Goal: Task Accomplishment & Management: Manage account settings

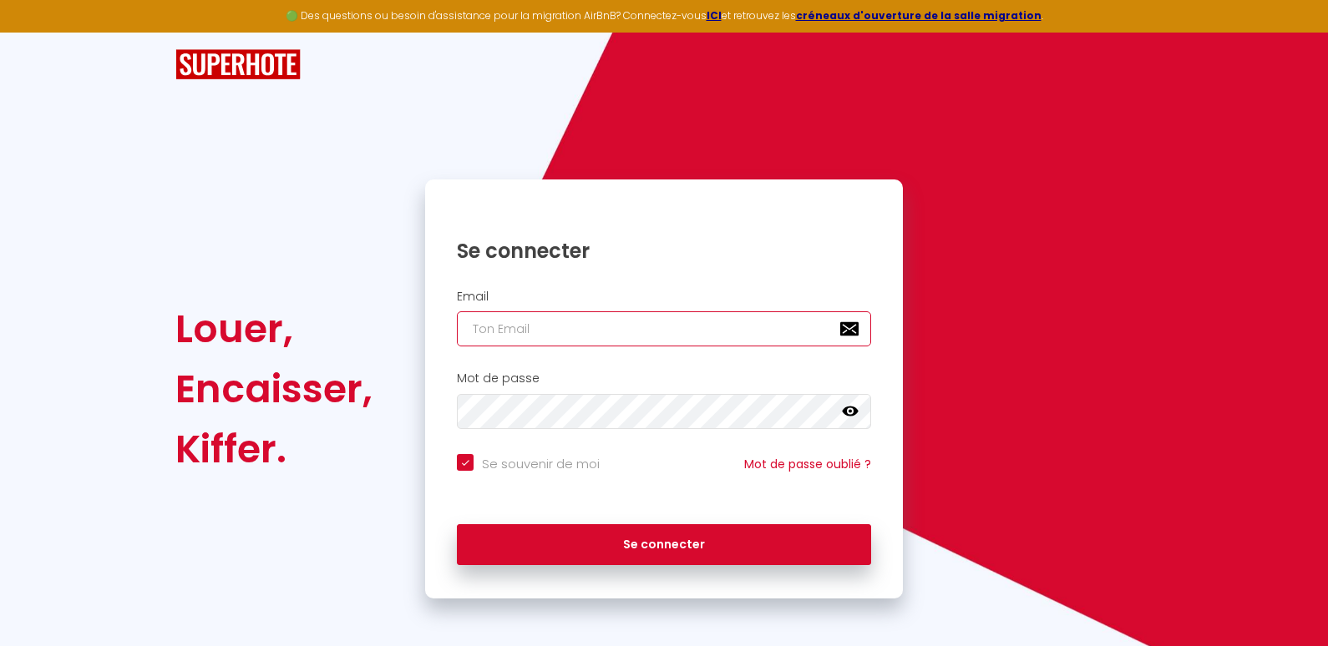
click at [579, 328] on input "email" at bounding box center [664, 328] width 414 height 35
click at [710, 328] on input "email" at bounding box center [664, 328] width 414 height 35
type input "[EMAIL_ADDRESS][DOMAIN_NAME]"
click at [852, 407] on icon at bounding box center [850, 412] width 17 height 10
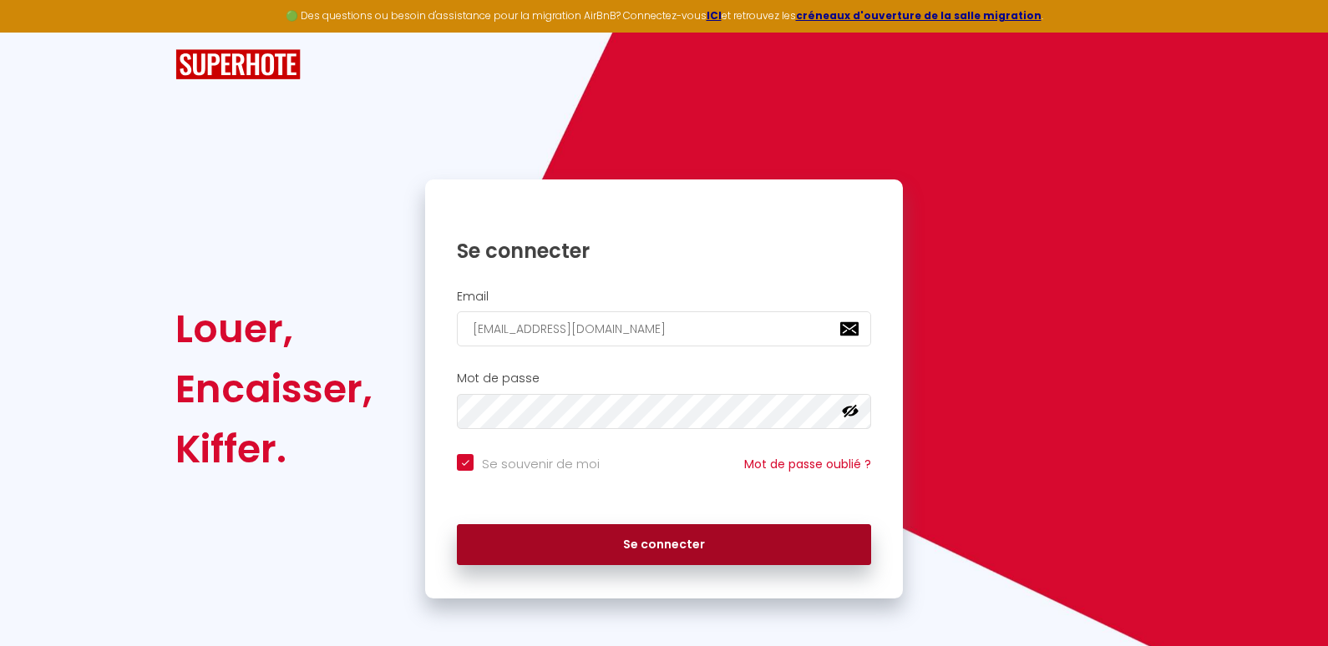
click at [660, 549] on button "Se connecter" at bounding box center [664, 545] width 414 height 42
checkbox input "true"
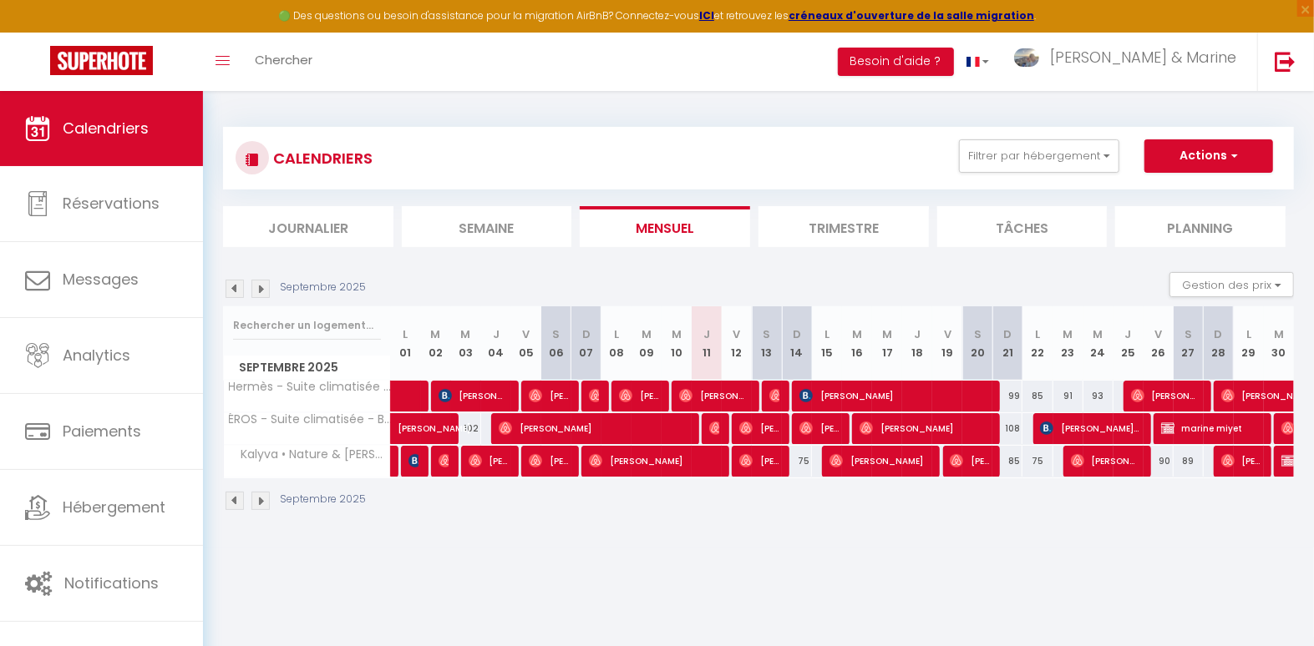
click at [819, 225] on li "Trimestre" at bounding box center [843, 226] width 170 height 41
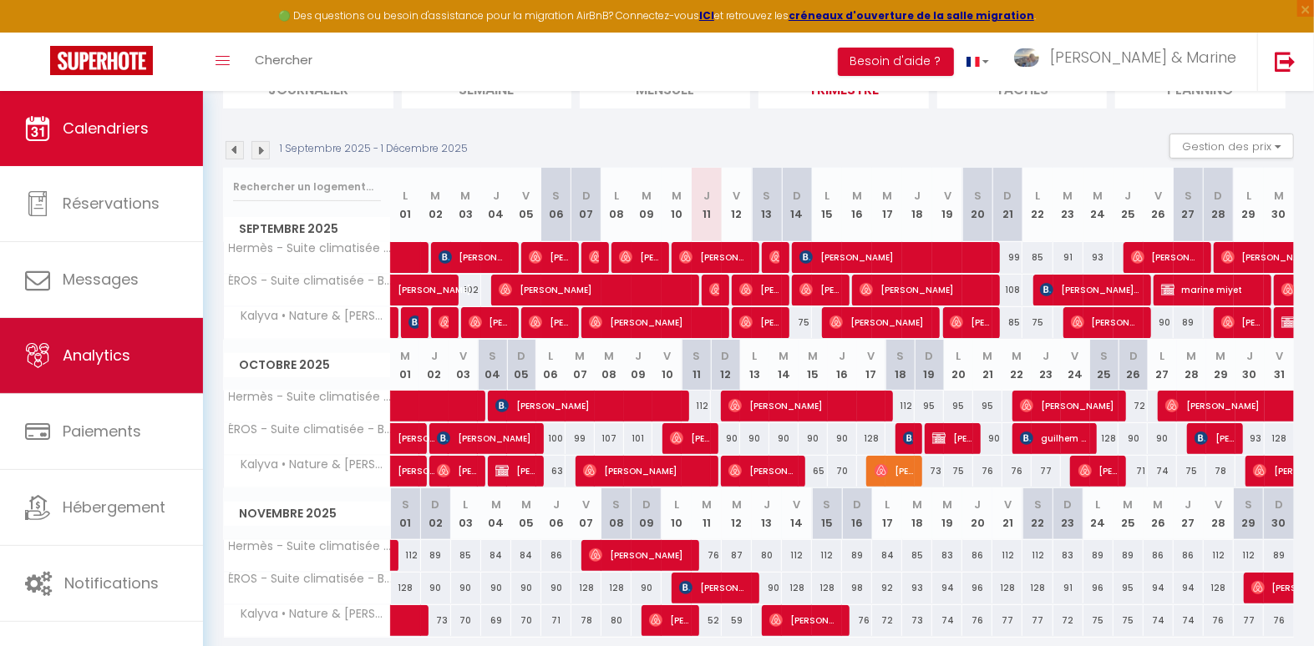
scroll to position [143, 0]
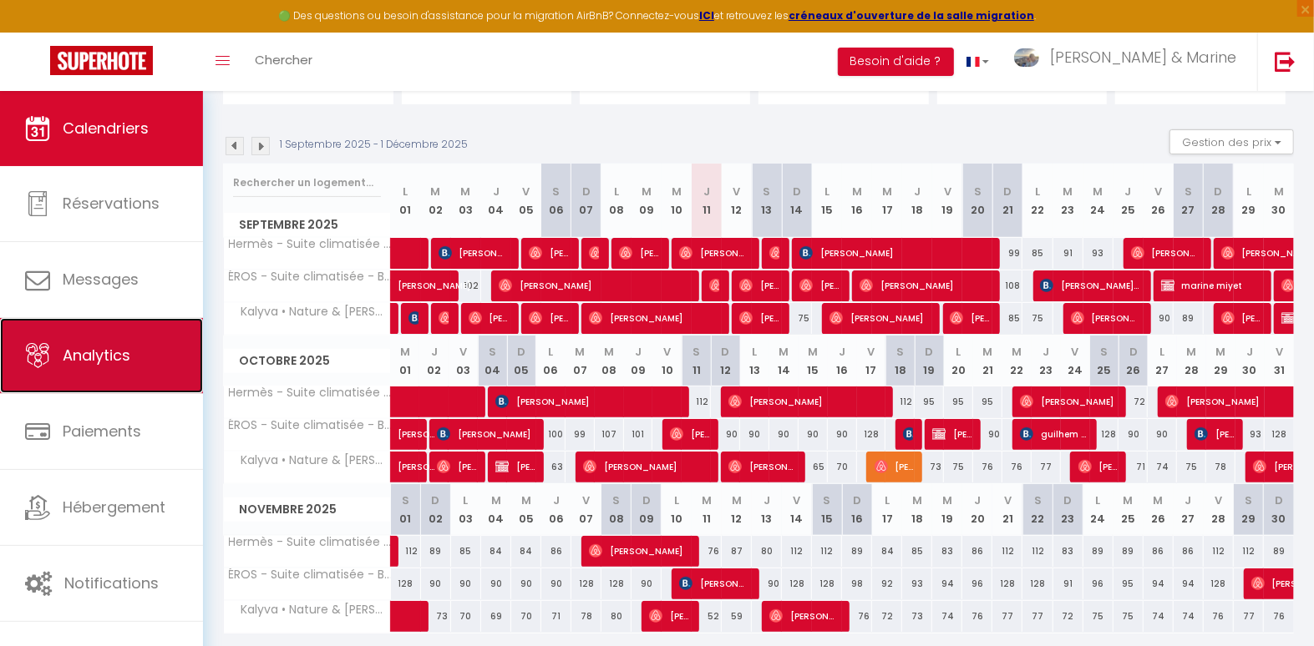
click at [104, 355] on span "Analytics" at bounding box center [97, 355] width 68 height 21
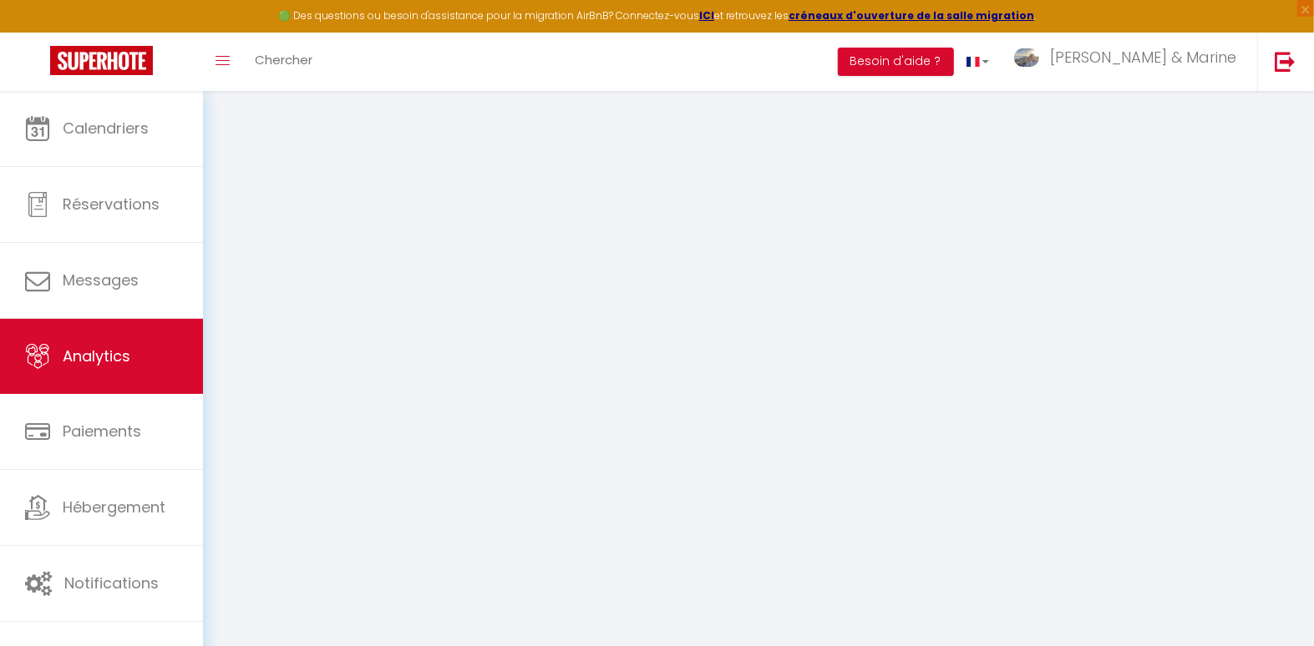
select select "2025"
select select "9"
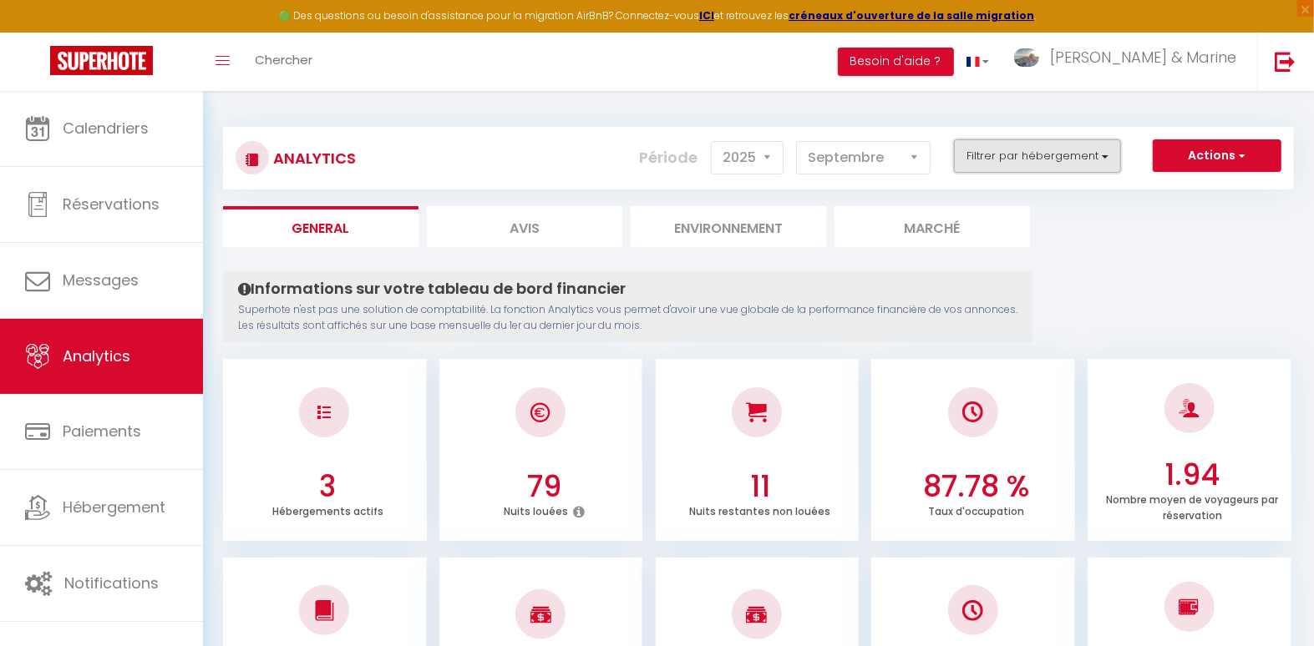
click at [1040, 161] on button "Filtrer par hébergement" at bounding box center [1037, 155] width 167 height 33
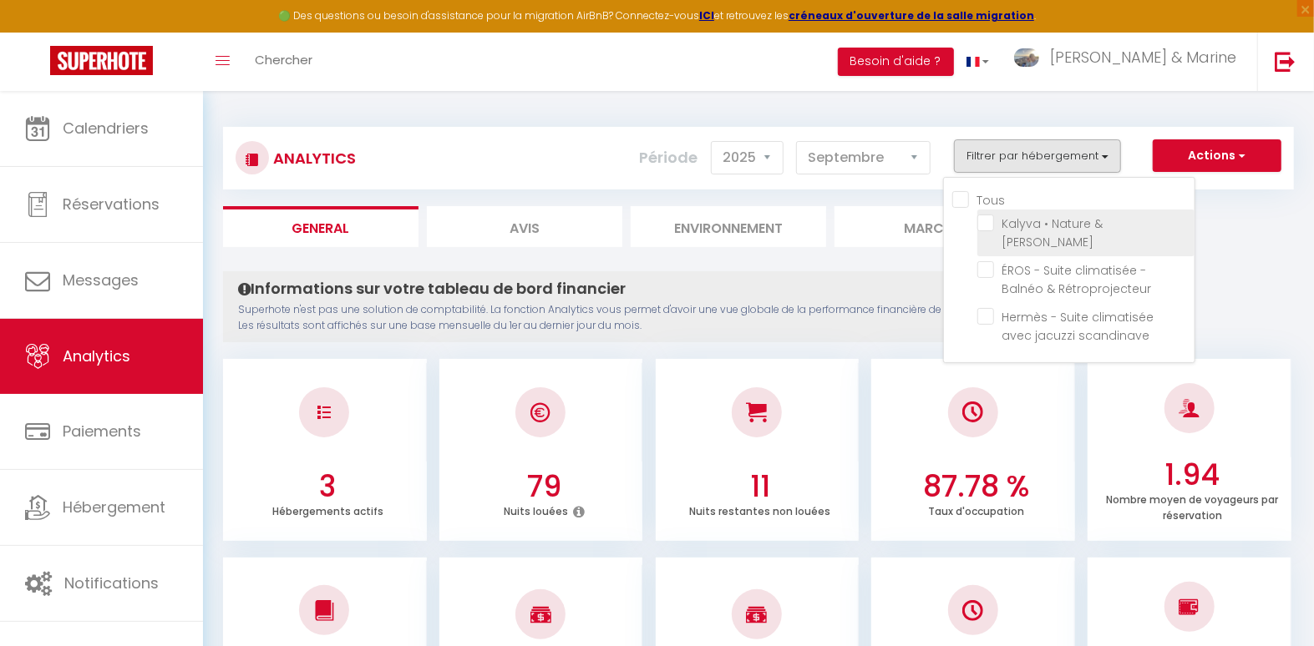
click at [992, 226] on Jacuzzi "checkbox" at bounding box center [1085, 223] width 217 height 17
checkbox Jacuzzi "true"
checkbox Rétroprojecteur "false"
checkbox scandinave "false"
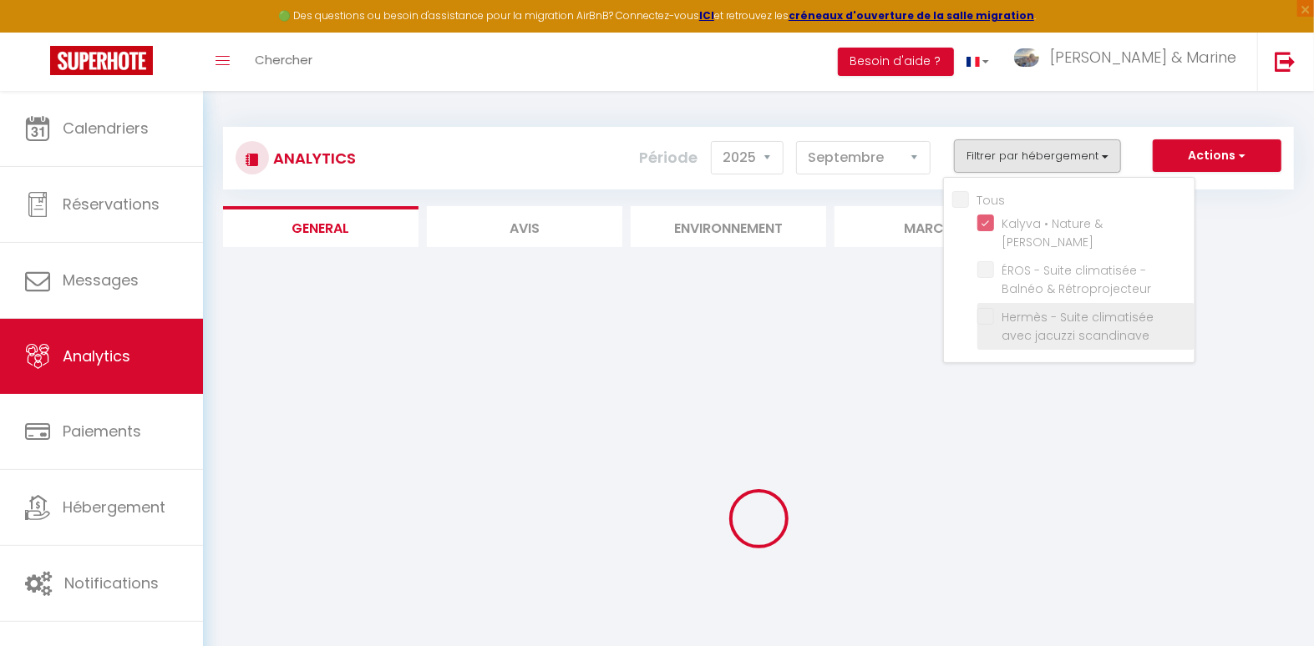
checkbox Rétroprojecteur "false"
checkbox scandinave "false"
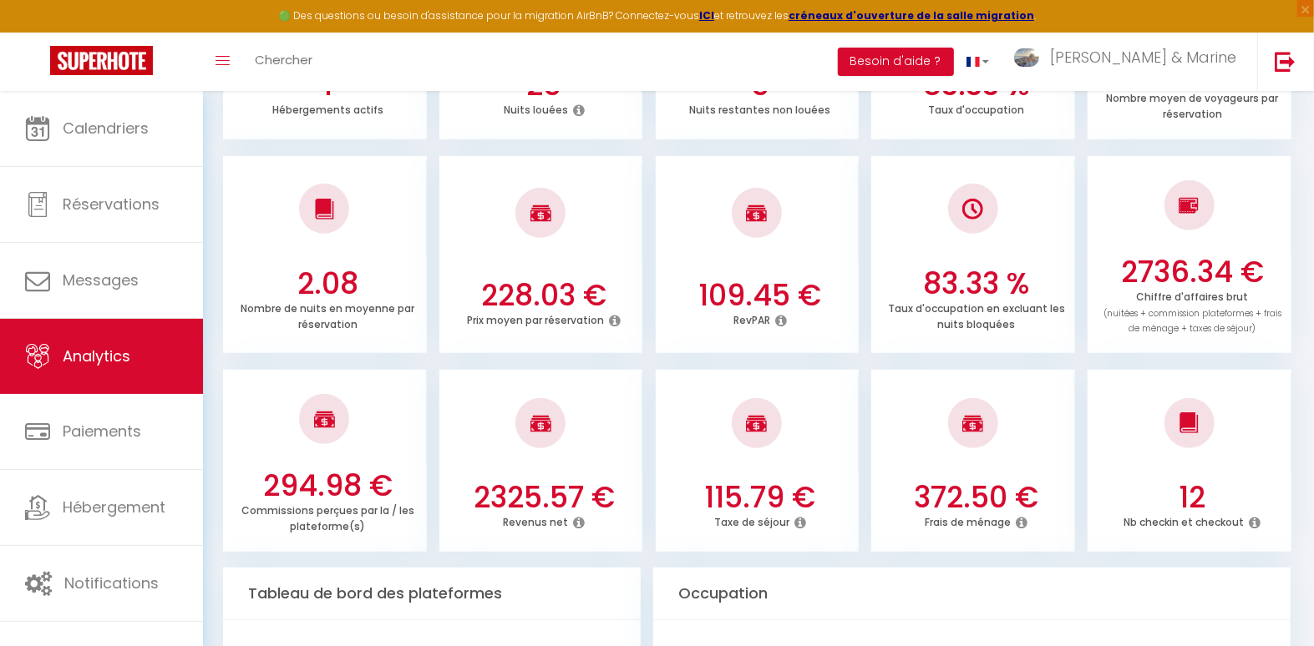
scroll to position [73, 0]
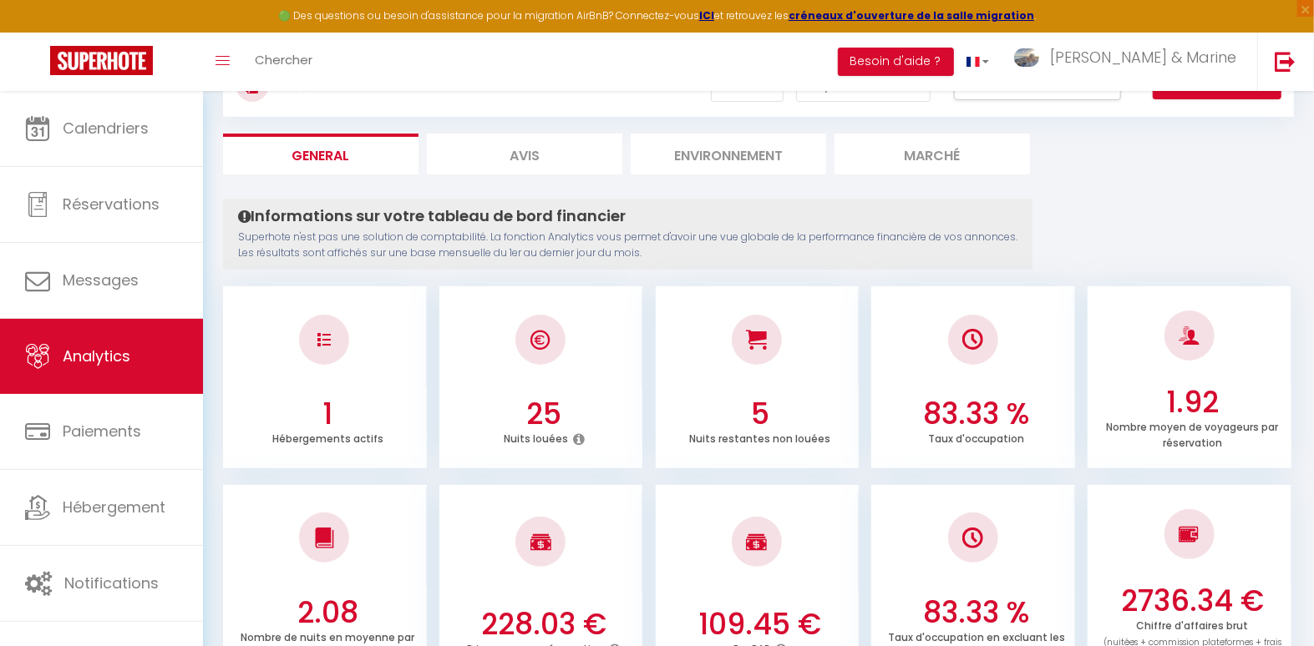
click at [1142, 166] on ul "General Avis Environnement Marché" at bounding box center [758, 154] width 1071 height 41
click at [1121, 164] on ul "General Avis Environnement Marché" at bounding box center [758, 154] width 1071 height 41
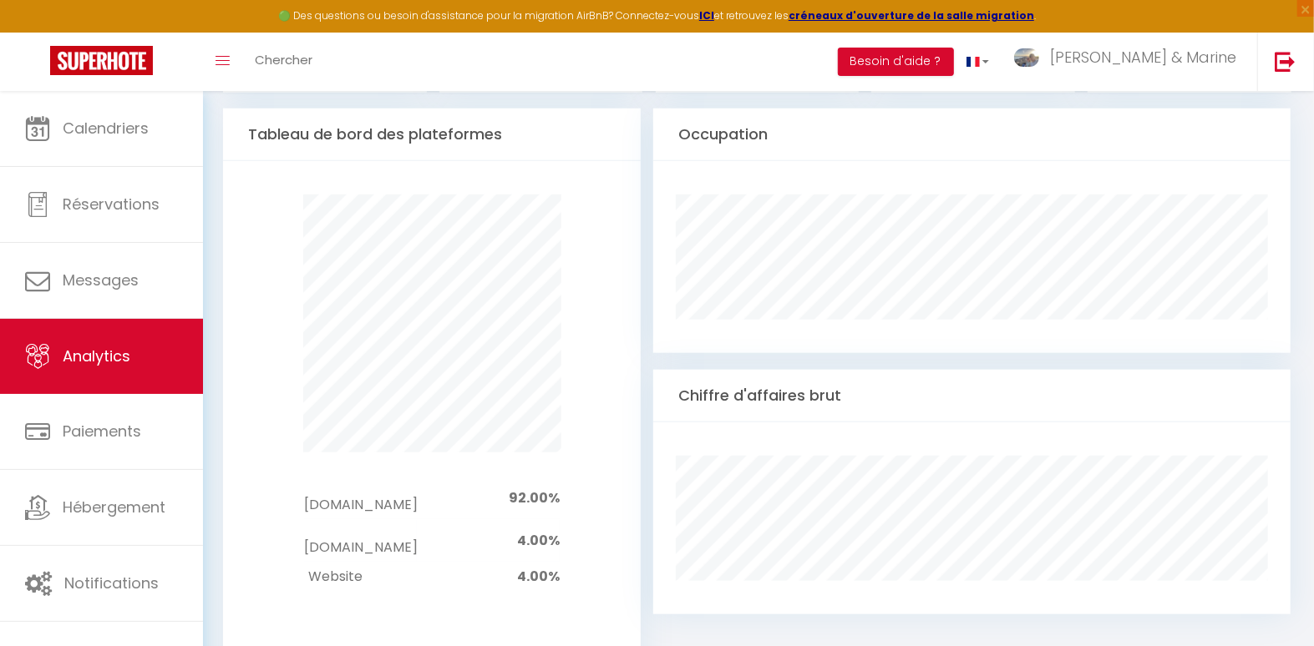
scroll to position [862, 0]
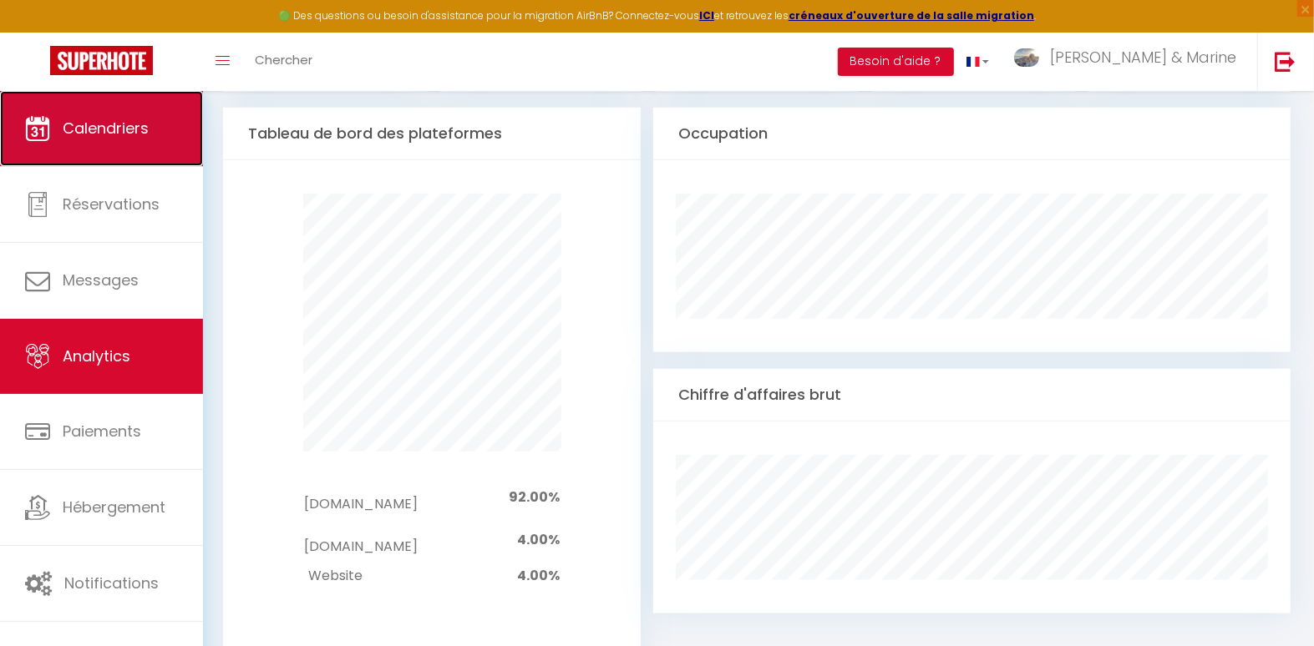
click at [88, 147] on link "Calendriers" at bounding box center [101, 128] width 203 height 75
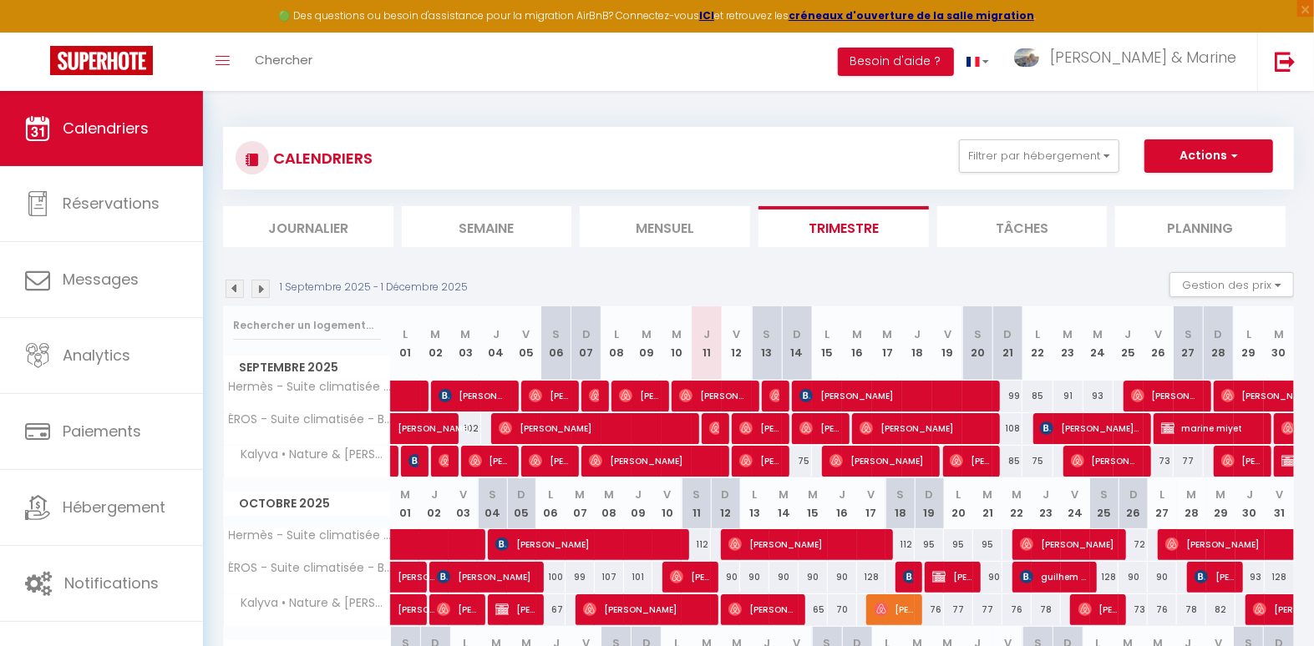
click at [800, 459] on div "75" at bounding box center [797, 461] width 30 height 31
type input "75"
type input "Dim 14 Septembre 2025"
type input "Lun 15 Septembre 2025"
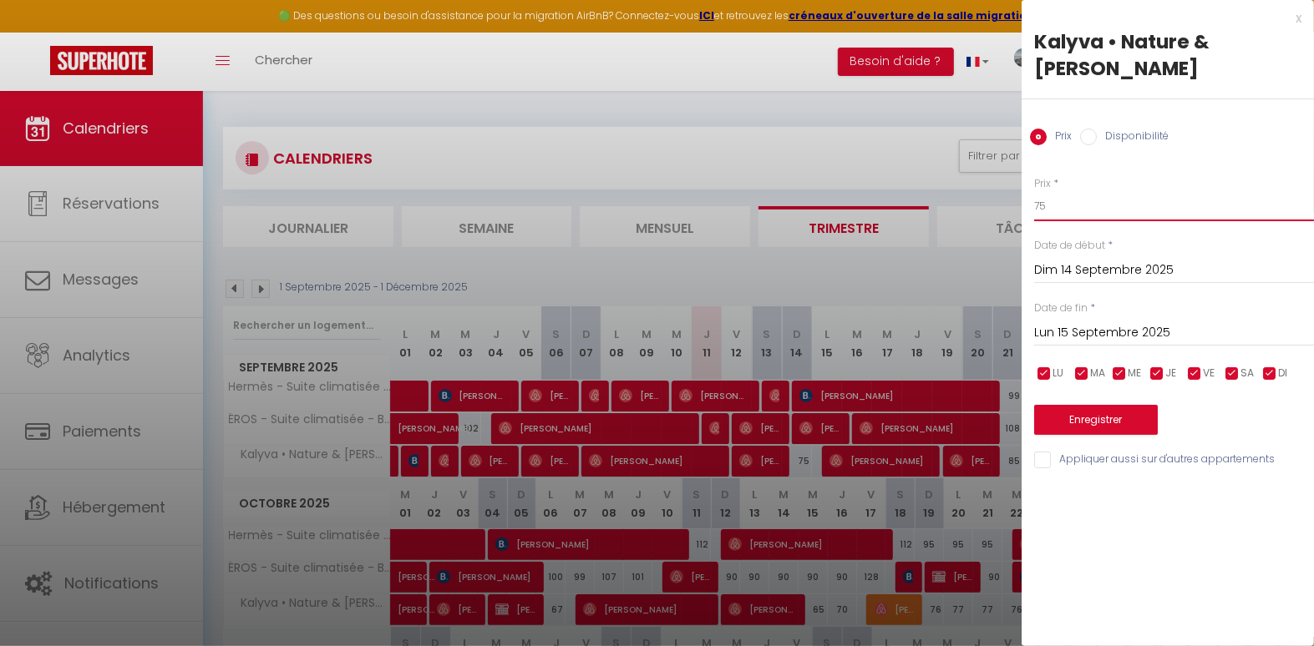
click at [1105, 192] on input "75" at bounding box center [1174, 206] width 280 height 30
type input "90"
click at [1096, 405] on button "Enregistrer" at bounding box center [1096, 420] width 124 height 30
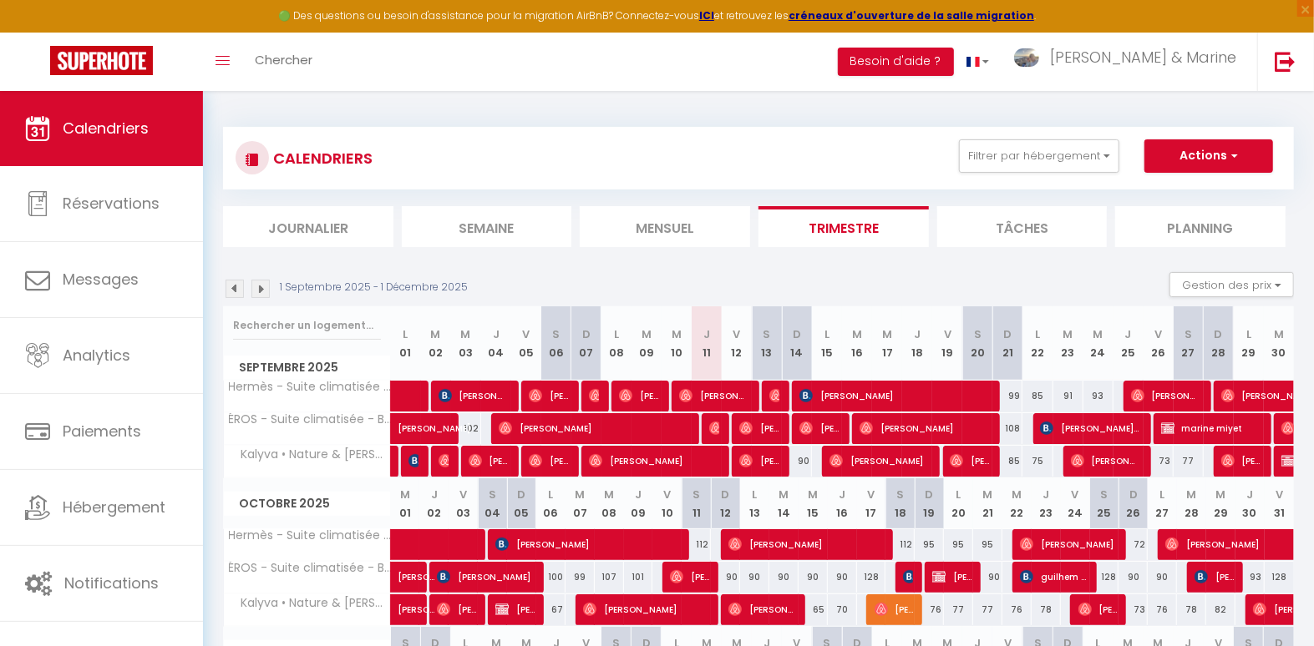
click at [807, 461] on div "90" at bounding box center [797, 461] width 30 height 31
type input "90"
type input "Dim 14 Septembre 2025"
type input "Lun 15 Septembre 2025"
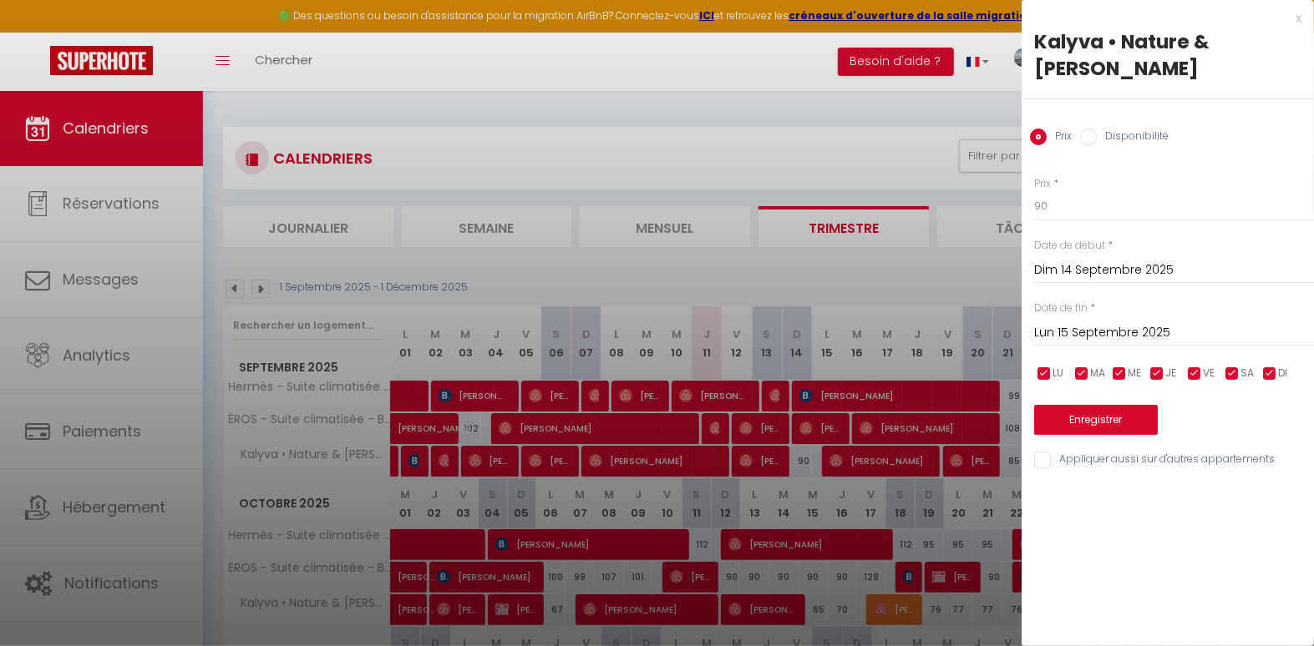
click at [687, 110] on div at bounding box center [657, 323] width 1314 height 646
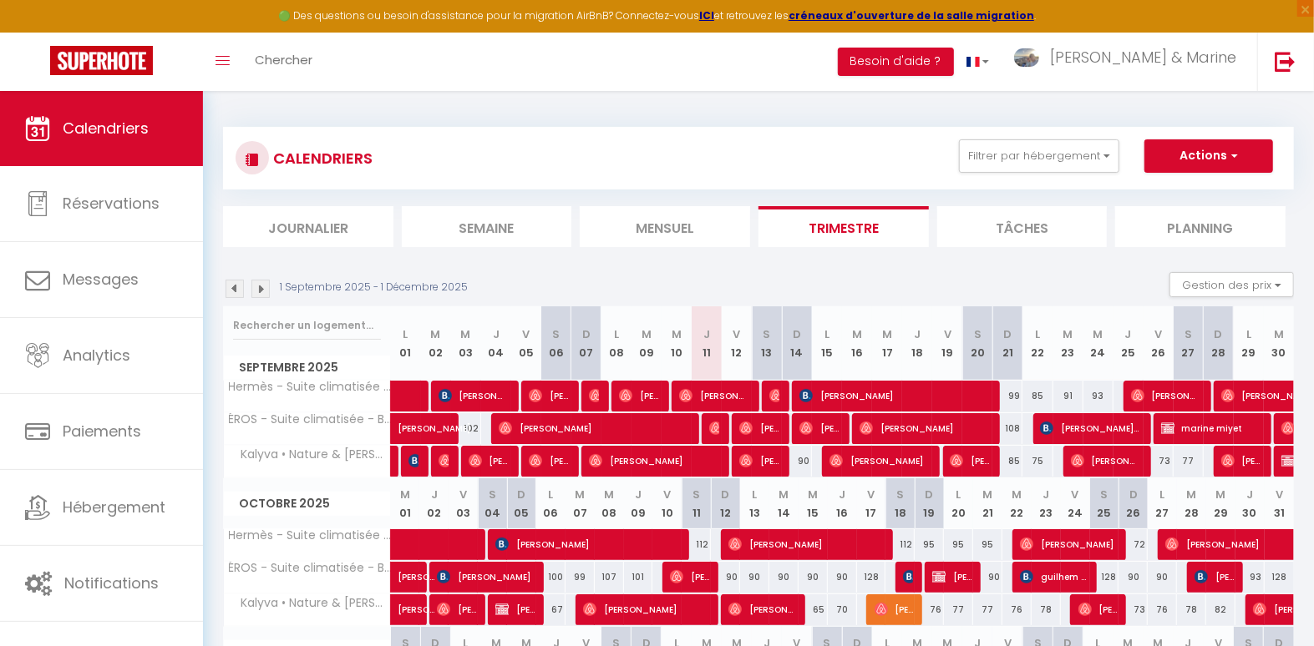
click at [805, 459] on div "90" at bounding box center [797, 461] width 30 height 31
type input "90"
type input "Dim 14 Septembre 2025"
type input "Lun 15 Septembre 2025"
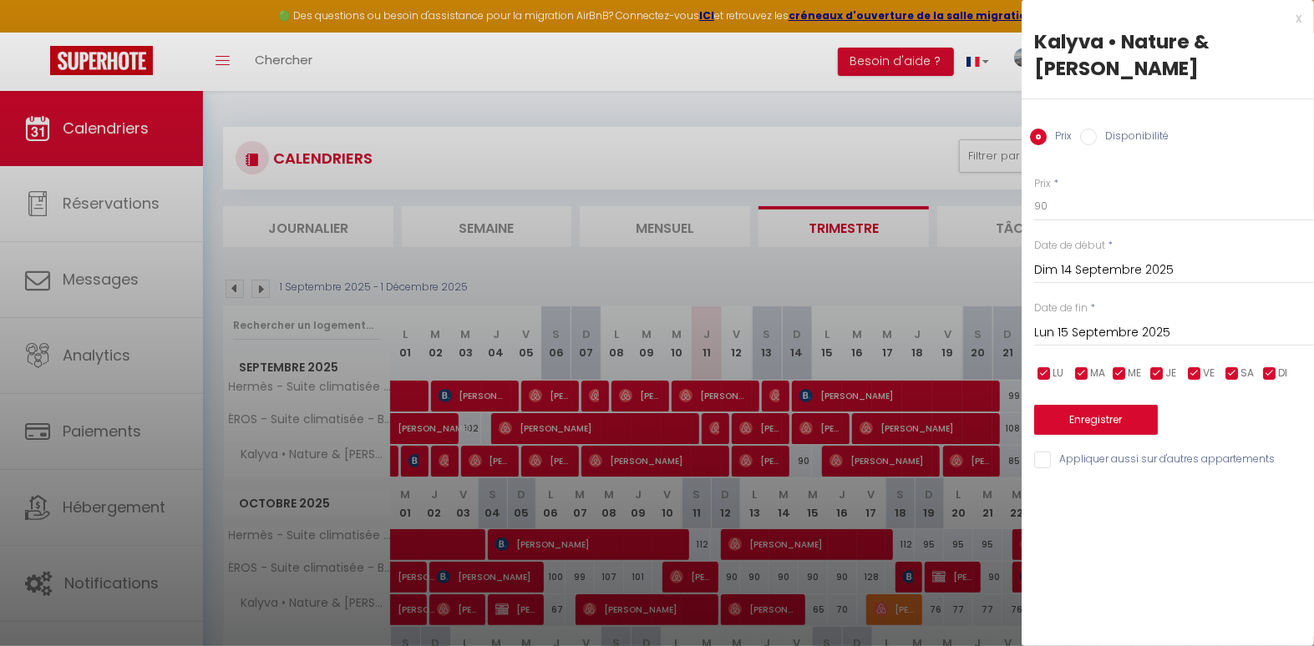
click at [862, 280] on div at bounding box center [657, 323] width 1314 height 646
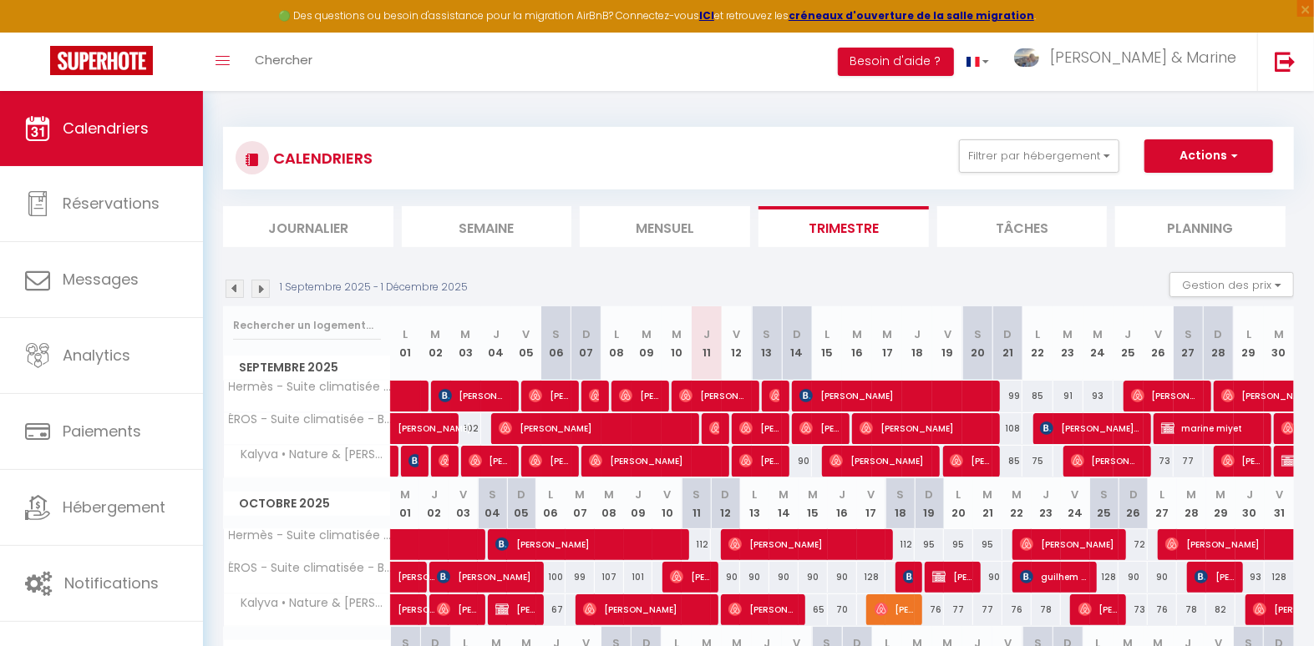
click at [714, 113] on div "CALENDRIERS Filtrer par hébergement Tous Kalyva • Nature & Jacuzzi ÉROS - Suite…" at bounding box center [758, 468] width 1071 height 715
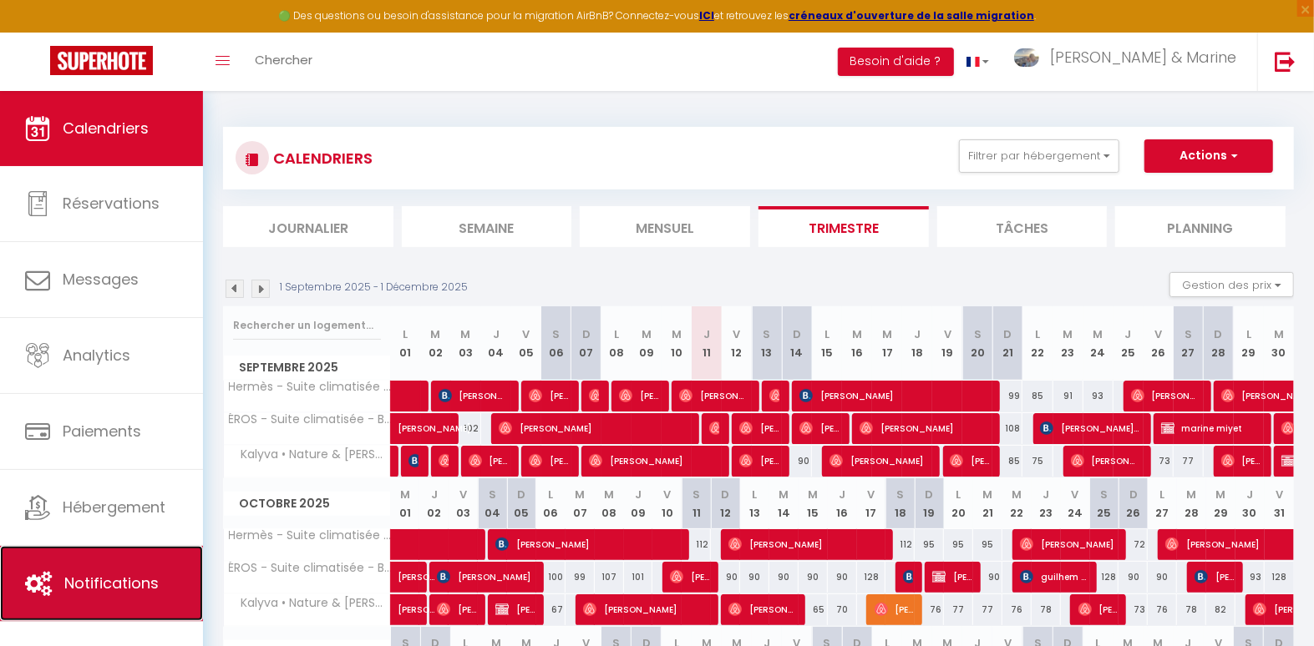
click at [144, 580] on span "Notifications" at bounding box center [111, 583] width 94 height 21
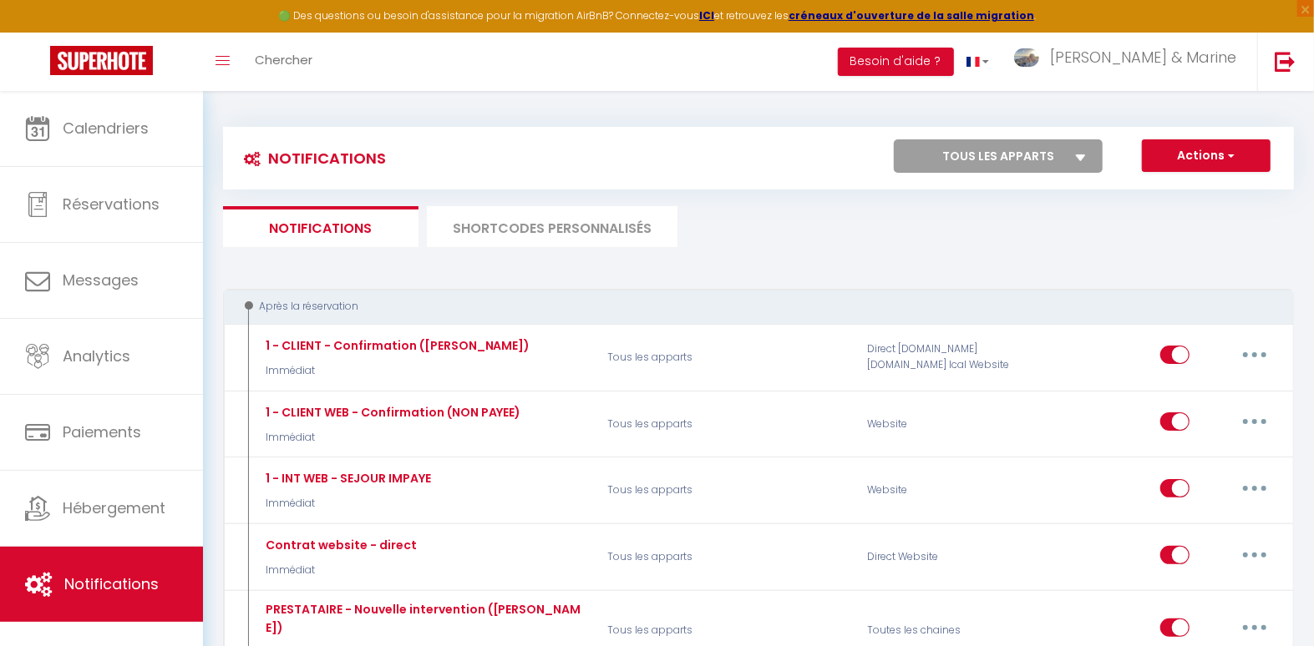
drag, startPoint x: 578, startPoint y: 242, endPoint x: 578, endPoint y: 228, distance: 14.2
click at [578, 241] on li "SHORTCODES PERSONNALISÉS" at bounding box center [552, 226] width 251 height 41
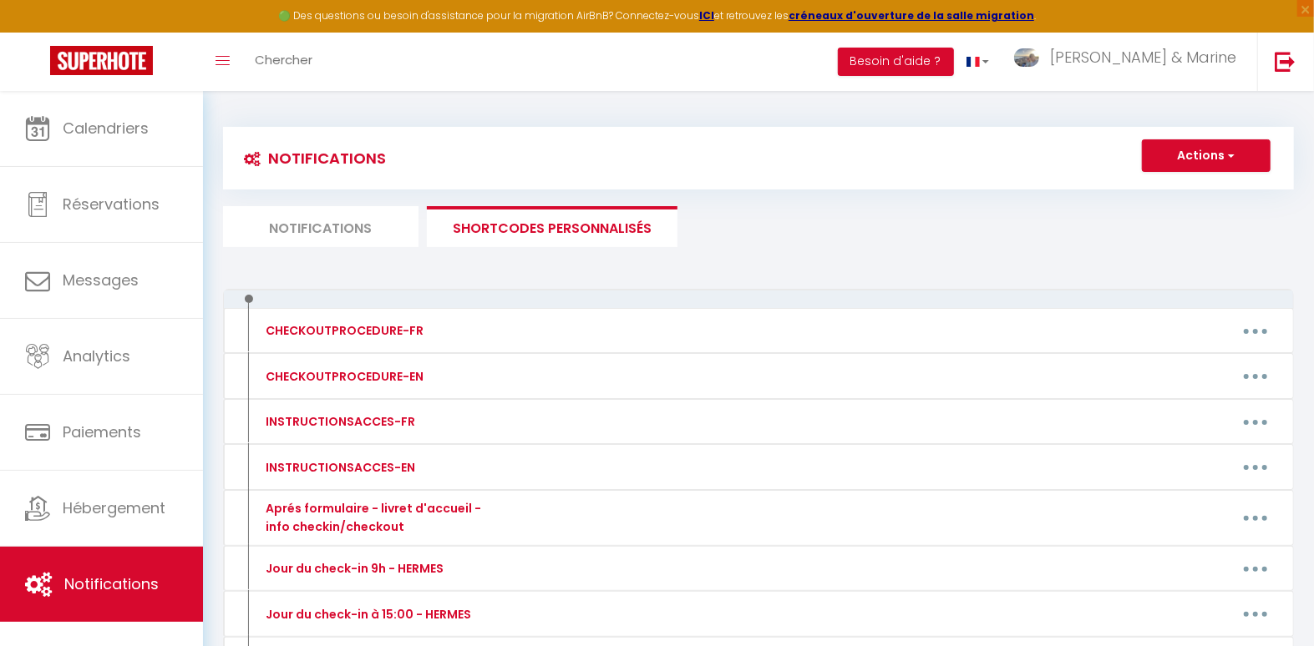
click at [301, 232] on li "Notifications" at bounding box center [320, 226] width 195 height 41
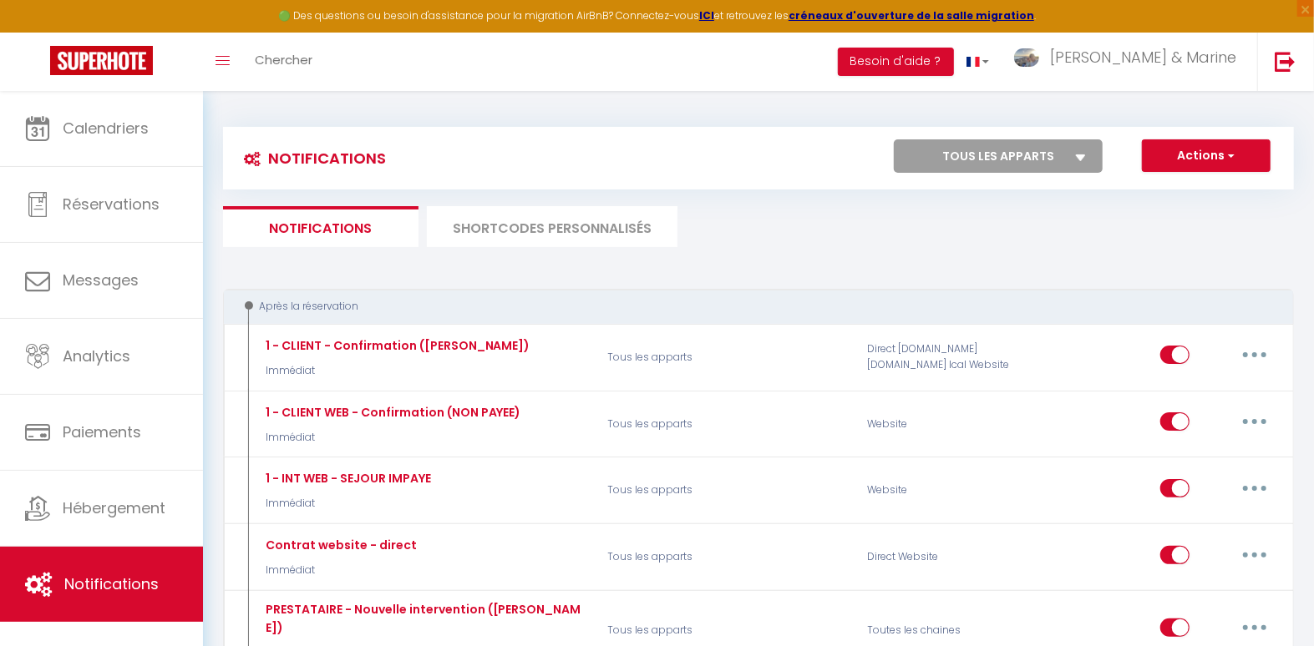
click at [545, 235] on li "SHORTCODES PERSONNALISÉS" at bounding box center [552, 226] width 251 height 41
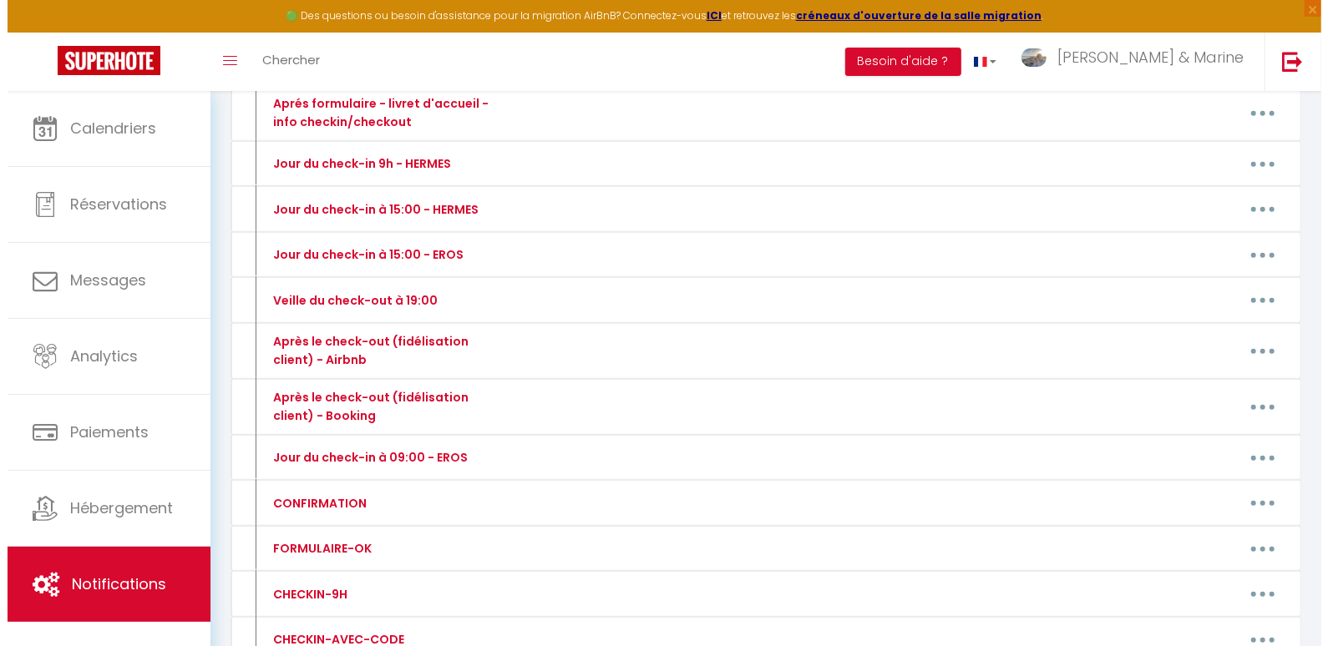
scroll to position [374, 0]
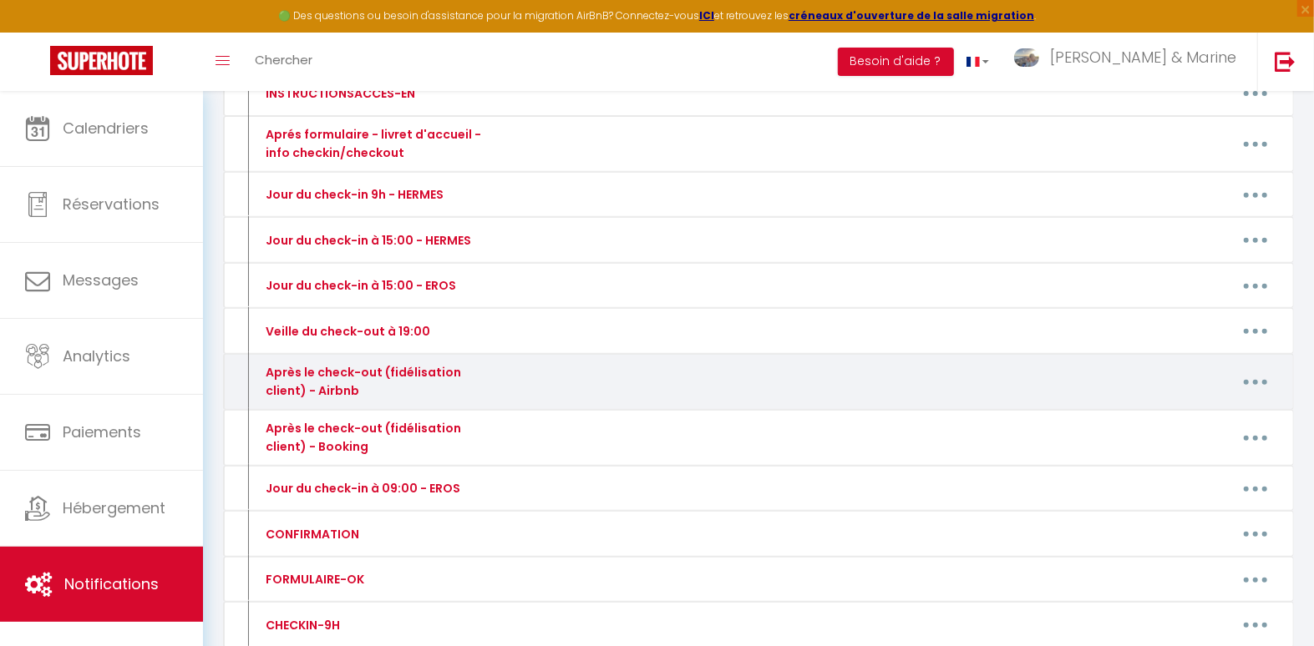
click at [1266, 378] on button "button" at bounding box center [1255, 382] width 47 height 27
click at [1237, 406] on link "Editer" at bounding box center [1212, 420] width 124 height 28
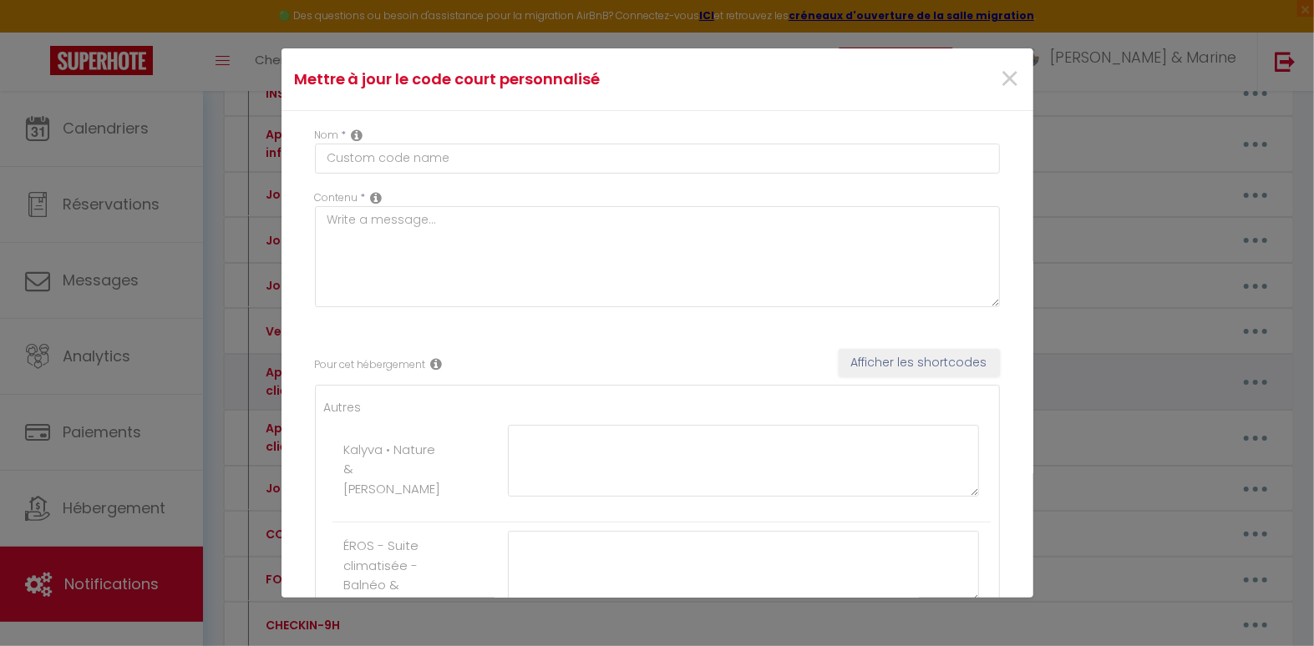
type input "Après le check-out (fidélisation client) - Airbnb"
type textarea "Hello [GUEST:FIRST_NAME], j’espère que vous allez bien et que le retour se pass…"
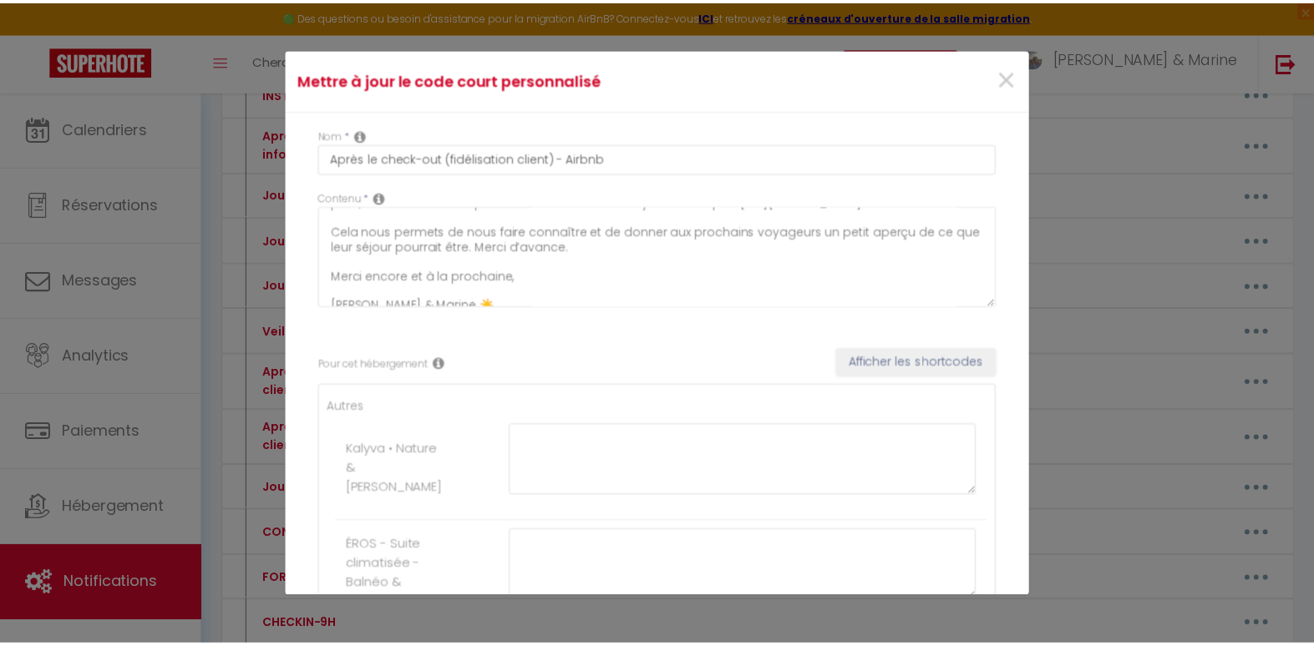
scroll to position [131, 0]
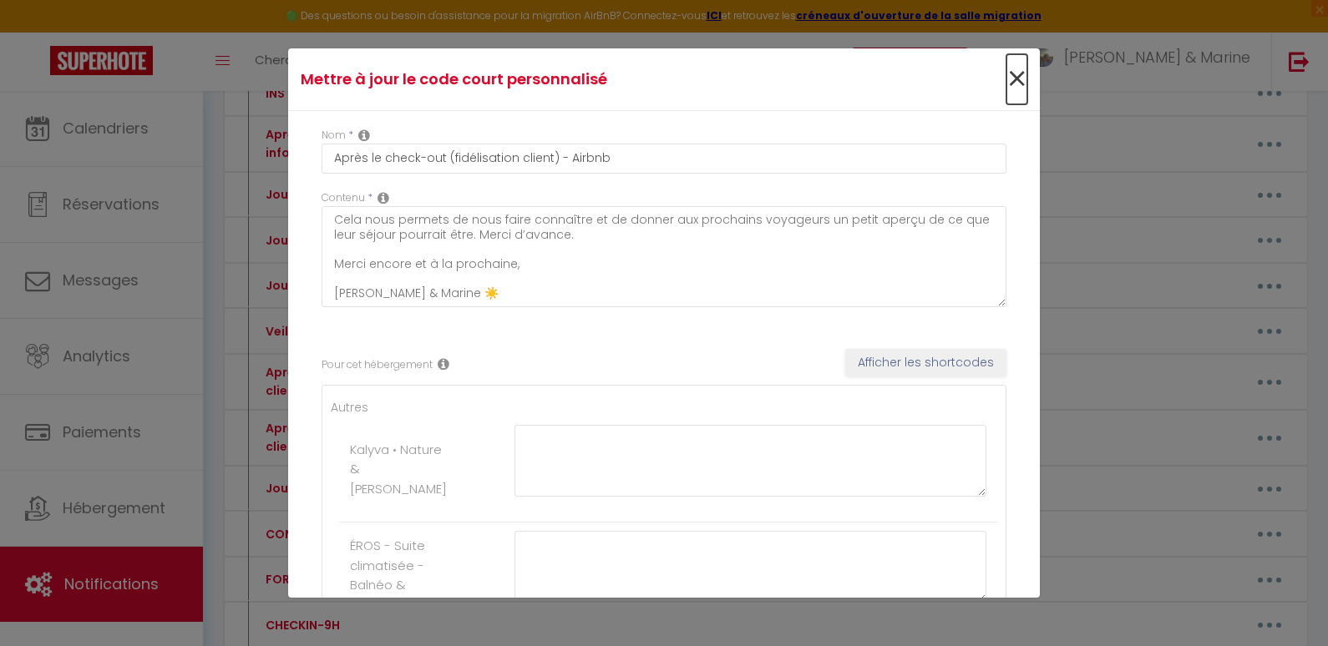
click at [1006, 73] on span "×" at bounding box center [1016, 79] width 21 height 50
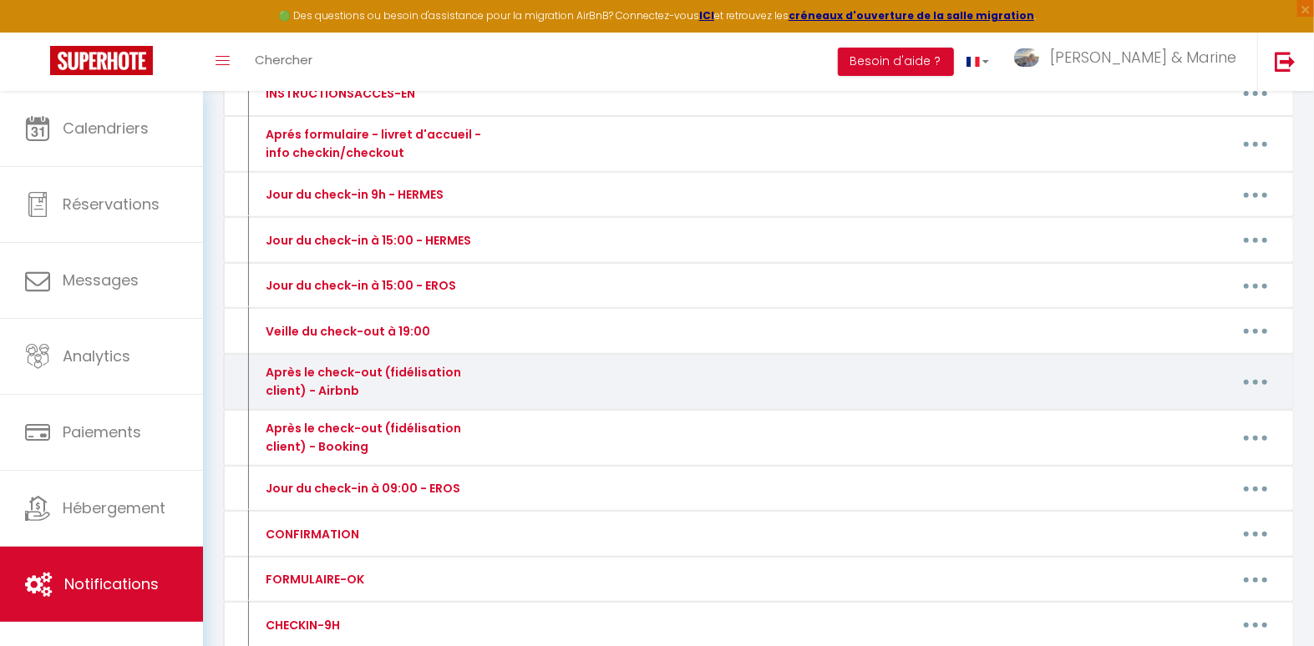
scroll to position [0, 0]
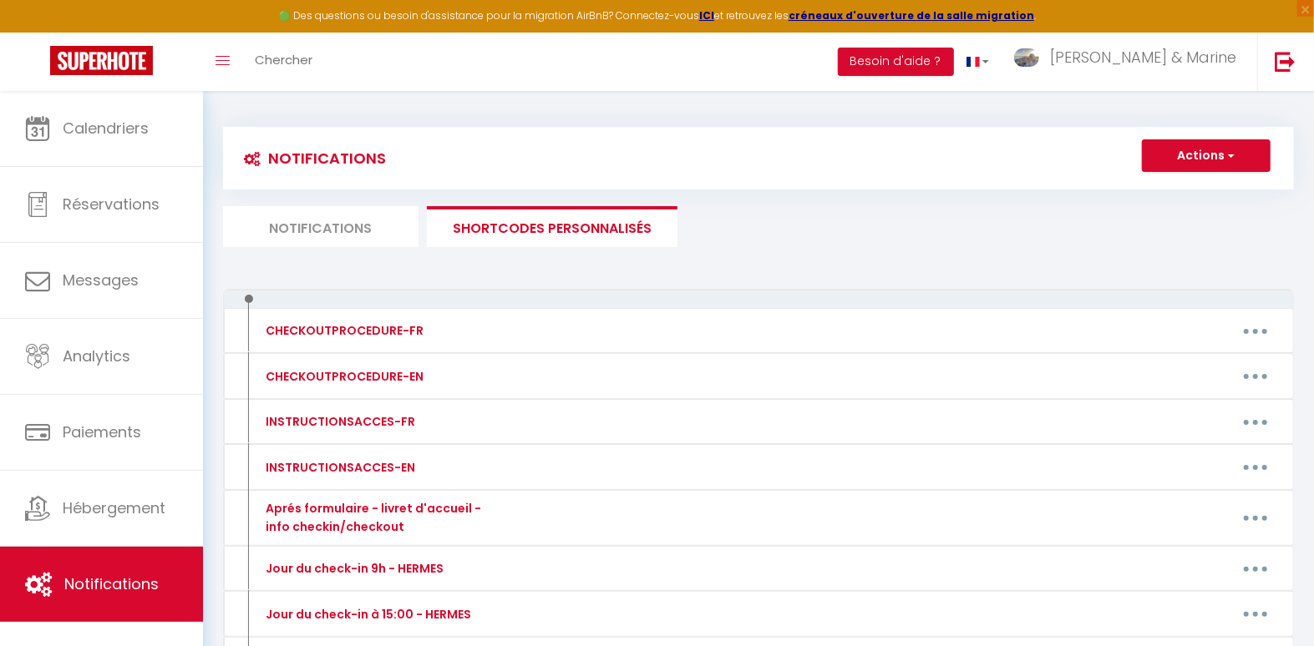
click at [369, 241] on li "Notifications" at bounding box center [320, 226] width 195 height 41
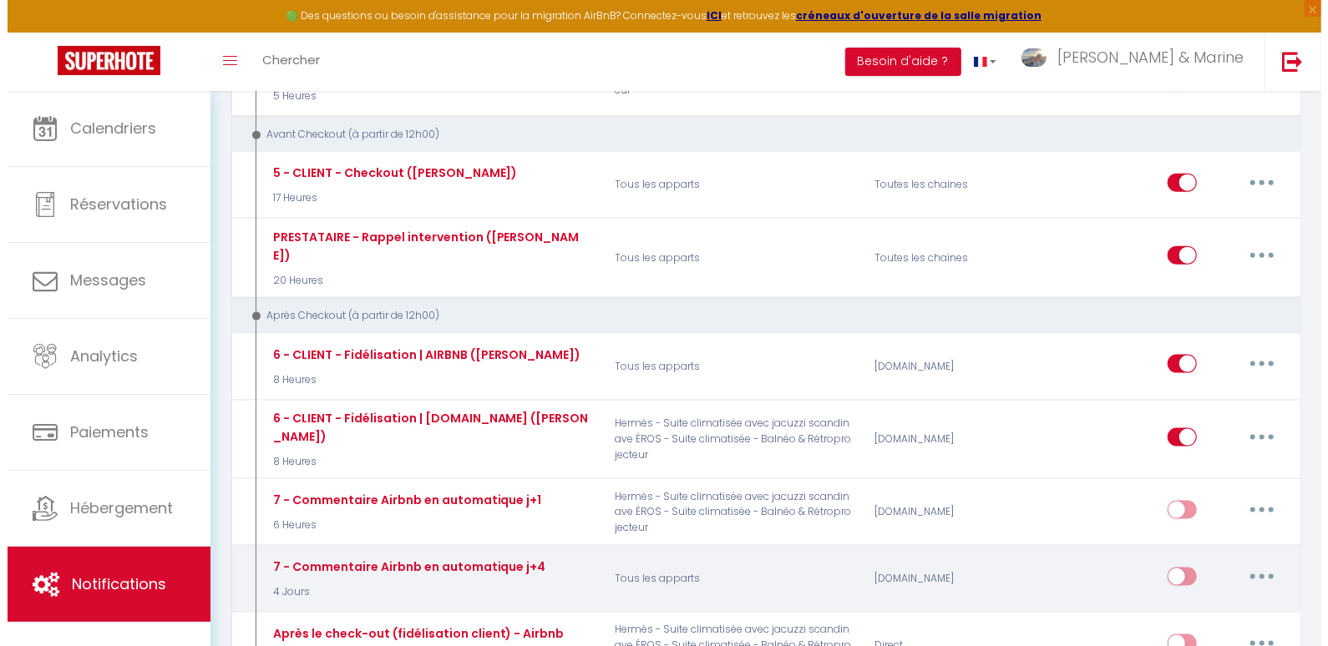
scroll to position [1210, 0]
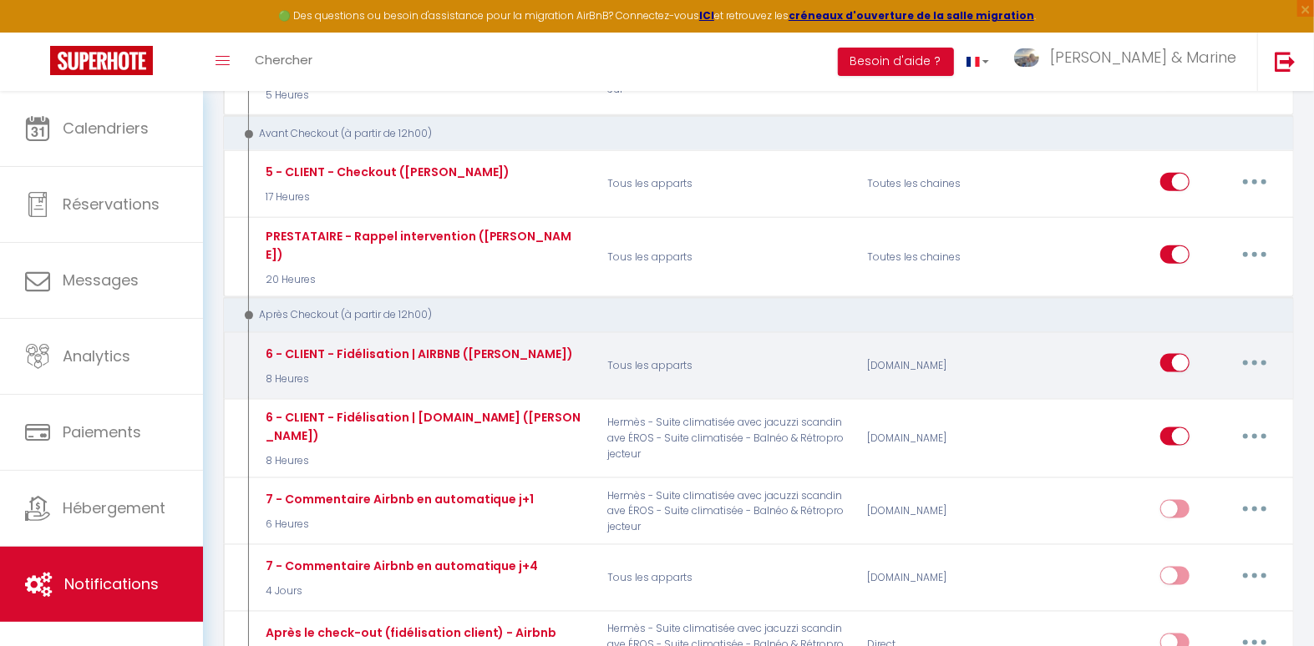
click at [1266, 350] on button "button" at bounding box center [1254, 363] width 47 height 27
click at [1179, 387] on link "Editer" at bounding box center [1211, 401] width 124 height 28
type input "6 - CLIENT - Fidélisation | AIRBNB ([PERSON_NAME])"
select select "5"
select select "8 Heures"
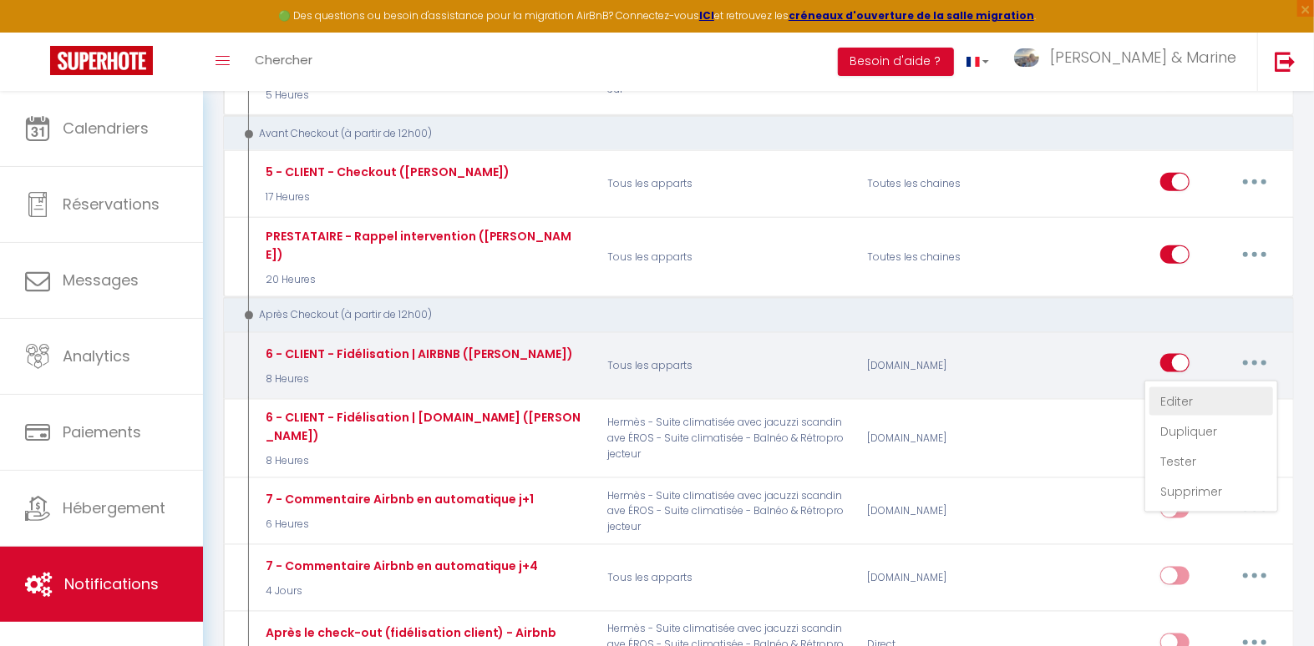
select select "if_booking_is_paid"
checkbox input "true"
checkbox input "false"
radio input "true"
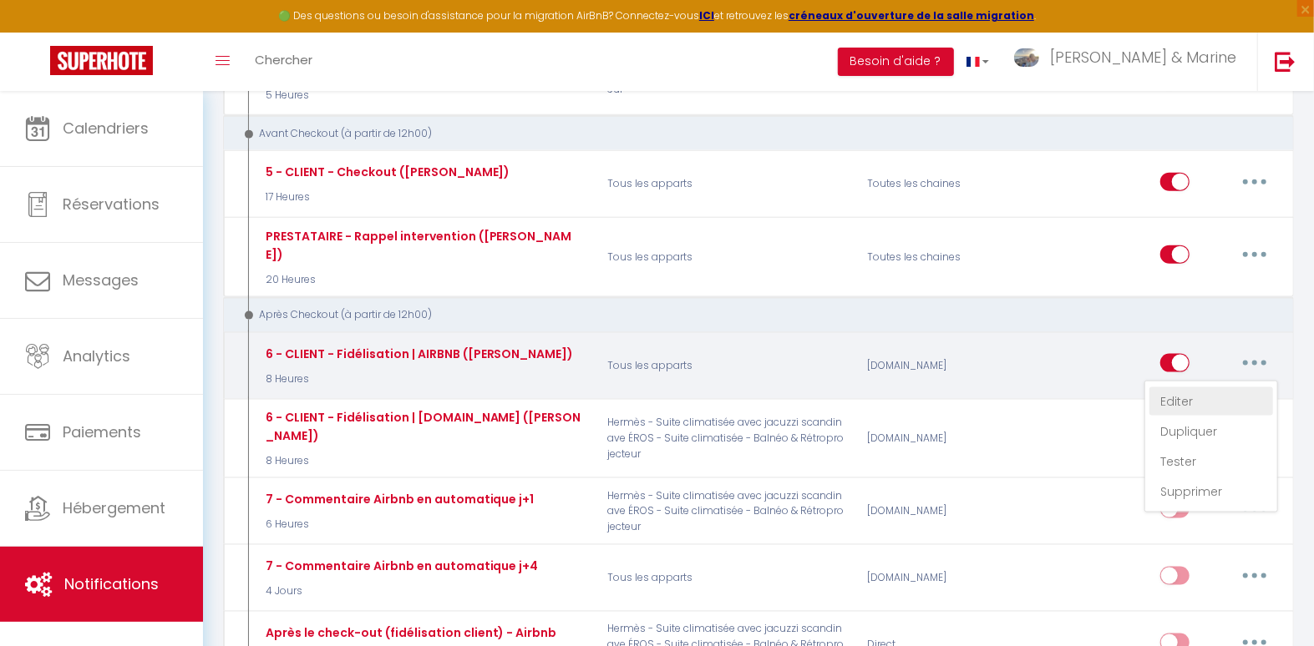
type input "[[RENTAL:NAME]] - Merci pour votre séjour ღ"
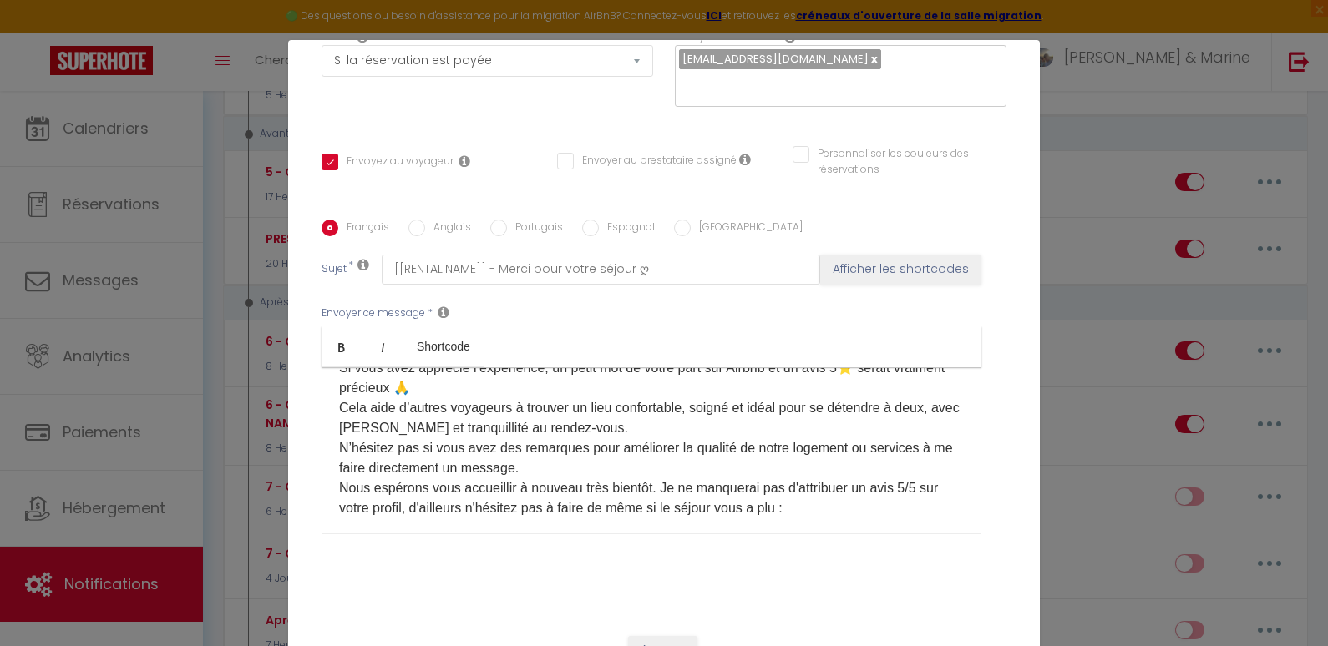
scroll to position [122, 0]
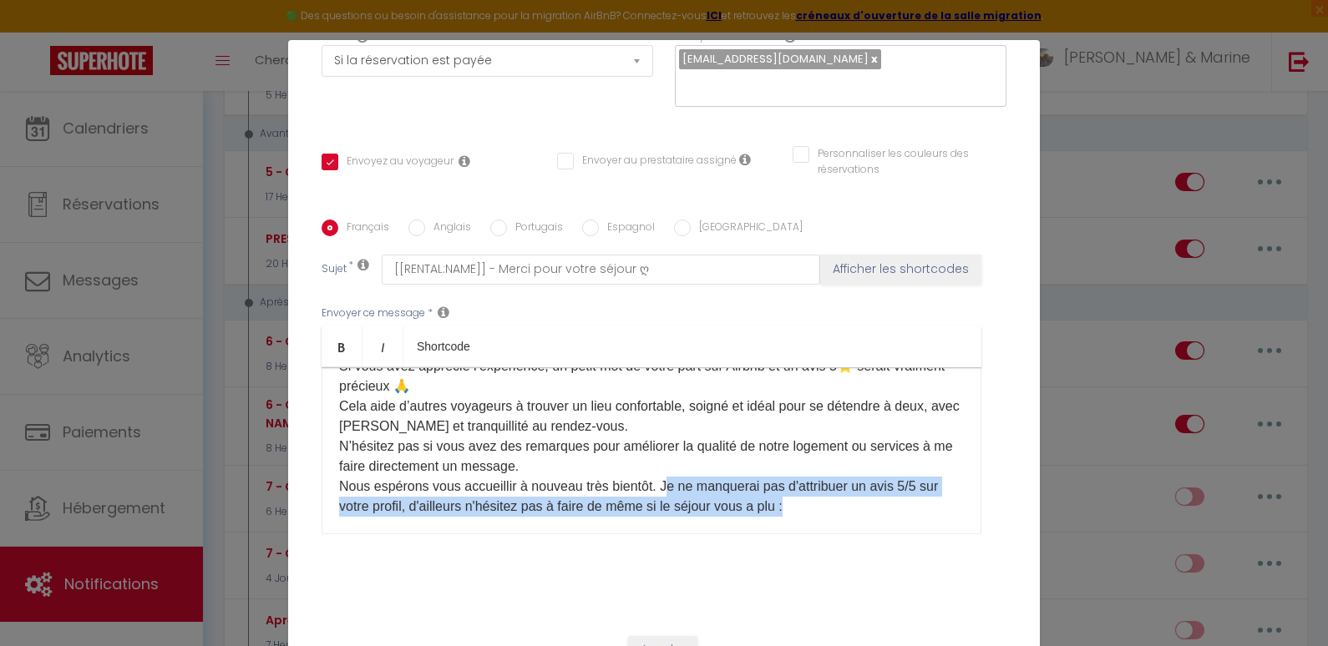
drag, startPoint x: 823, startPoint y: 485, endPoint x: 658, endPoint y: 458, distance: 166.7
click at [658, 458] on p "Merci encore pour votre séjour dans notre logement. Nous espérons que vous avez…" at bounding box center [651, 416] width 625 height 200
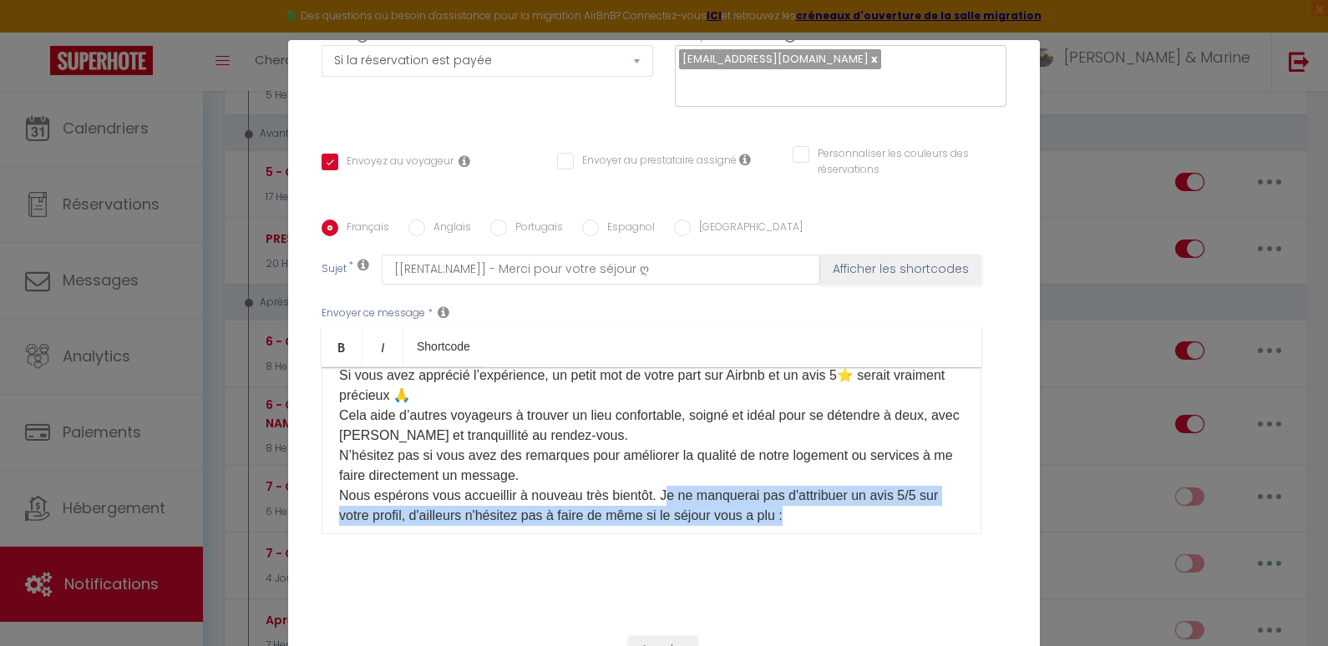
scroll to position [117, 0]
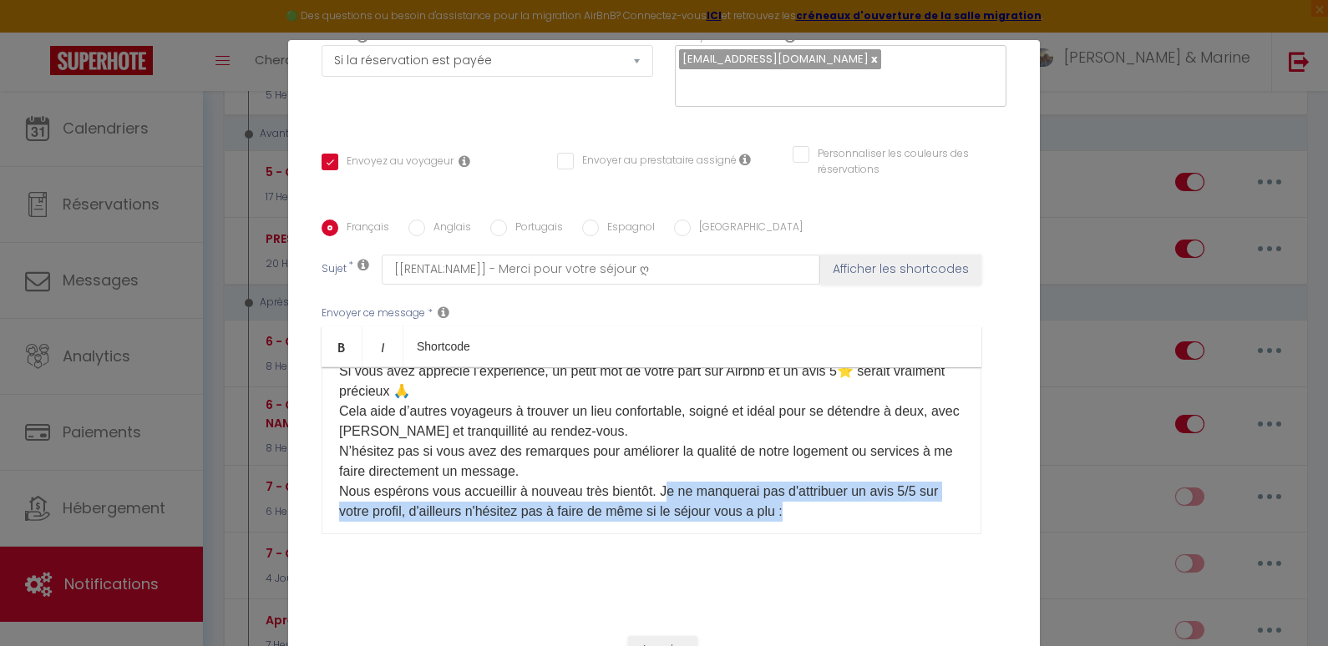
click at [849, 493] on p "Merci encore pour votre séjour dans notre logement. Nous espérons que vous avez…" at bounding box center [651, 421] width 625 height 200
drag, startPoint x: 833, startPoint y: 491, endPoint x: 432, endPoint y: 486, distance: 401.7
click at [432, 486] on p "Merci encore pour votre séjour dans notre logement. Nous espérons que vous avez…" at bounding box center [651, 421] width 625 height 200
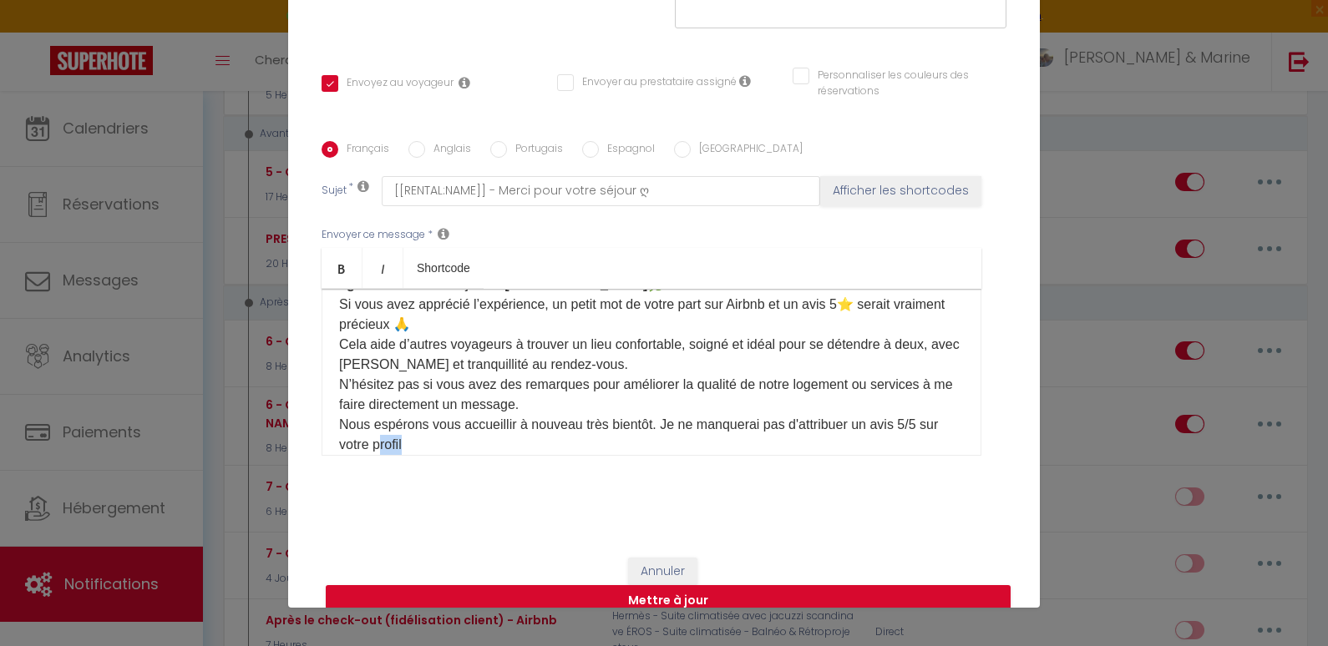
scroll to position [109, 0]
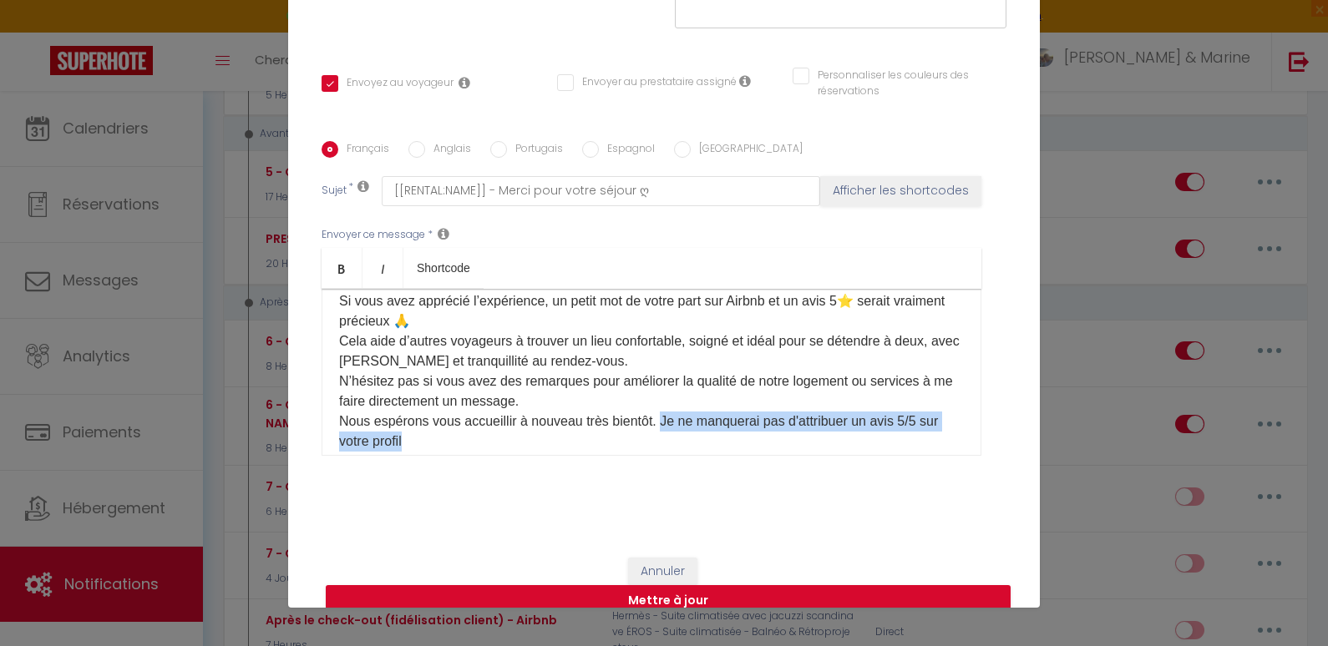
drag, startPoint x: 430, startPoint y: 419, endPoint x: 655, endPoint y: 403, distance: 225.2
click at [655, 403] on p "Merci encore pour votre séjour dans notre logement. Nous espérons que vous avez…" at bounding box center [651, 351] width 625 height 200
copy p "Je ne manquerai pas d'attribuer un avis 5/5 sur votre profil"
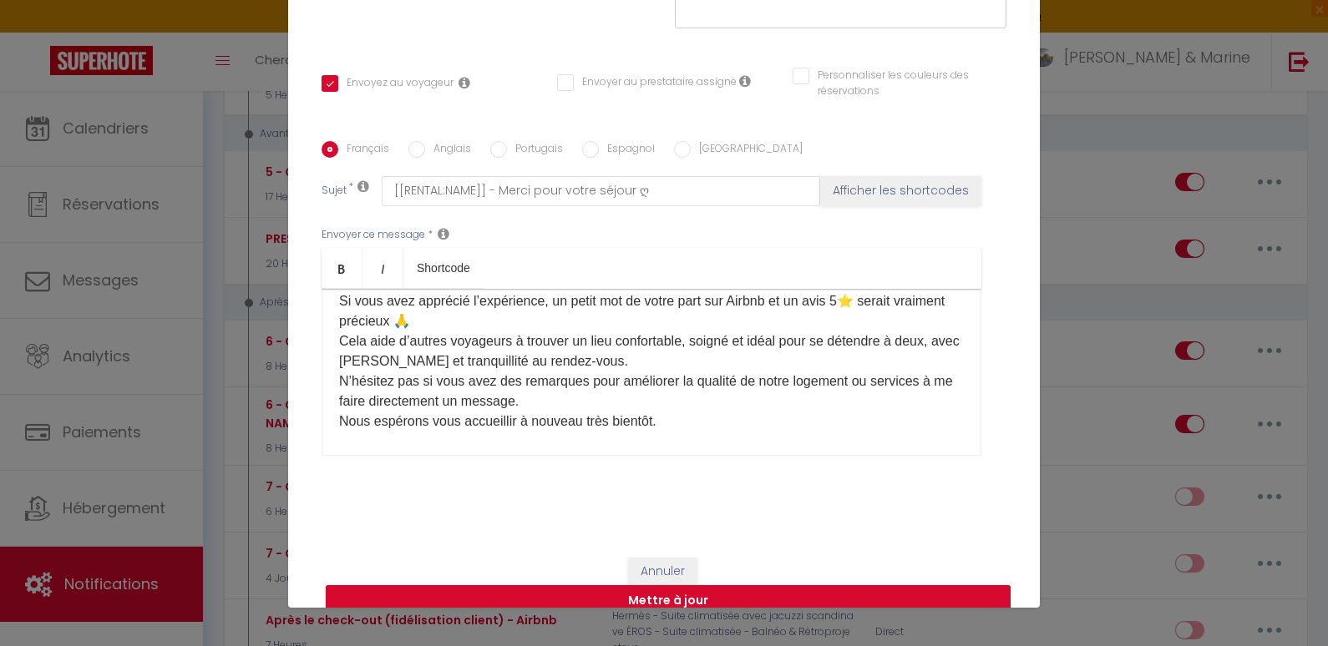
scroll to position [0, 0]
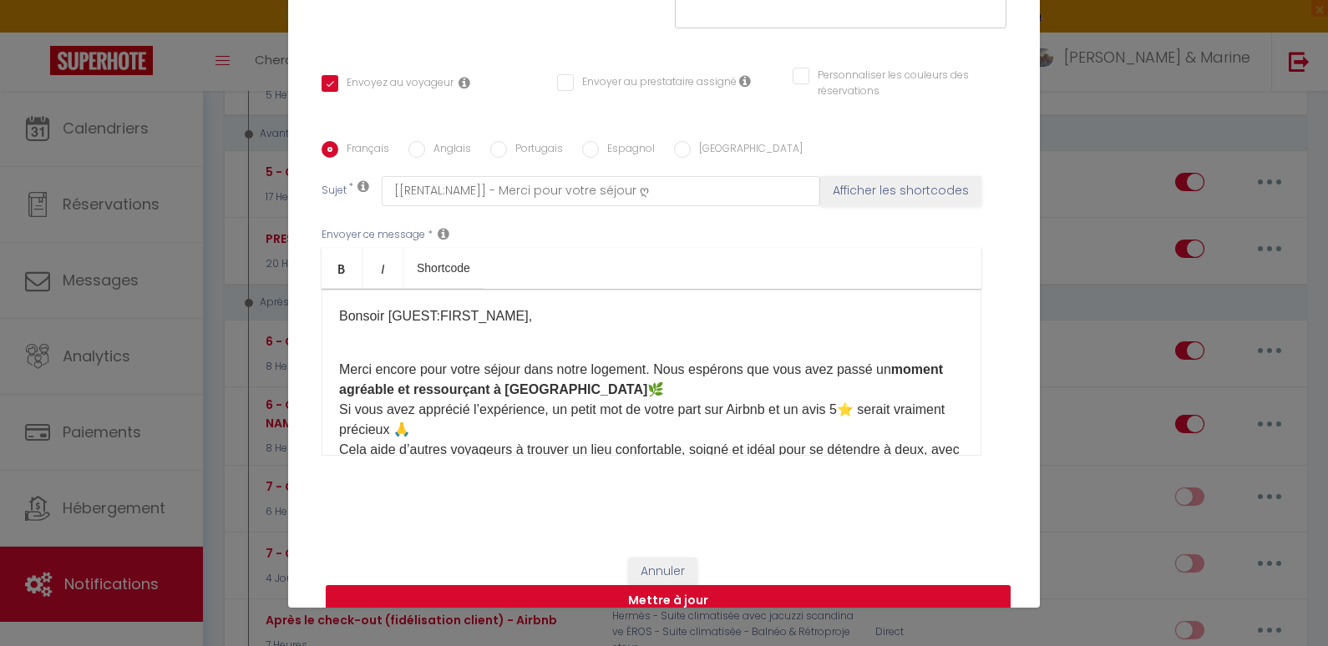
click at [667, 367] on p "Merci encore pour votre séjour dans notre logement. Nous espérons que vous avez…" at bounding box center [651, 450] width 625 height 180
click at [512, 408] on p "Merci encore pour votre séjour dans notre logement. Nous espérons que vous avez…" at bounding box center [651, 450] width 625 height 180
drag, startPoint x: 656, startPoint y: 404, endPoint x: 561, endPoint y: 402, distance: 95.2
click at [561, 402] on p "Merci encore pour votre séjour dans notre logement. Nous espérons que vous avez…" at bounding box center [651, 450] width 625 height 180
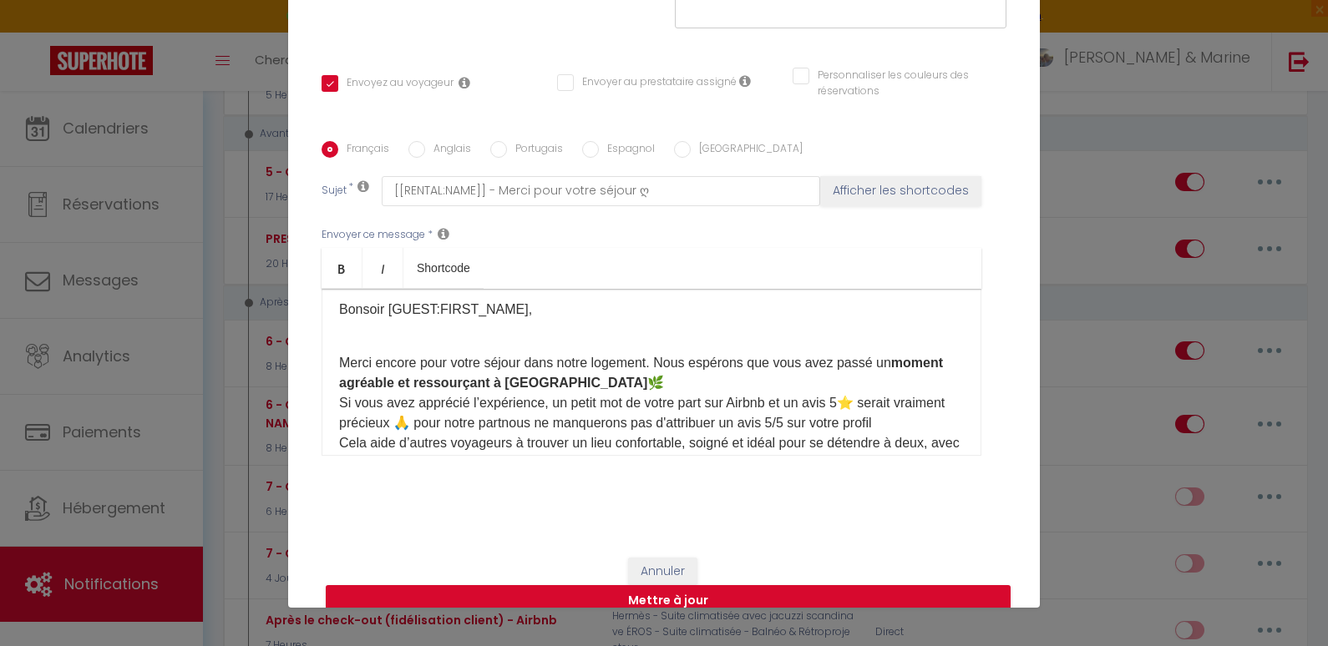
scroll to position [15, 0]
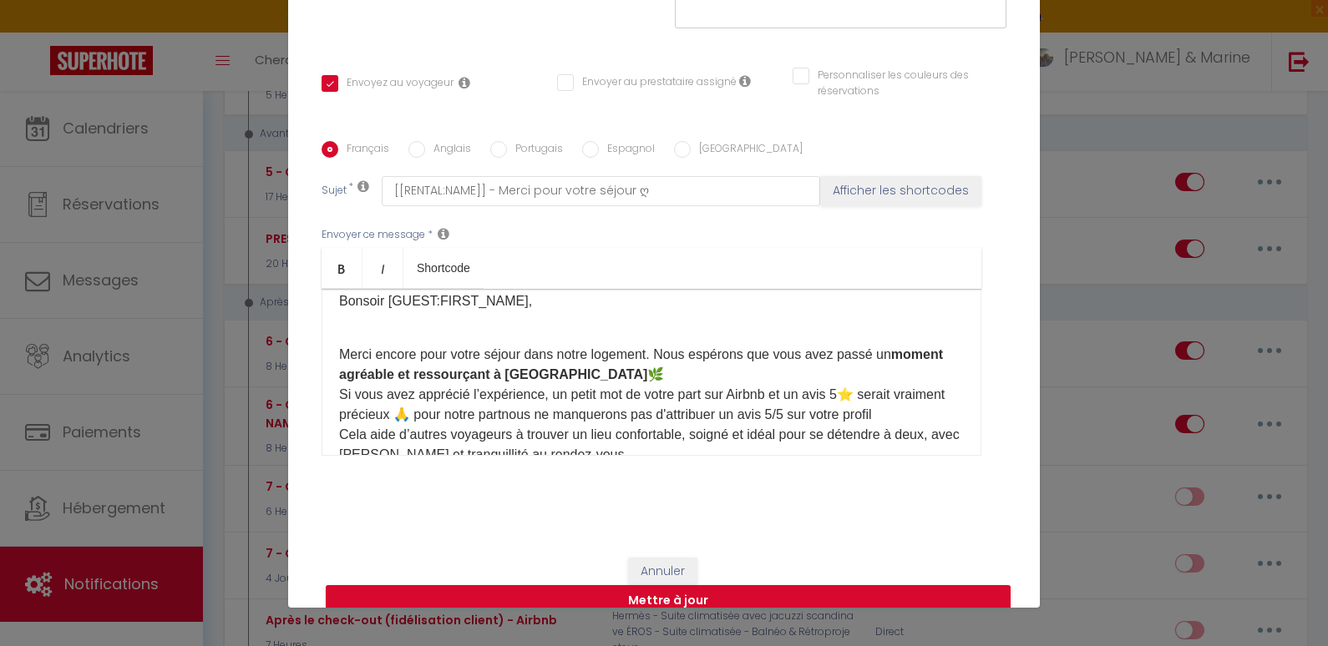
click at [398, 409] on p "Merci encore pour votre séjour dans notre logement. Nous espérons que vous avez…" at bounding box center [651, 435] width 625 height 180
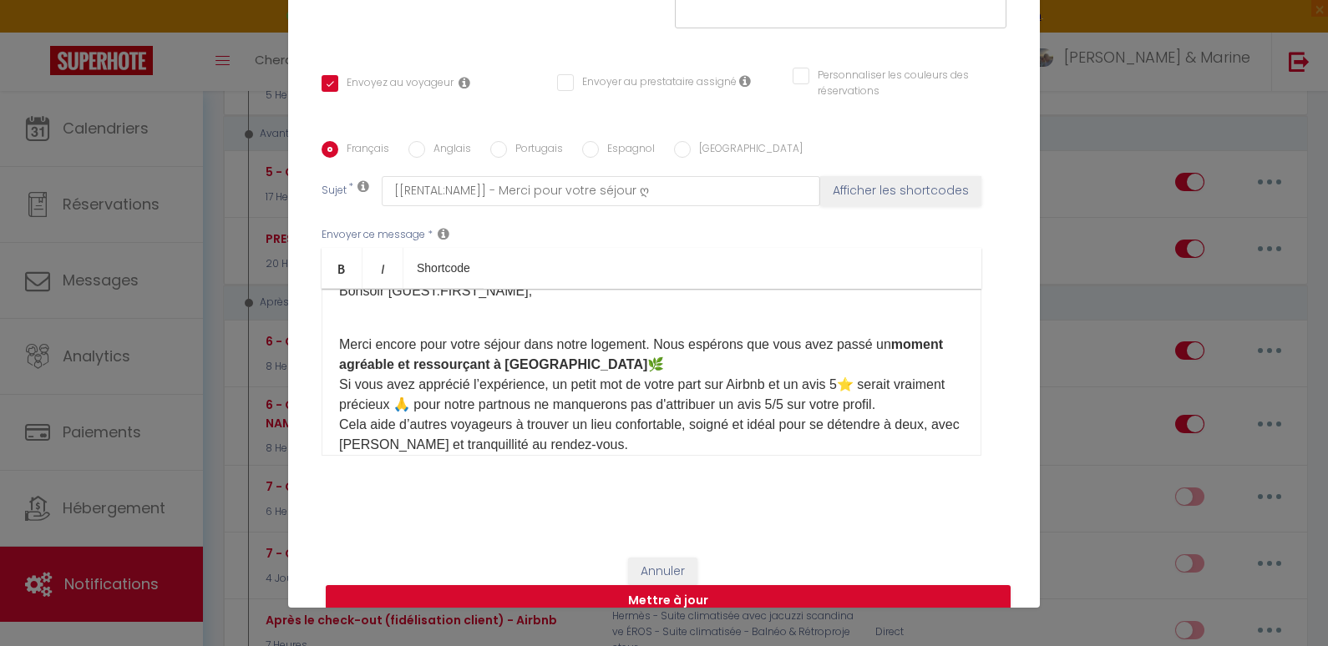
scroll to position [31, 0]
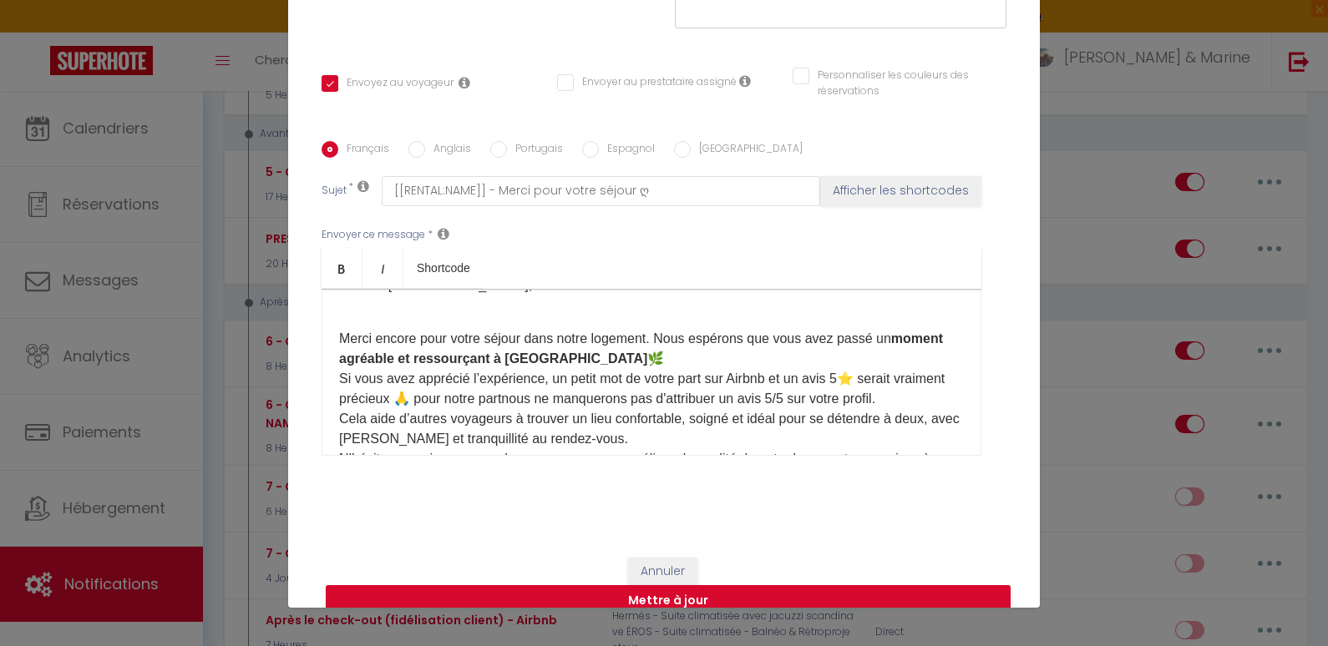
click at [0, 0] on span "part" at bounding box center [0, 0] width 0 height 0
click at [446, 396] on p "Merci encore pour votre séjour dans notre logement. Nous espérons que vous avez…" at bounding box center [651, 419] width 625 height 180
click at [754, 389] on p "Merci encore pour votre séjour dans notre logement. Nous espérons que vous avez…" at bounding box center [651, 419] width 625 height 180
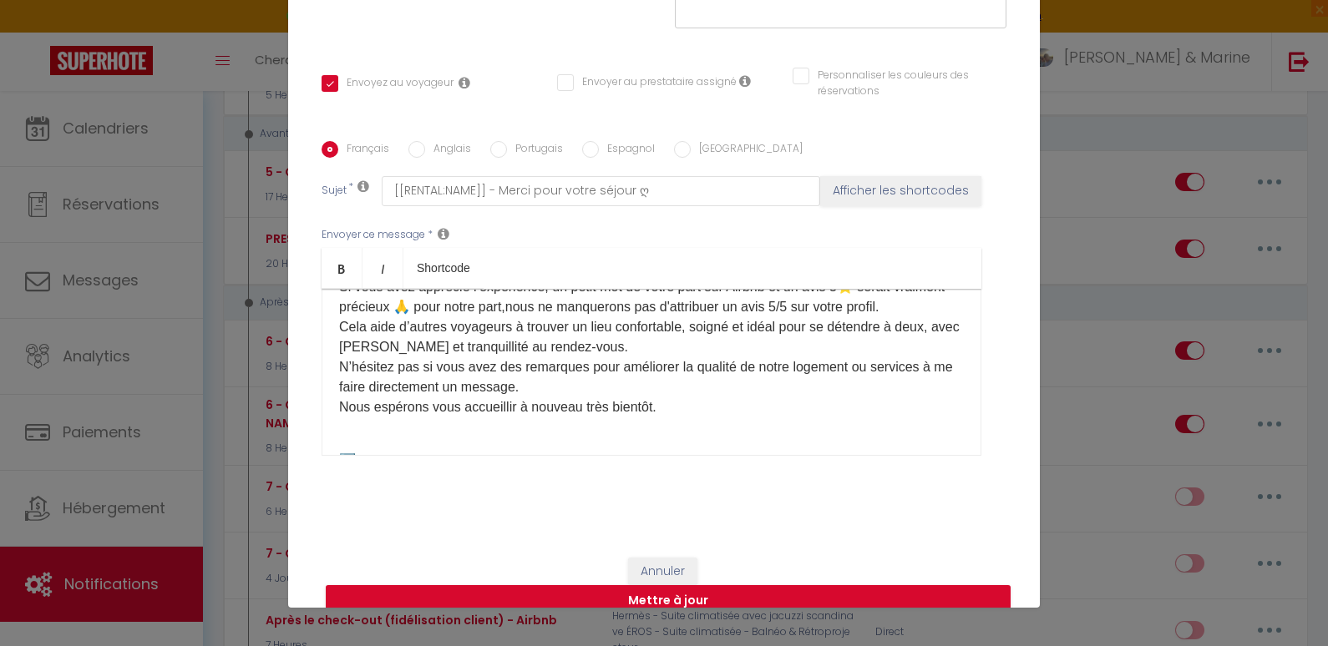
scroll to position [123, 0]
drag, startPoint x: 442, startPoint y: 344, endPoint x: 369, endPoint y: 341, distance: 72.7
click at [369, 341] on p "Merci encore pour votre séjour dans notre logement. Nous espérons que vous avez…" at bounding box center [651, 327] width 625 height 180
copy p "avec [PERSON_NAME]"
click at [605, 325] on p "Merci encore pour votre séjour dans notre logement. Nous espérons que vous avez…" at bounding box center [651, 327] width 625 height 180
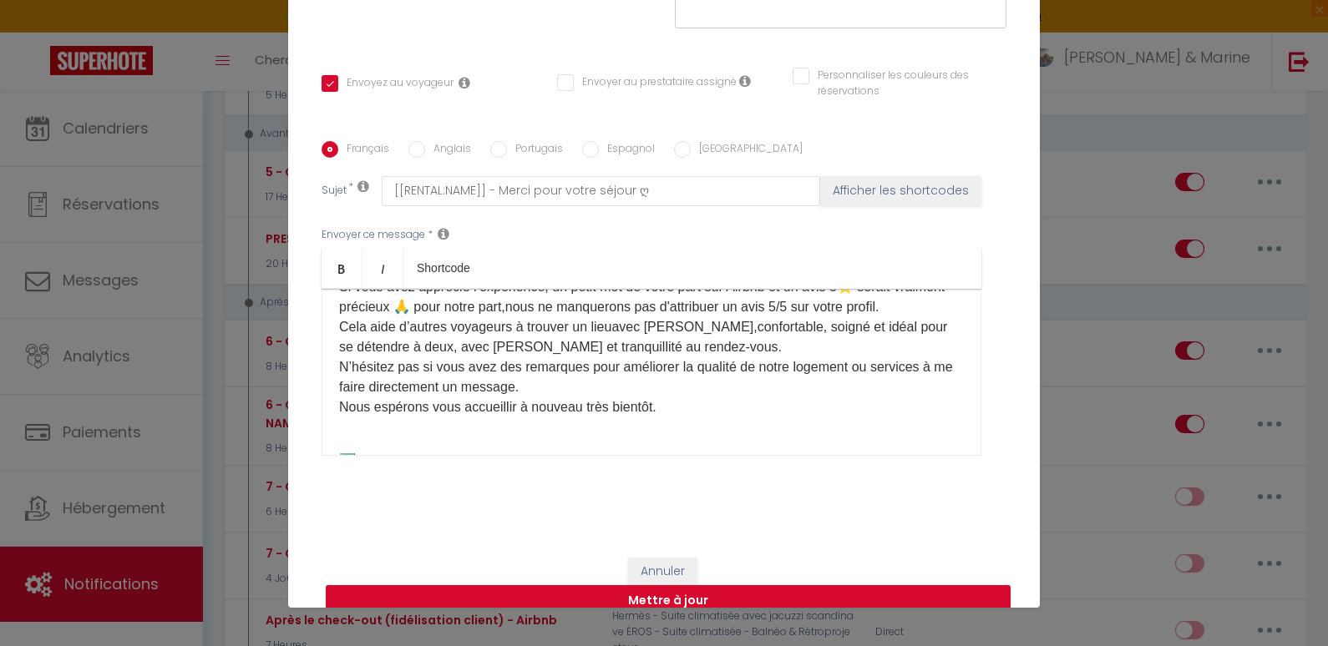
click at [810, 320] on p "Merci encore pour votre séjour dans notre logement. Nous espérons que vous avez…" at bounding box center [651, 327] width 625 height 180
drag, startPoint x: 700, startPoint y: 342, endPoint x: 431, endPoint y: 346, distance: 268.9
click at [431, 346] on p "Merci encore pour votre séjour dans notre logement. Nous espérons que vous avez…" at bounding box center [651, 327] width 625 height 180
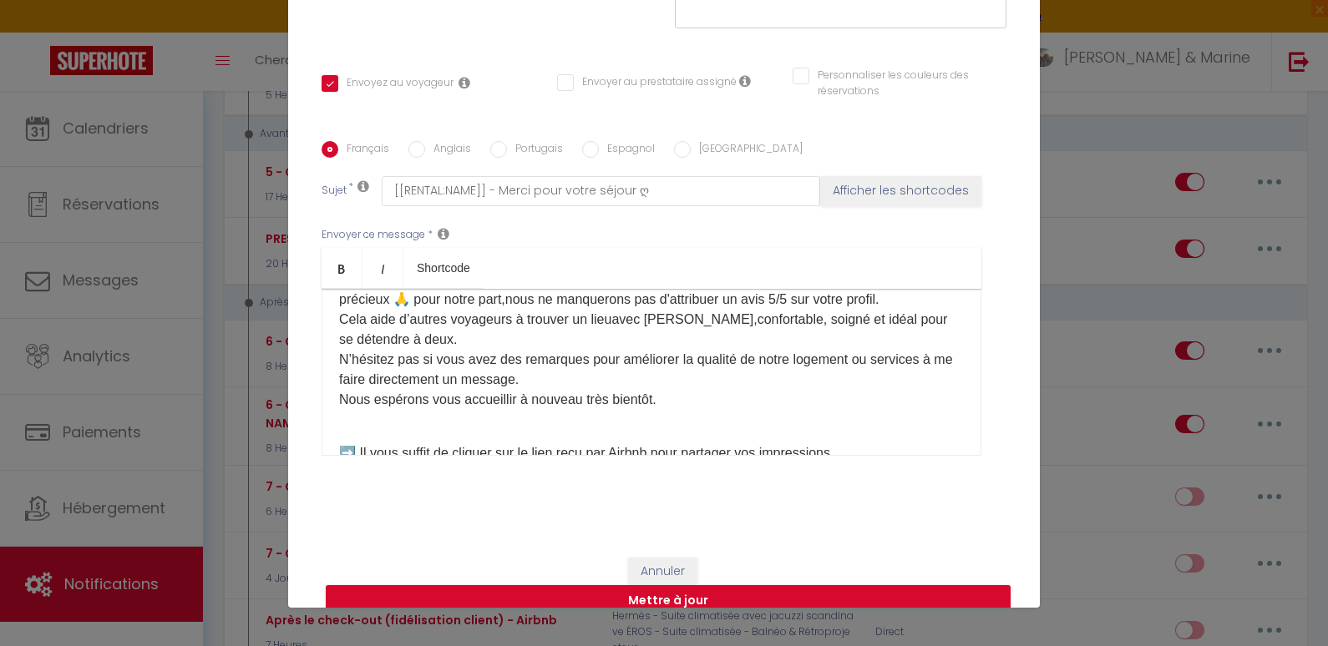
scroll to position [134, 0]
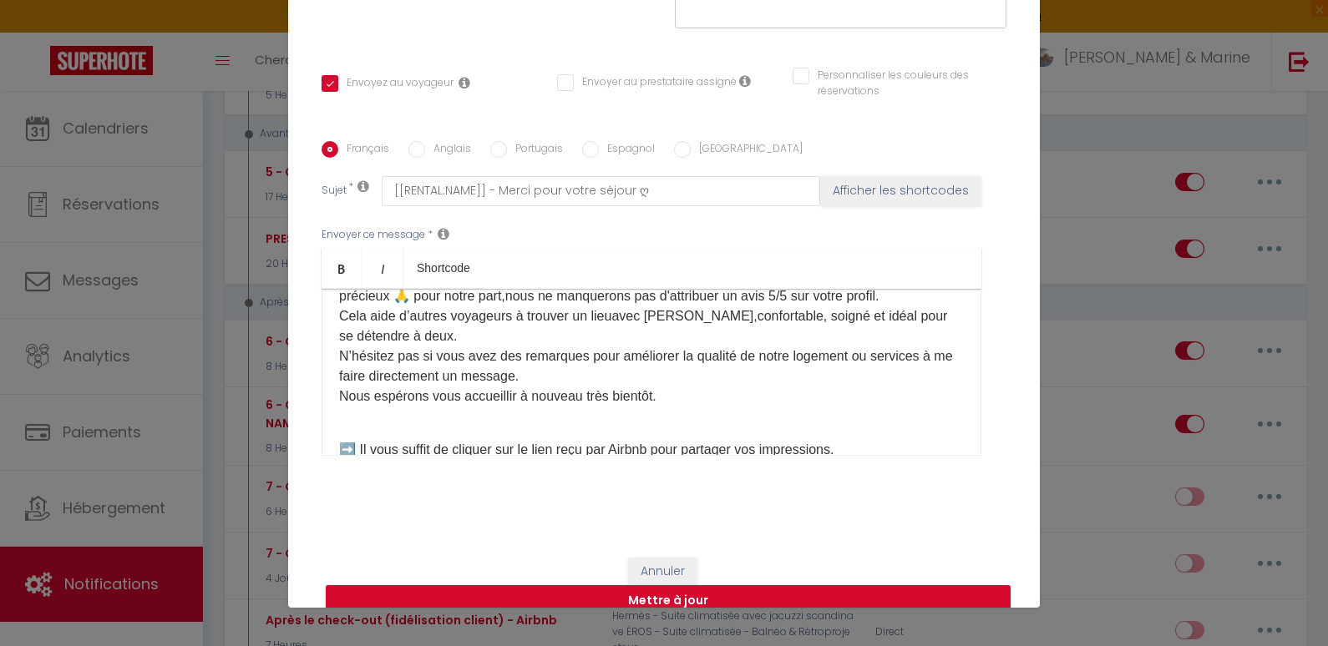
click at [450, 287] on p "Merci encore pour votre séjour dans notre logement. Nous espérons que vous avez…" at bounding box center [651, 316] width 625 height 180
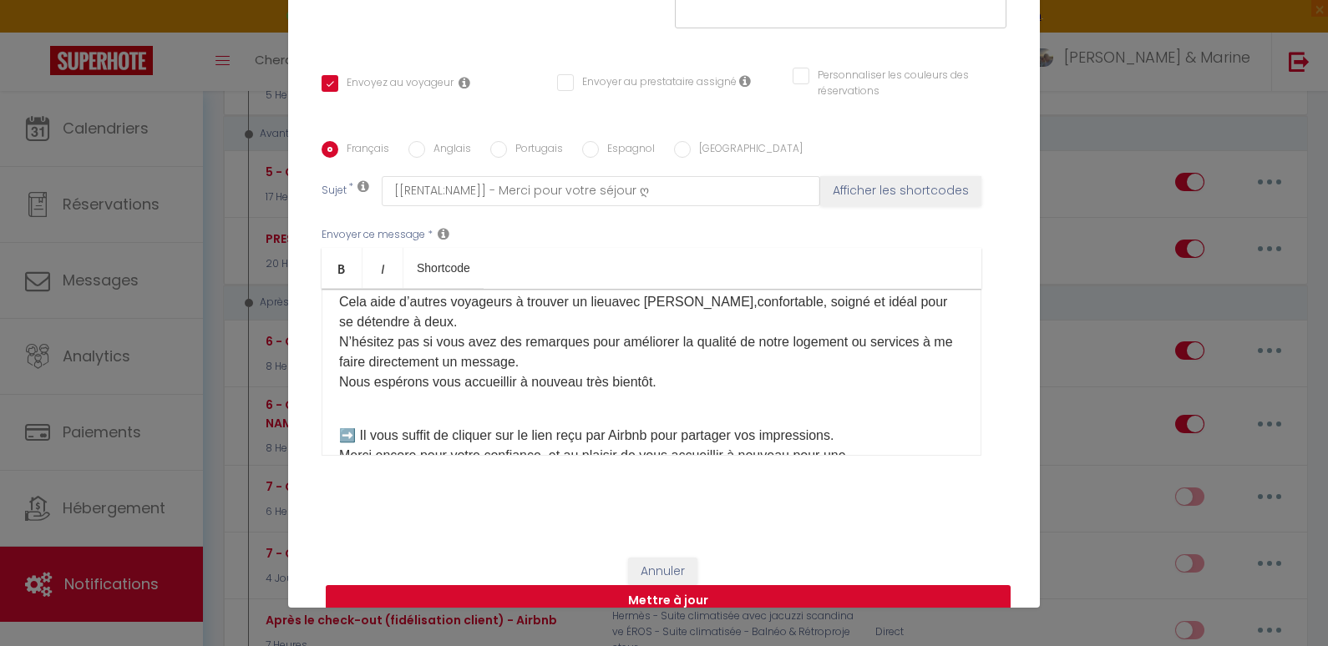
scroll to position [165, 0]
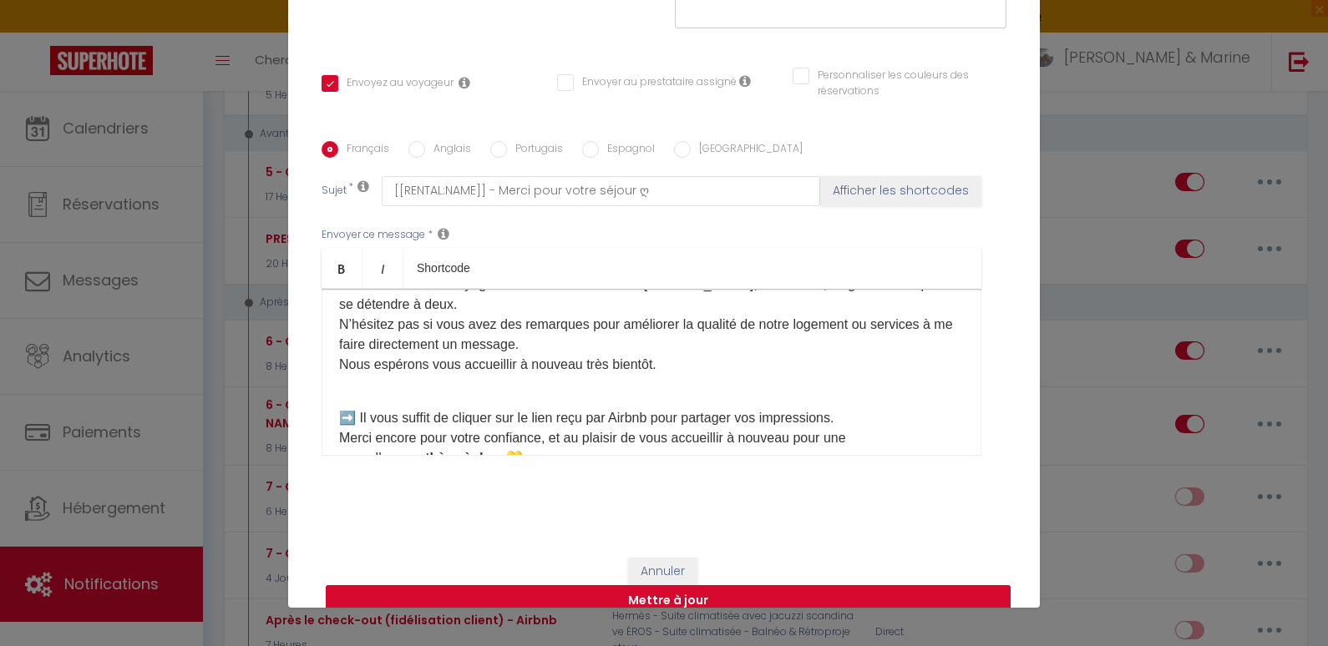
click at [698, 585] on button "Mettre à jour" at bounding box center [668, 601] width 685 height 32
checkbox input "true"
checkbox input "false"
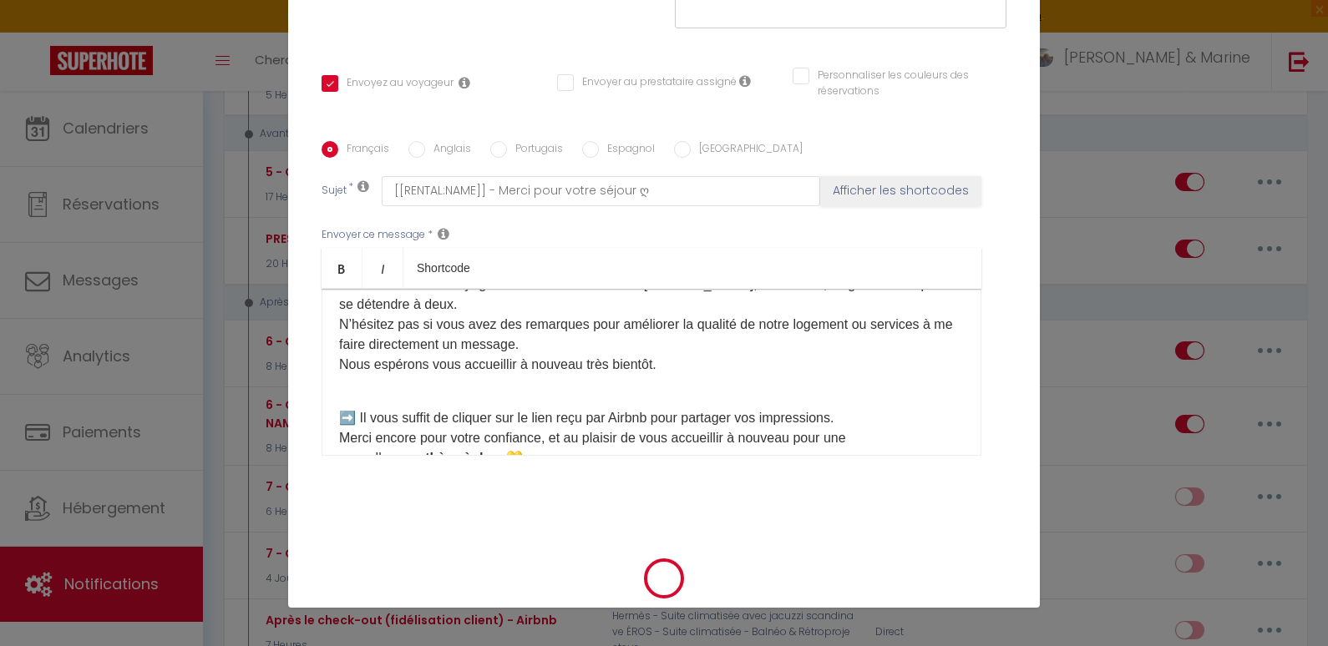
scroll to position [266, 0]
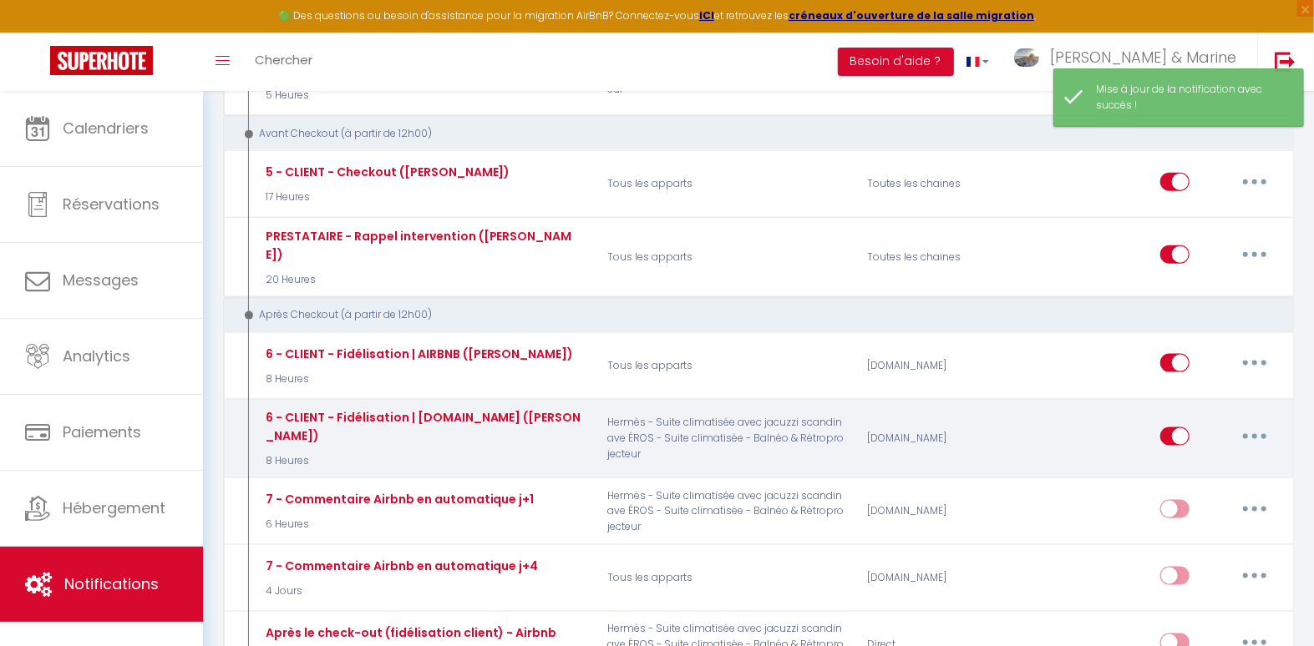
click at [1258, 423] on button "button" at bounding box center [1254, 436] width 47 height 27
click at [1208, 460] on link "Editer" at bounding box center [1211, 474] width 124 height 28
type input "6 - CLIENT - Fidélisation | [DOMAIN_NAME] ([PERSON_NAME])"
select select "5"
select select "8 Heures"
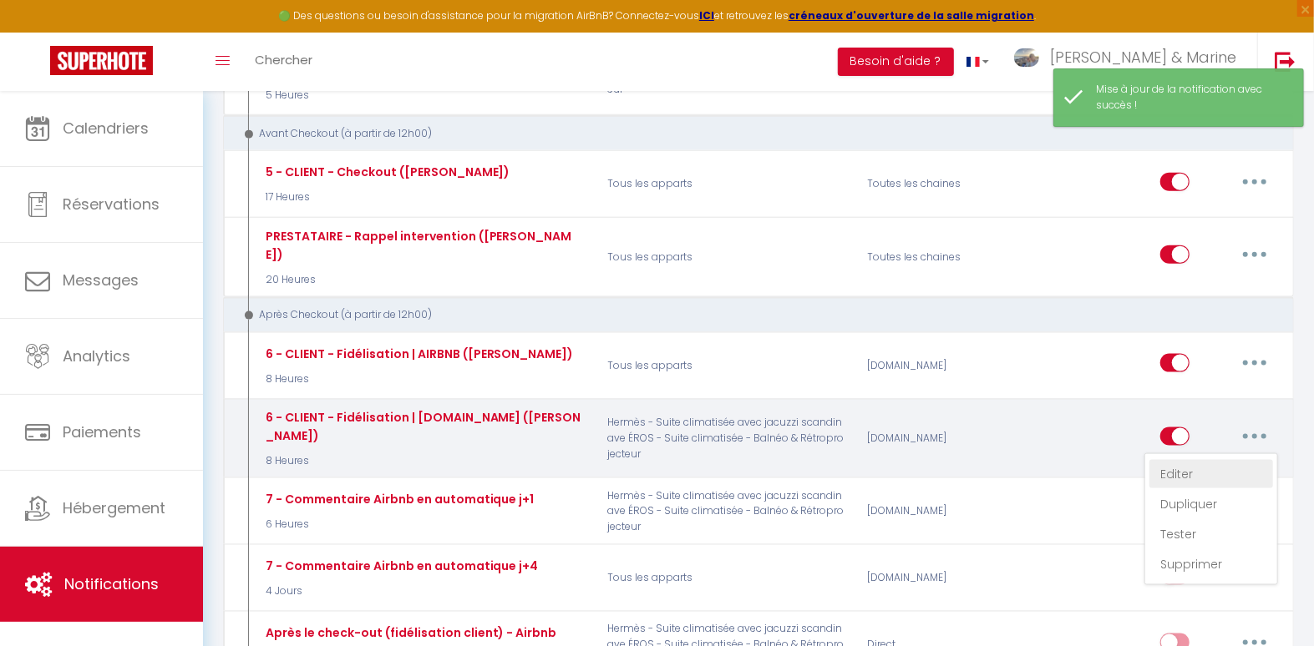
select select "if_booking_is_paid"
checkbox input "true"
checkbox input "false"
radio input "true"
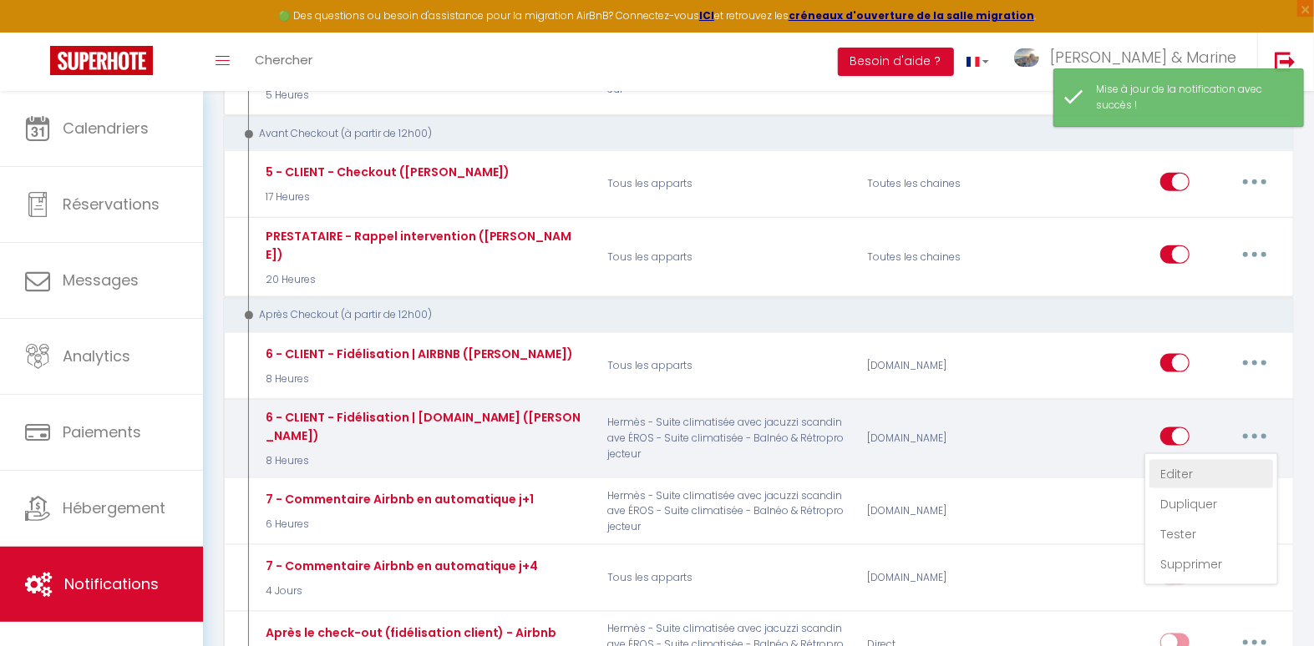
type input "[[RENTAL:NAME]] - Merci pour votre séjour ღ"
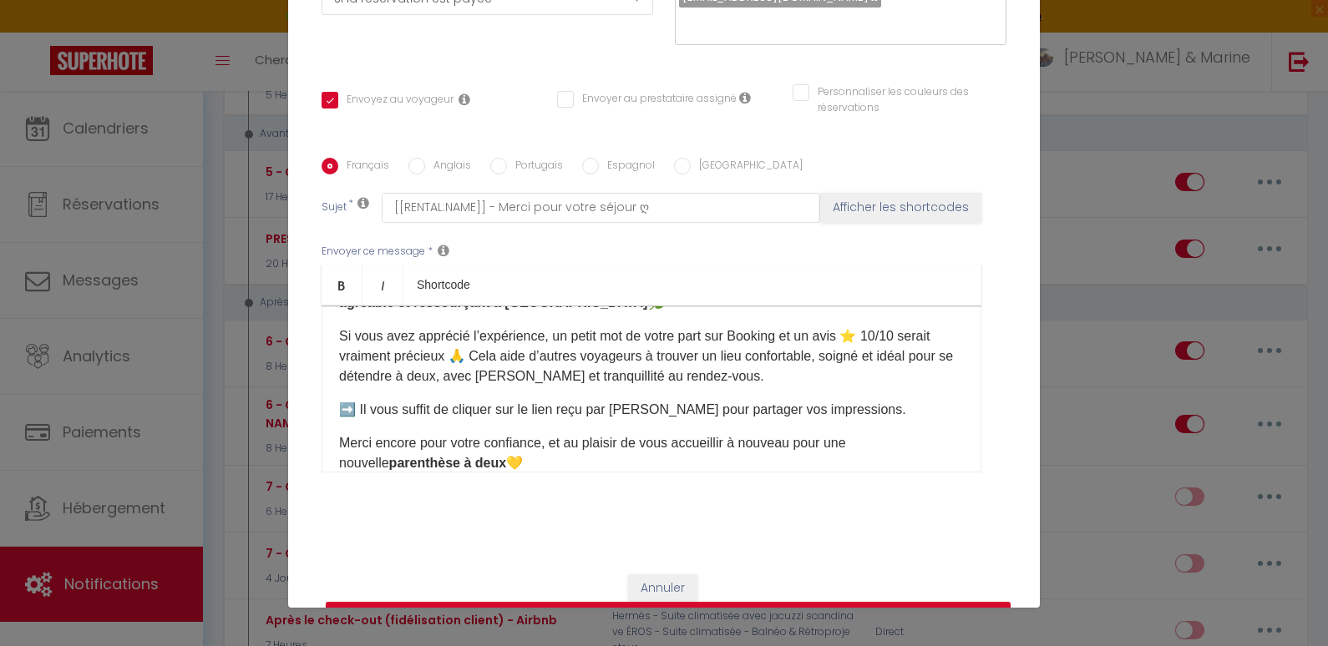
scroll to position [0, 0]
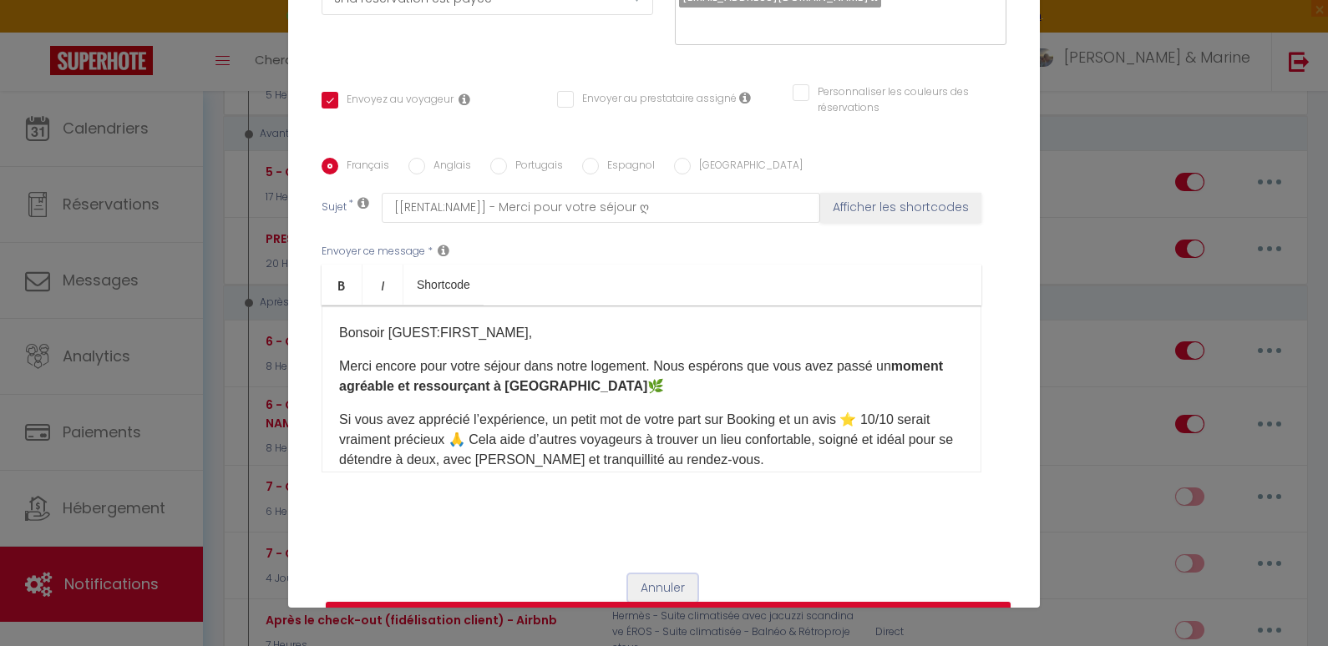
click at [643, 575] on button "Annuler" at bounding box center [662, 589] width 69 height 28
type input "6 - CLIENT - Fidélisation | [DOMAIN_NAME] ([PERSON_NAME])"
checkbox input "true"
checkbox input "false"
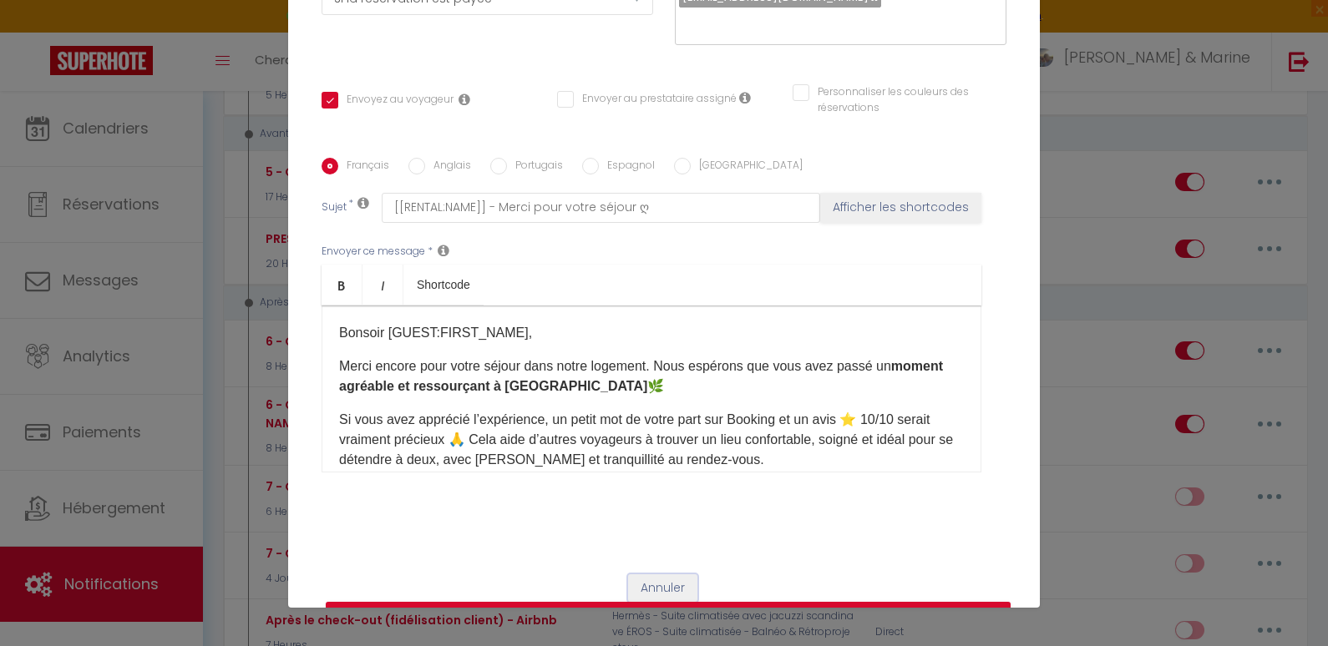
radio input "true"
type input "[[RENTAL:NAME]] - Merci pour votre séjour ღ"
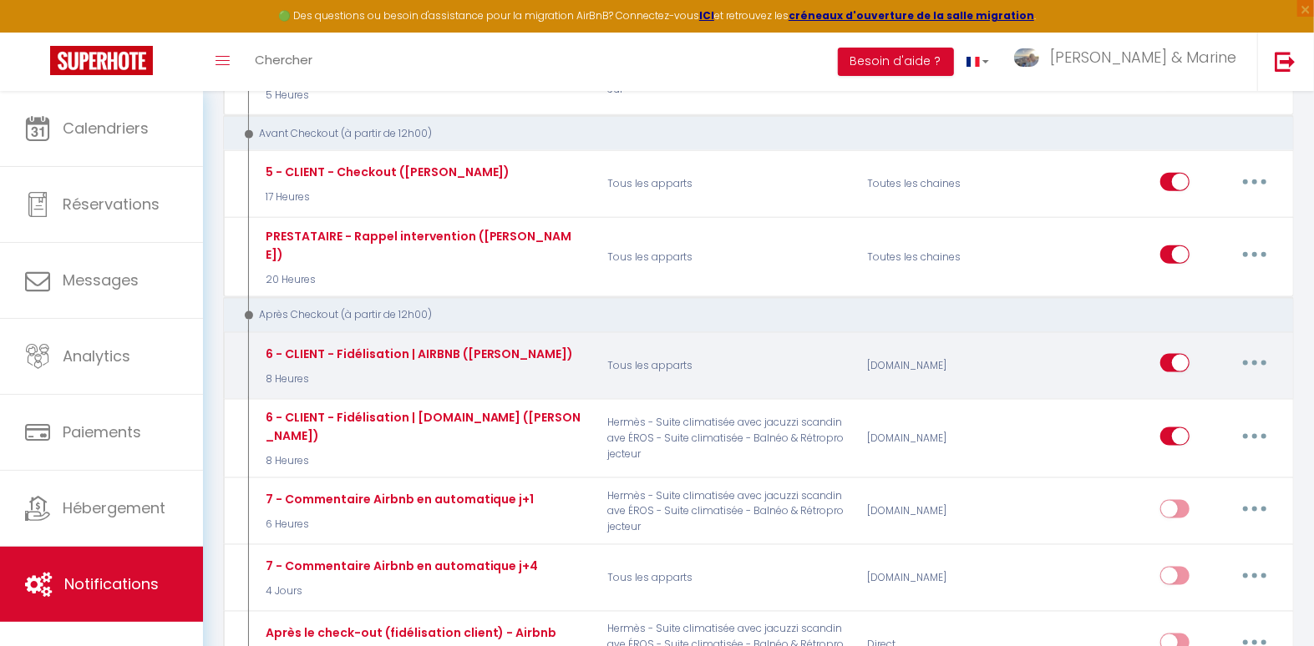
click at [1247, 350] on button "button" at bounding box center [1254, 363] width 47 height 27
click at [1182, 387] on link "Editer" at bounding box center [1211, 401] width 124 height 28
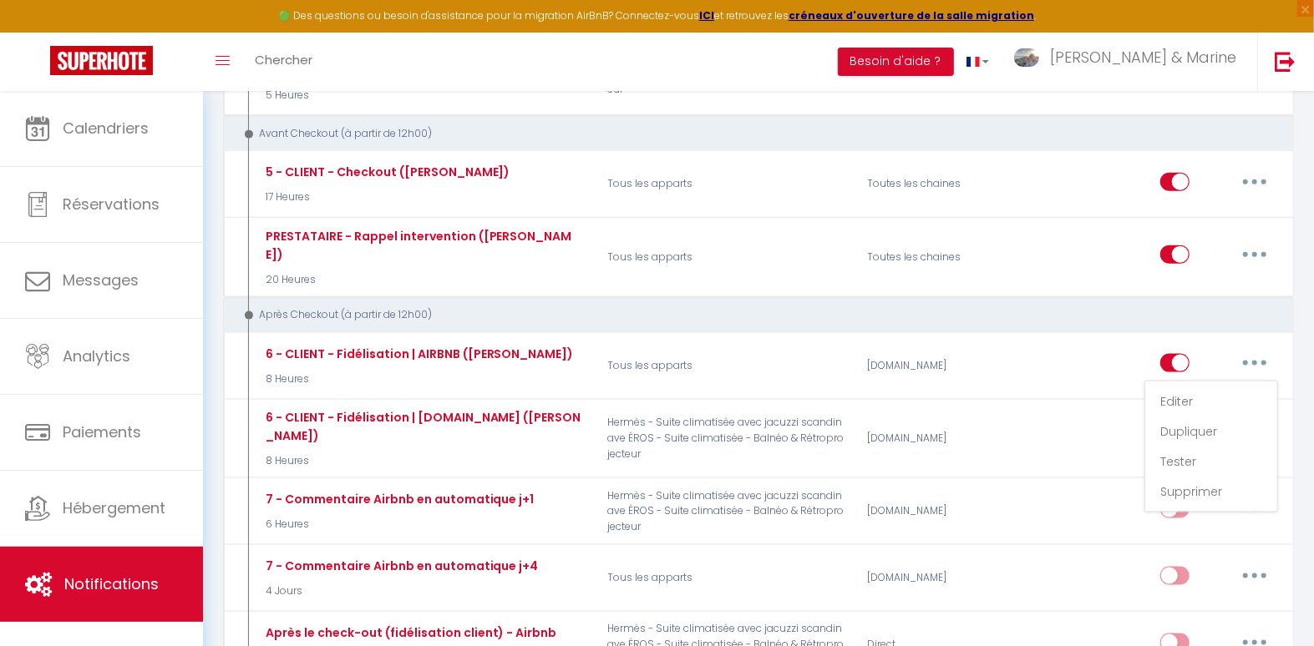
type input "6 - CLIENT - Fidélisation | AIRBNB ([PERSON_NAME])"
checkbox input "true"
checkbox input "false"
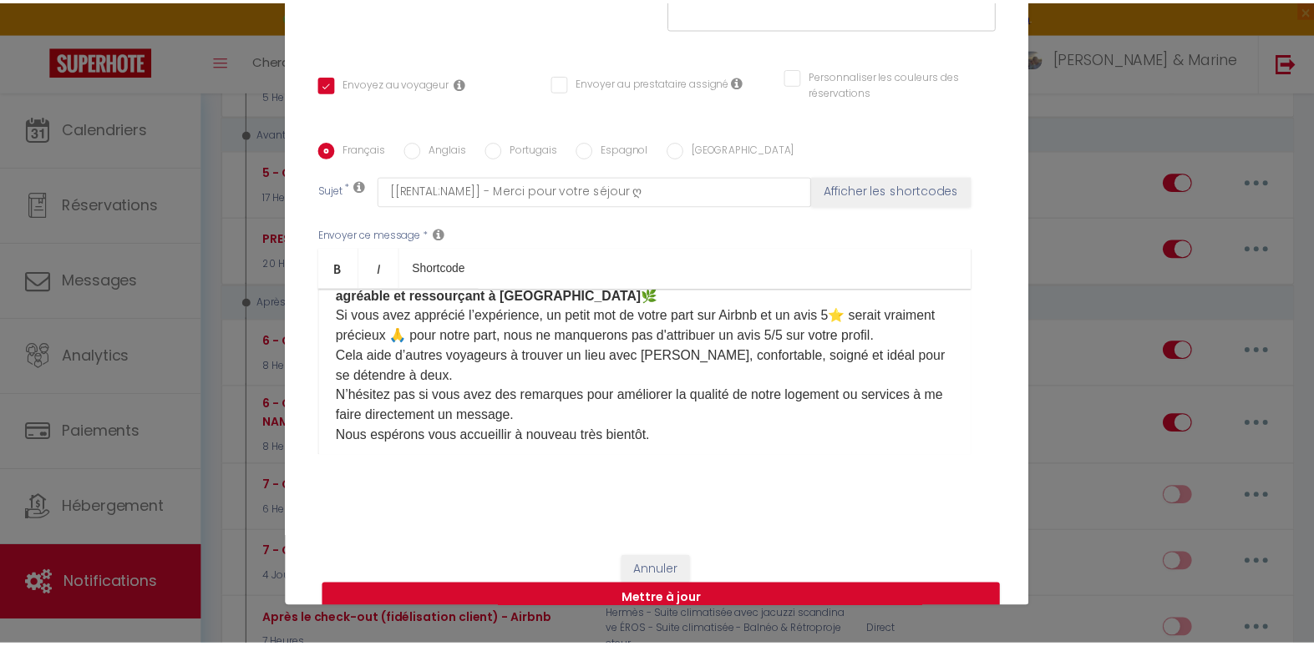
scroll to position [90, 0]
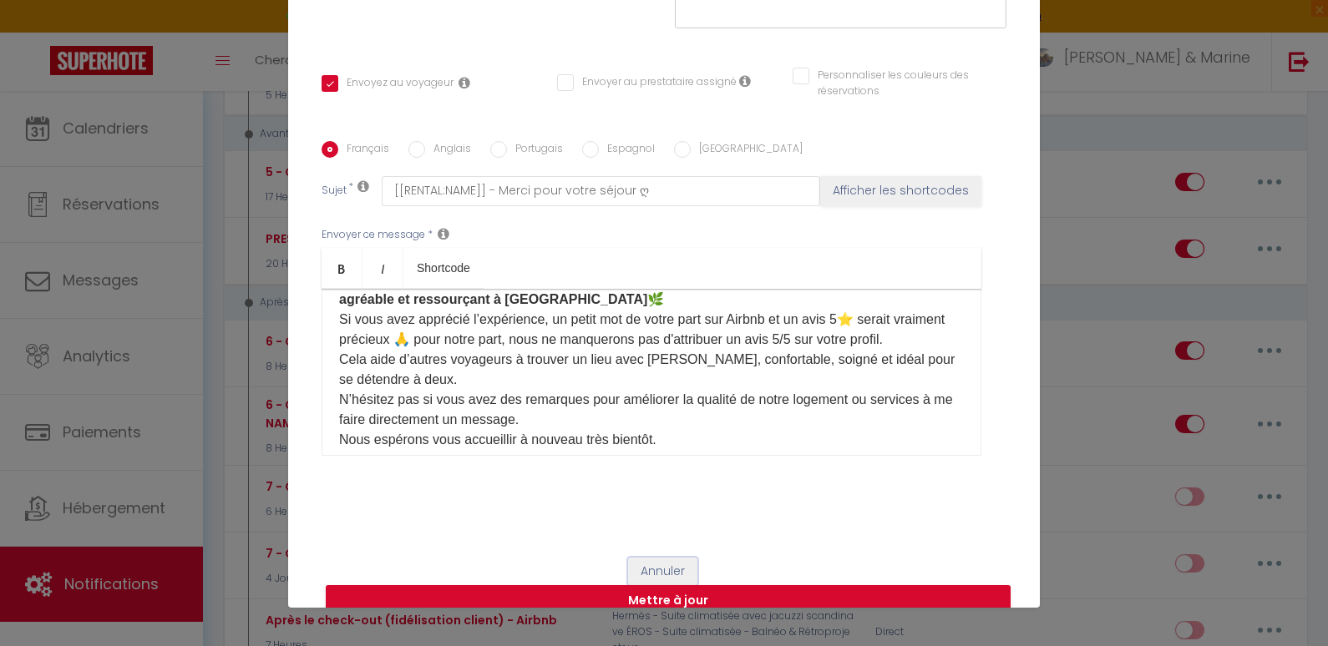
click at [658, 558] on button "Annuler" at bounding box center [662, 572] width 69 height 28
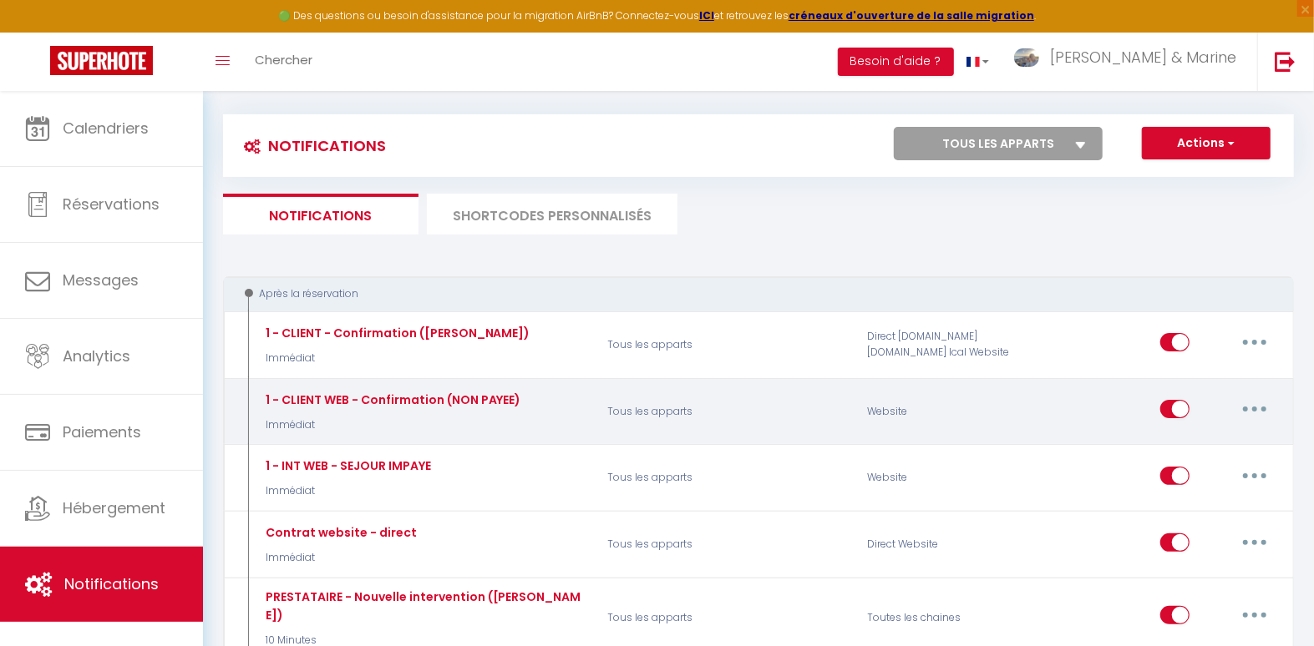
scroll to position [0, 0]
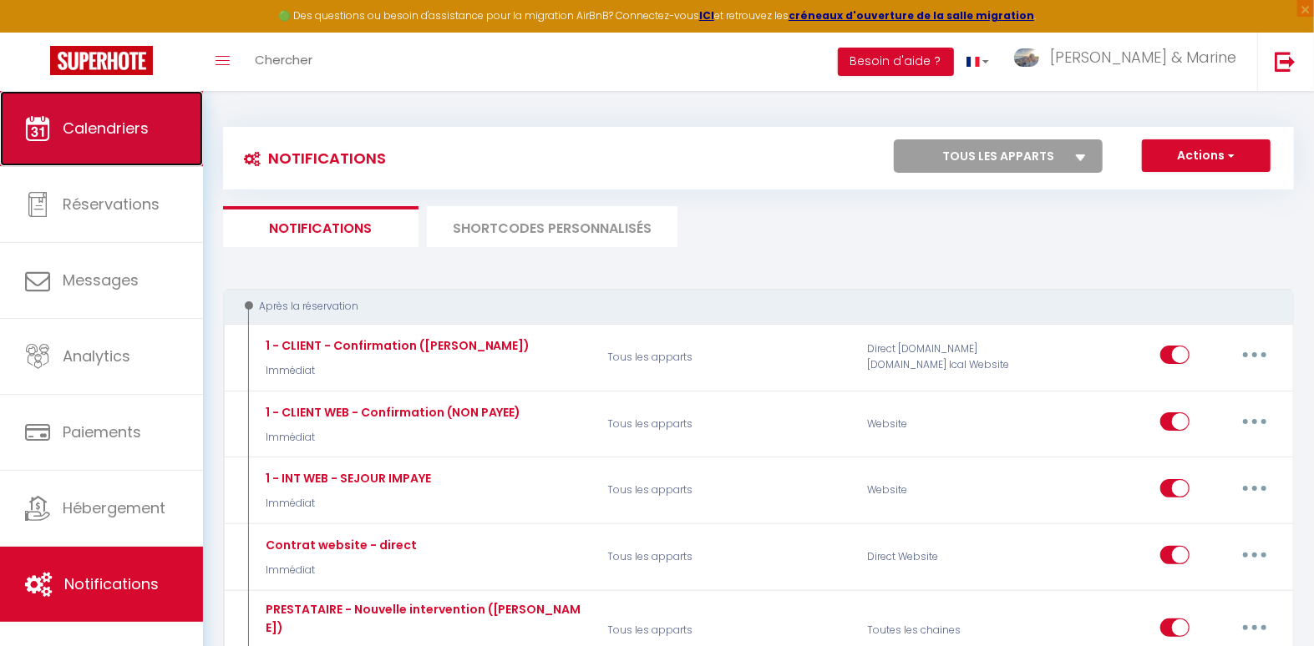
click at [54, 145] on link "Calendriers" at bounding box center [101, 128] width 203 height 75
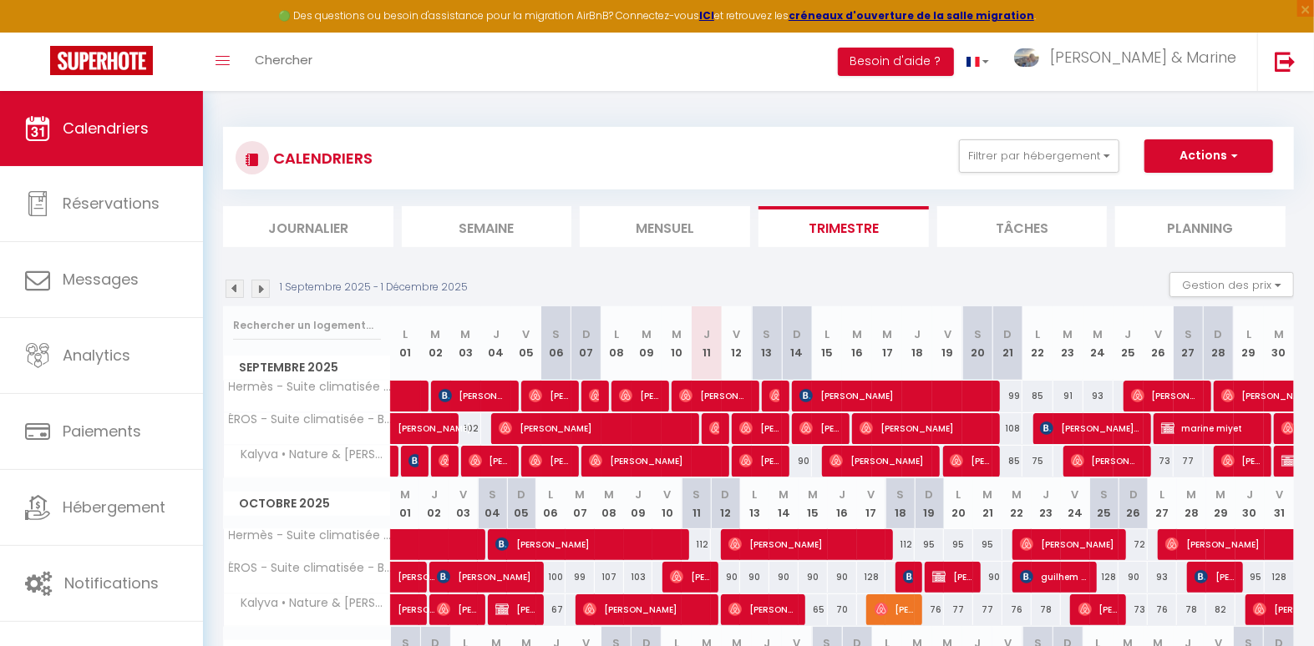
click at [802, 464] on div "90" at bounding box center [797, 461] width 30 height 31
type input "90"
type input "Dim 14 Septembre 2025"
type input "Lun 15 Septembre 2025"
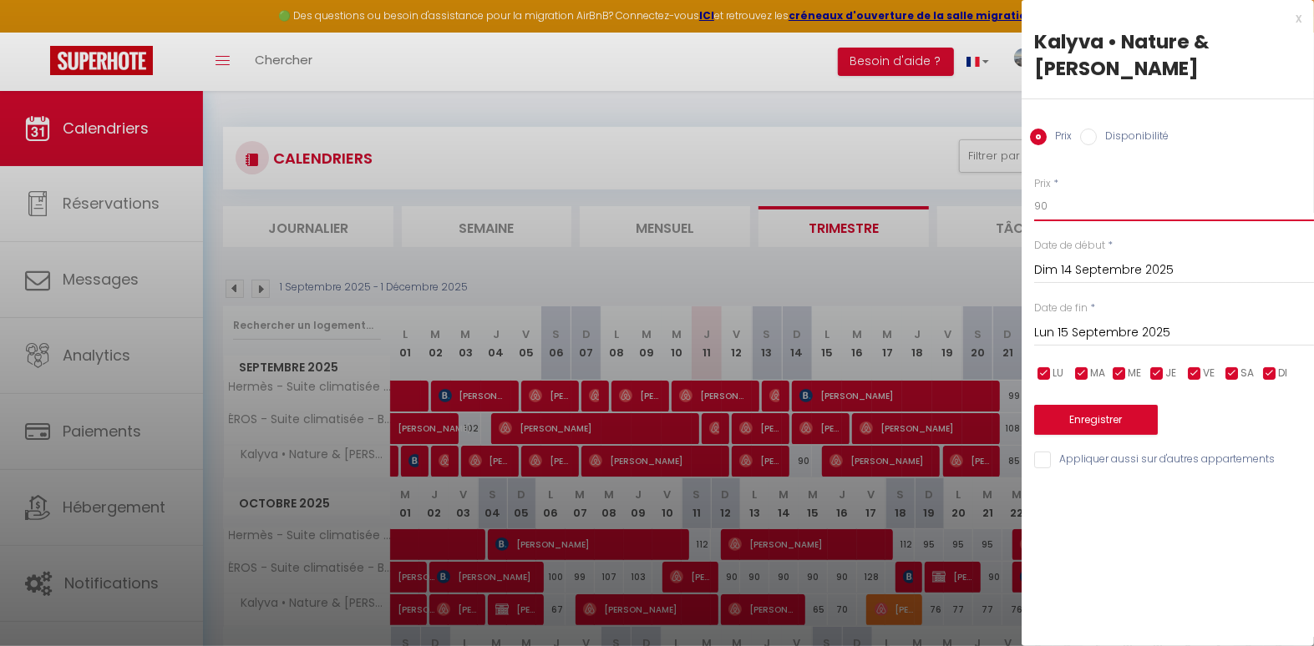
click at [1132, 191] on input "90" at bounding box center [1174, 206] width 280 height 30
type input "85"
drag, startPoint x: 1092, startPoint y: 382, endPoint x: 1159, endPoint y: 352, distance: 73.3
click at [1092, 405] on button "Enregistrer" at bounding box center [1096, 420] width 124 height 30
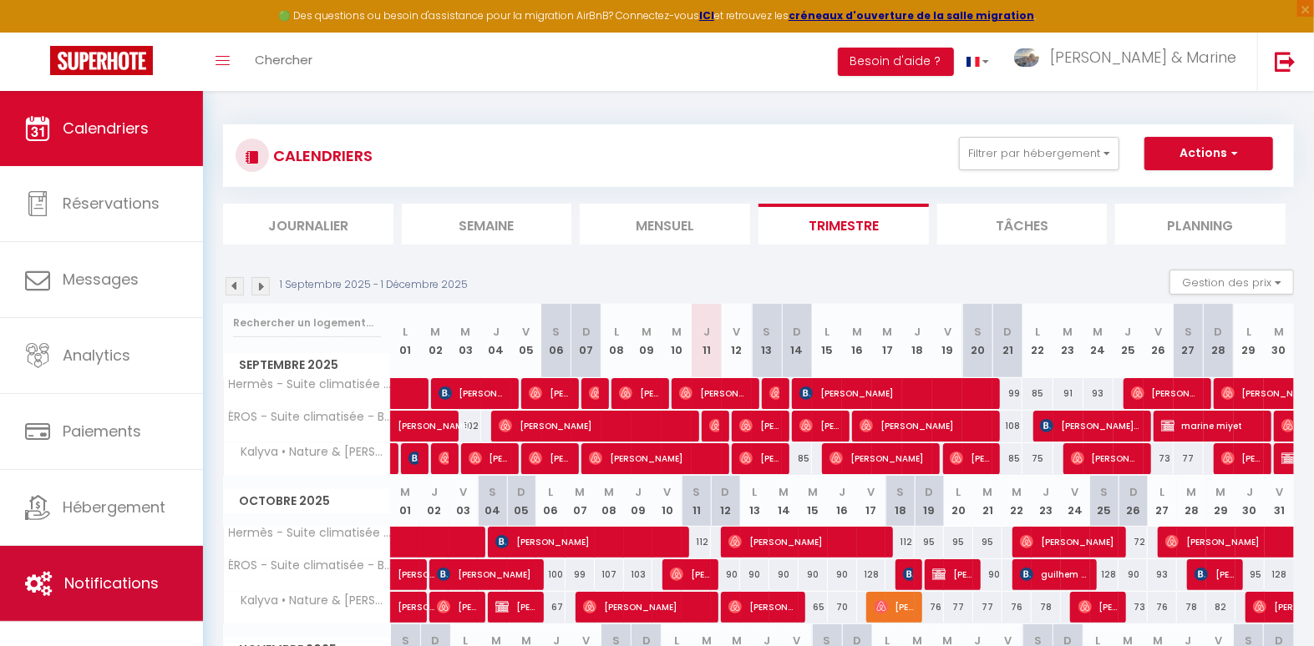
scroll to position [3, 0]
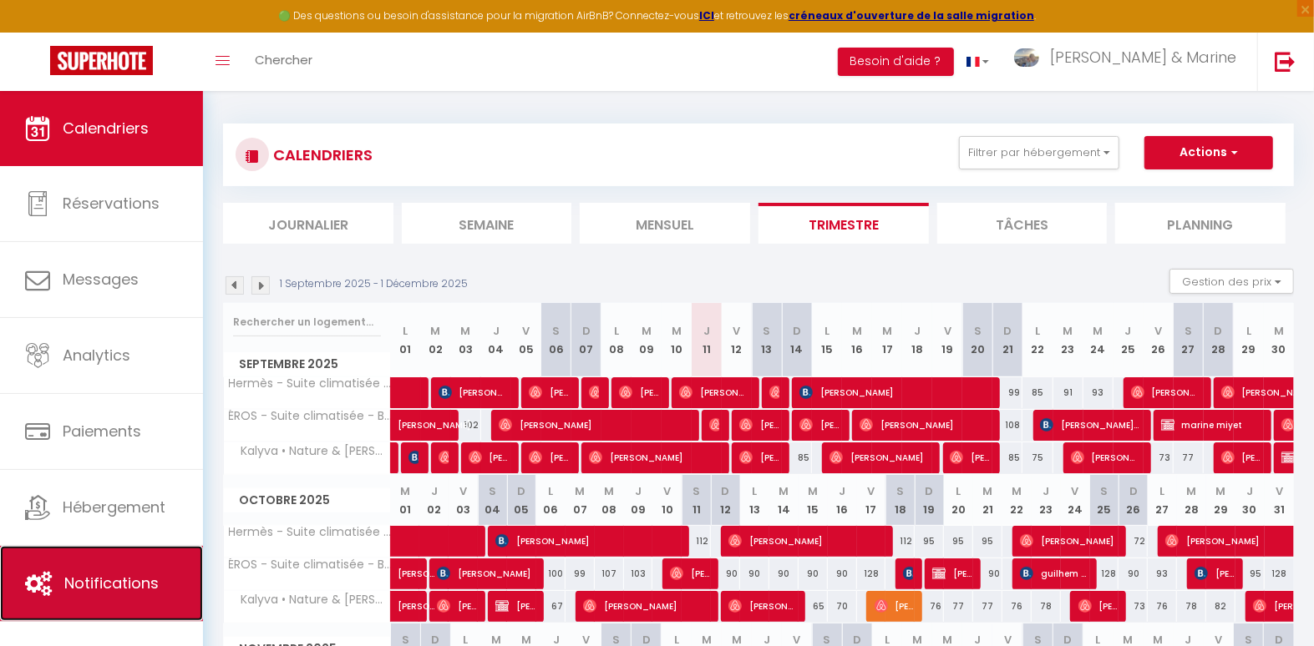
click at [110, 604] on link "Notifications" at bounding box center [101, 583] width 203 height 75
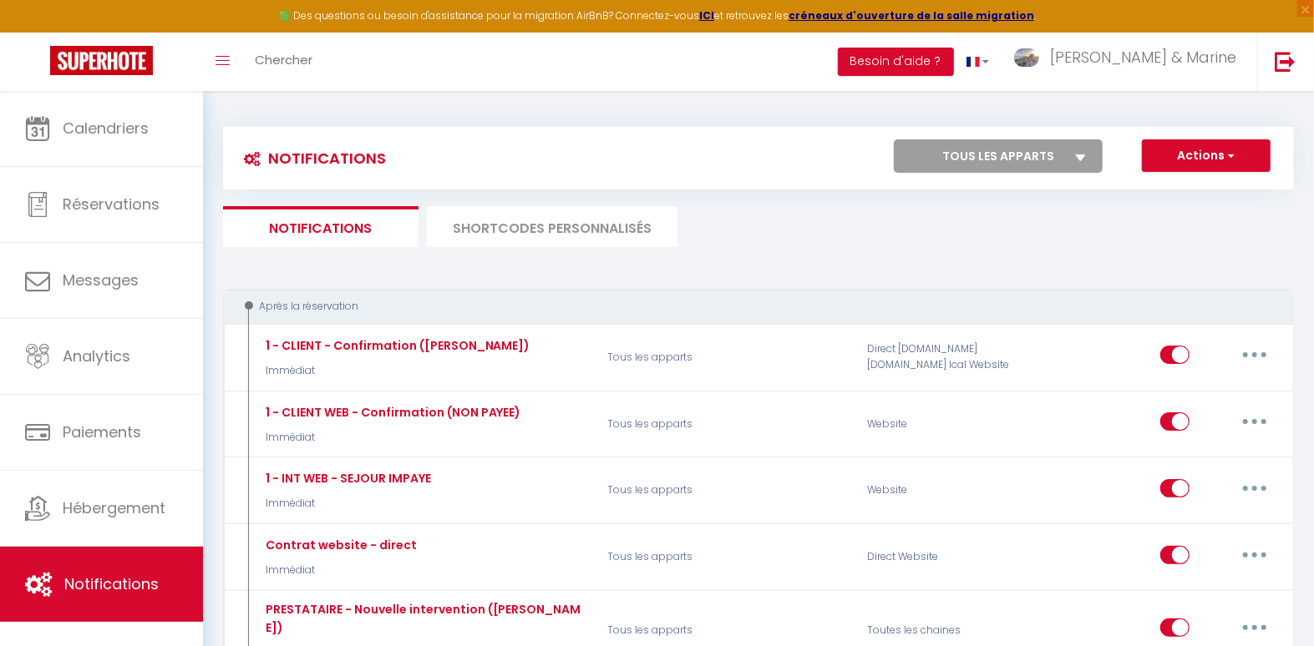
click at [577, 227] on li "SHORTCODES PERSONNALISÉS" at bounding box center [552, 226] width 251 height 41
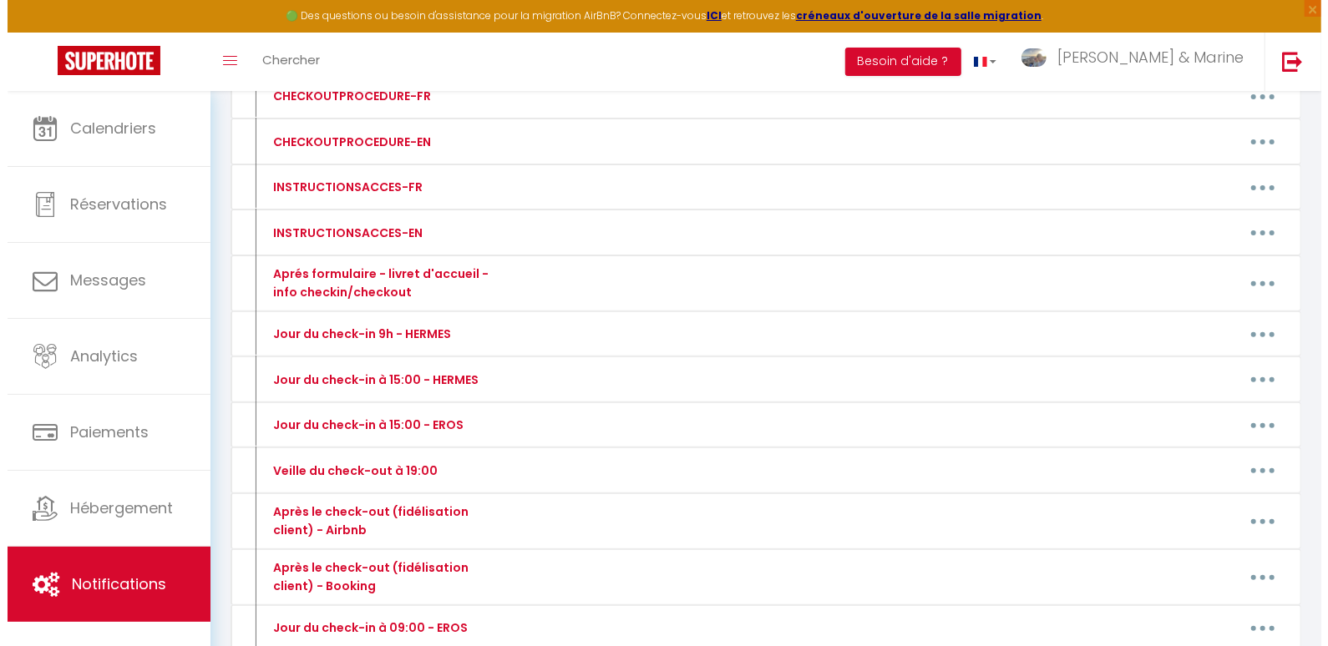
scroll to position [561, 0]
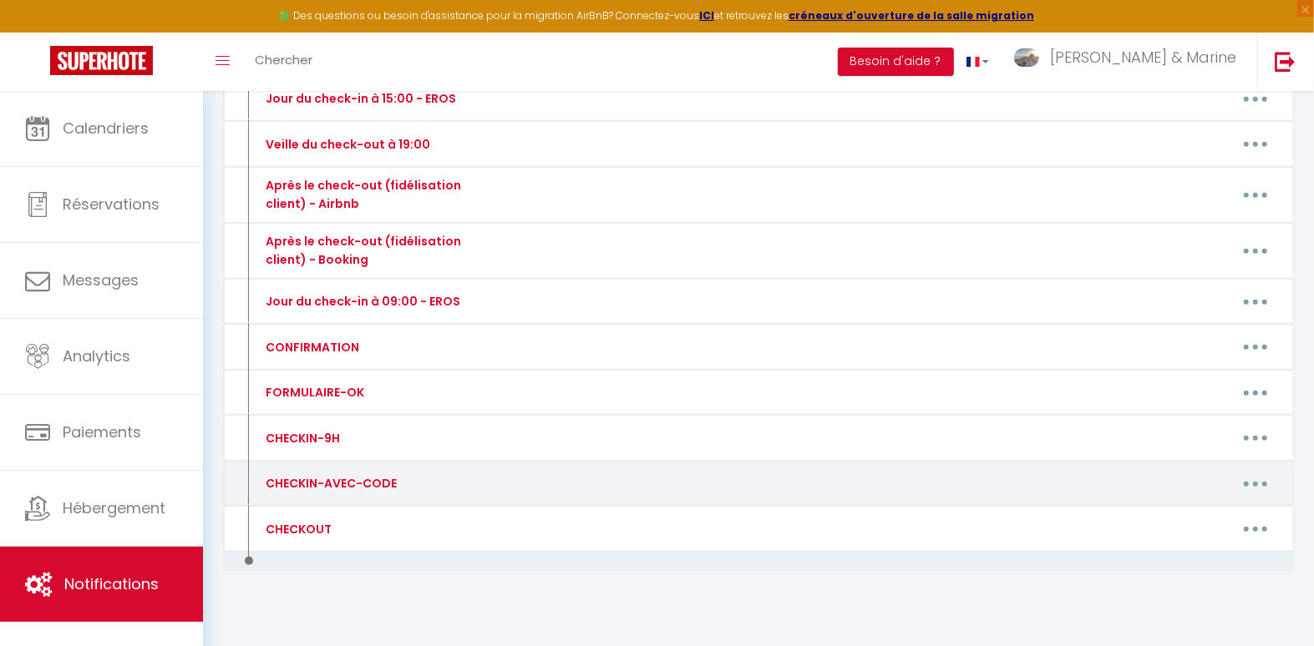
click at [1257, 470] on button "button" at bounding box center [1255, 483] width 47 height 27
click at [1235, 508] on link "Editer" at bounding box center [1212, 522] width 124 height 28
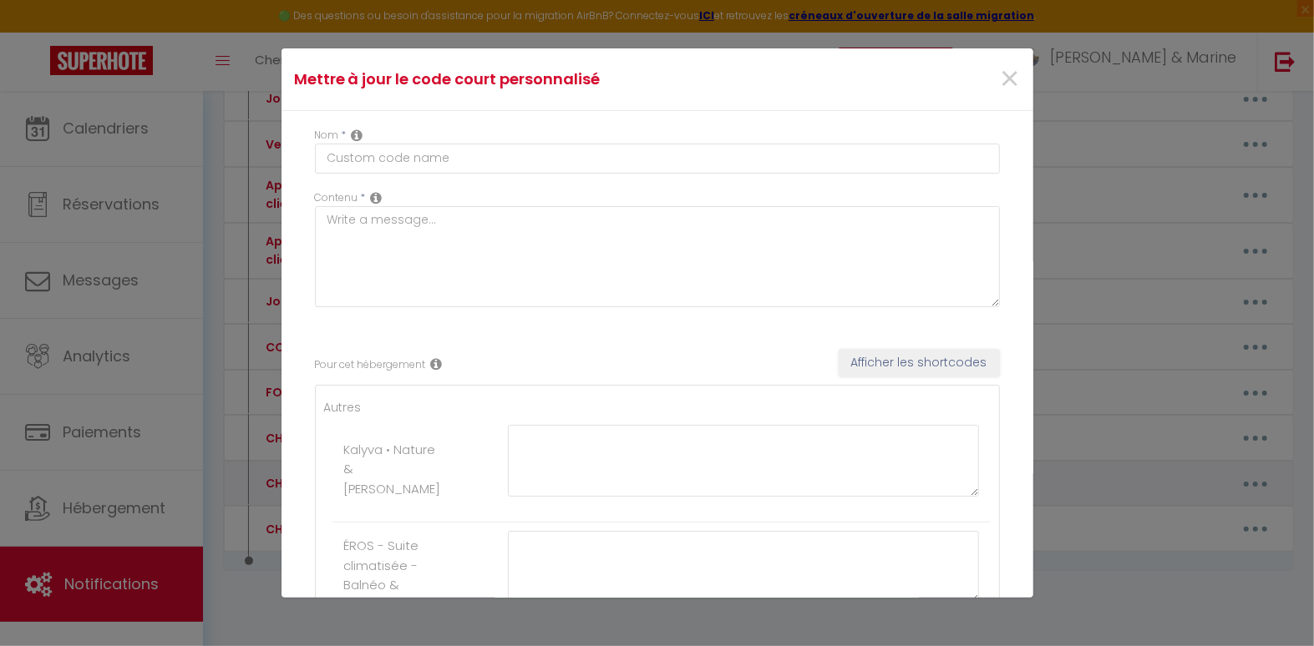
type input "CHECKIN-AVEC-CODE"
type textarea "CHECKIN-AVEC-CODE"
type textarea "🔑🔒 VOS INSTRUCTIONS CHECKIN : 1. Aux abords du [STREET_ADDRESS] au petit rond p…"
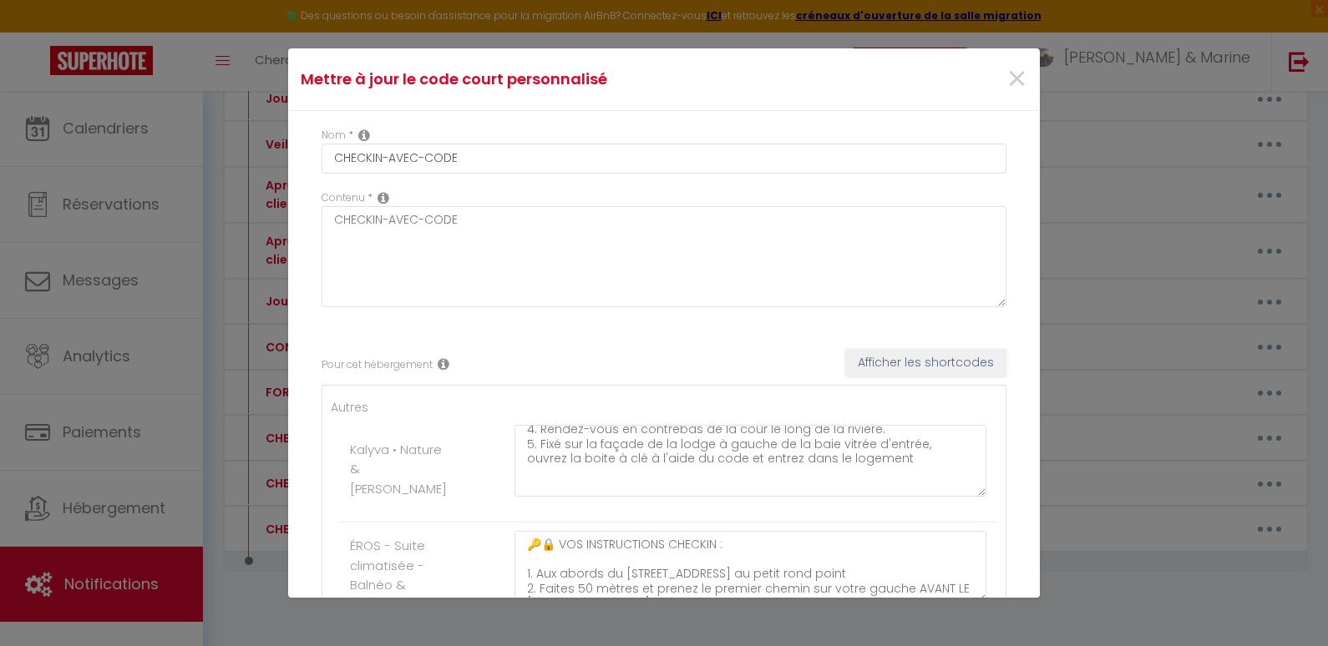
scroll to position [103, 0]
drag, startPoint x: 893, startPoint y: 468, endPoint x: 951, endPoint y: 464, distance: 57.8
click at [893, 468] on textarea "🔑🔒 VOS INSTRUCTIONS CHECKIN : 1. Aux abords du [STREET_ADDRESS] au petit rond p…" at bounding box center [750, 461] width 472 height 72
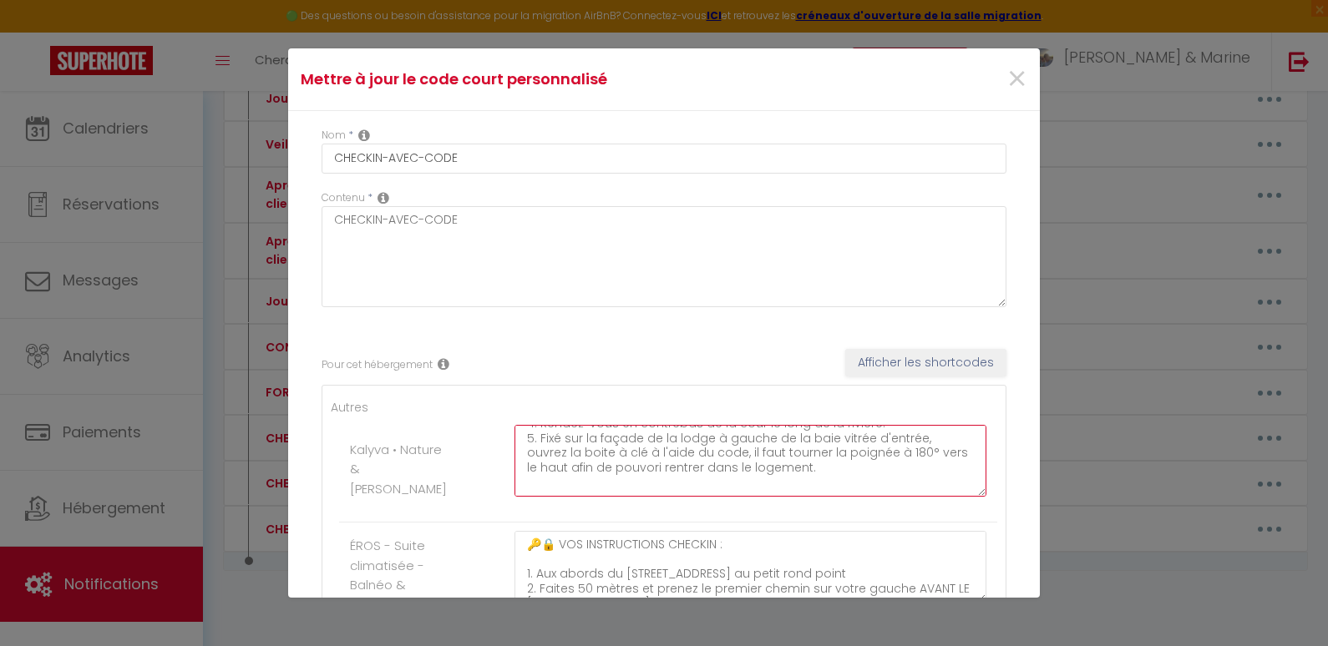
scroll to position [111, 0]
click at [0, 0] on span "pouvoir" at bounding box center [0, 0] width 0 height 0
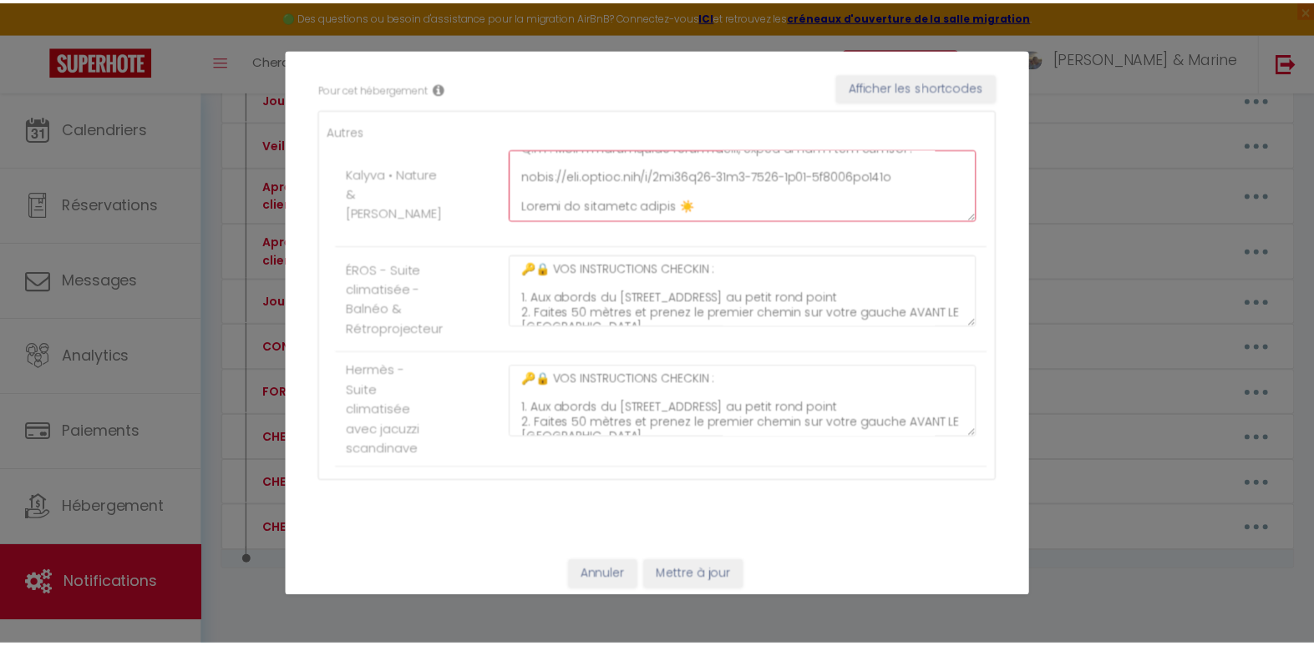
scroll to position [279, 0]
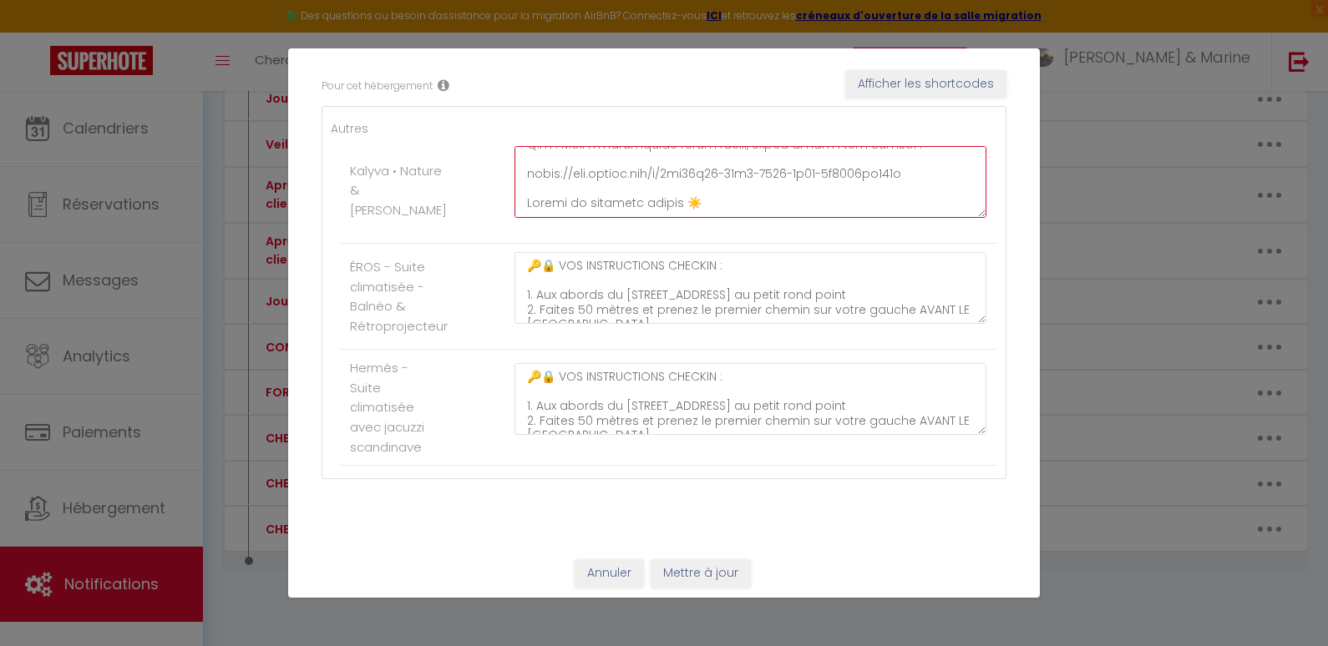
type textarea "🔑🔒 LOR IPSUMDOLORSI AMETCON : 7. Adi elitse do 17 eiusmo te incididu, utlabo e …"
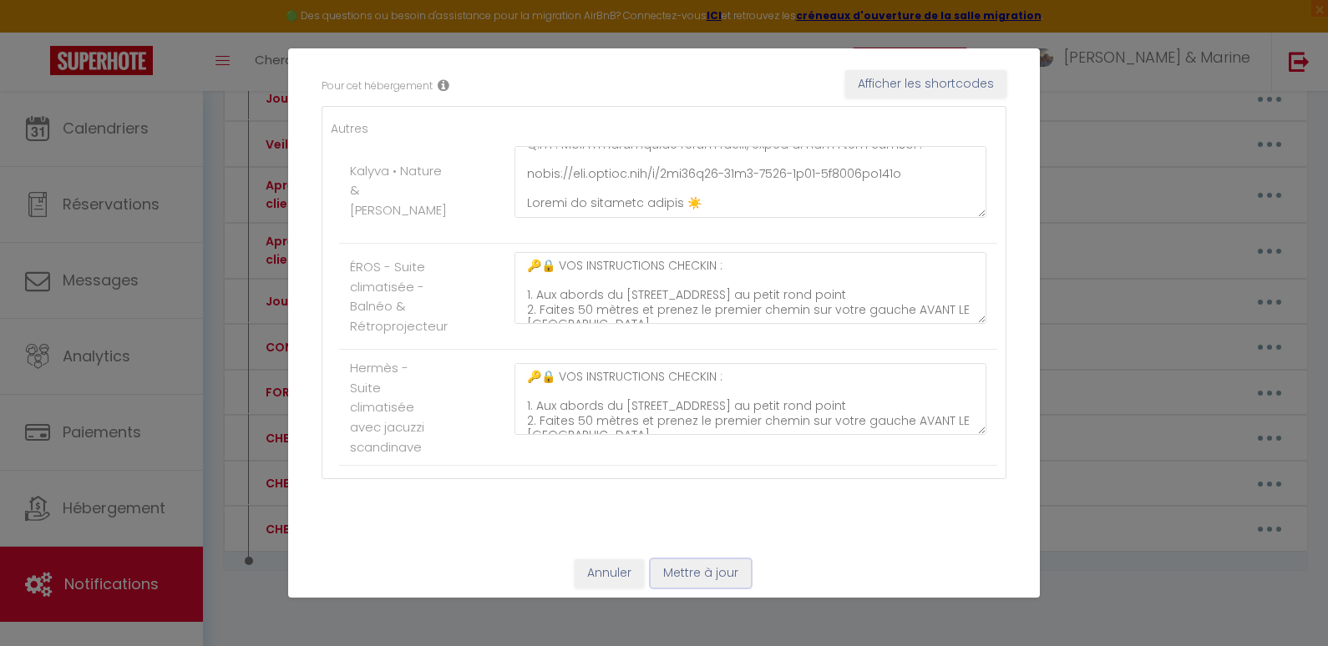
click at [711, 561] on button "Mettre à jour" at bounding box center [700, 573] width 100 height 28
